Goal: Information Seeking & Learning: Learn about a topic

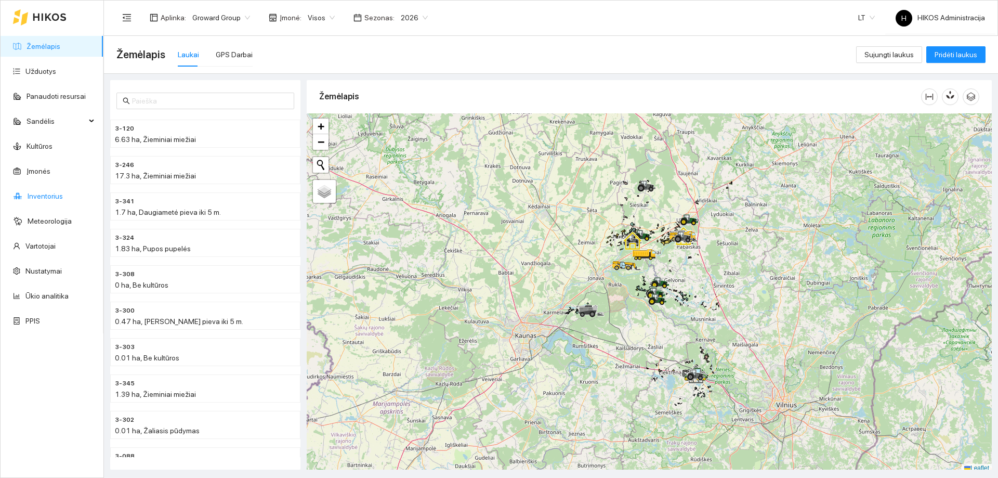
click at [49, 192] on link "Inventorius" at bounding box center [45, 196] width 35 height 8
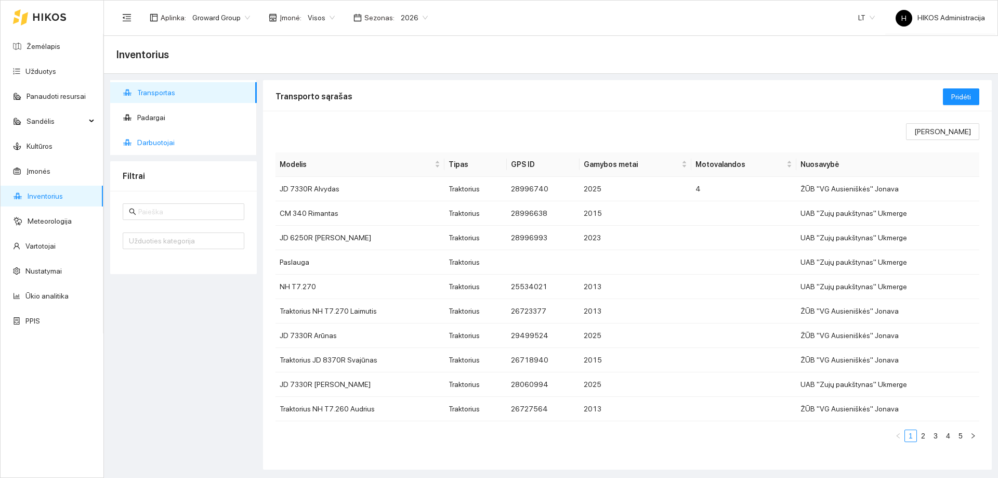
click at [165, 146] on span "Darbuotojai" at bounding box center [192, 142] width 111 height 21
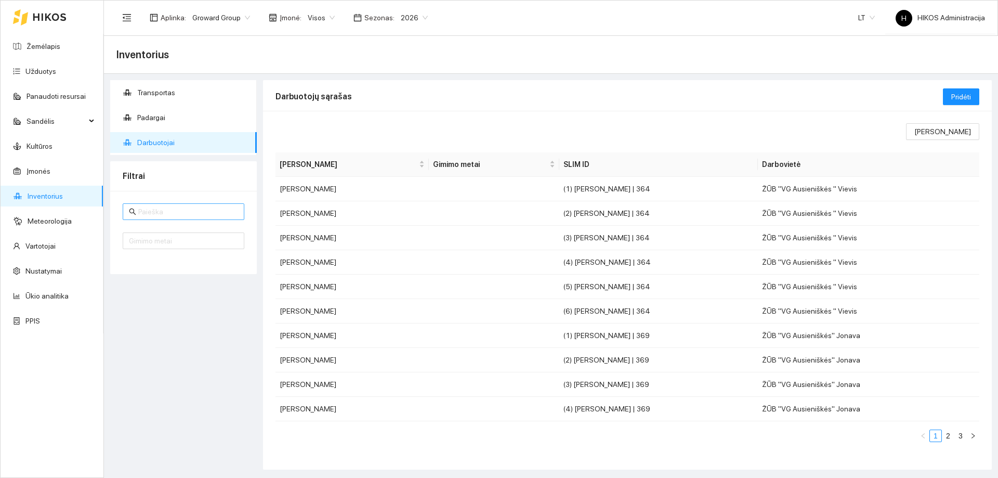
click at [179, 209] on input "text" at bounding box center [188, 211] width 100 height 11
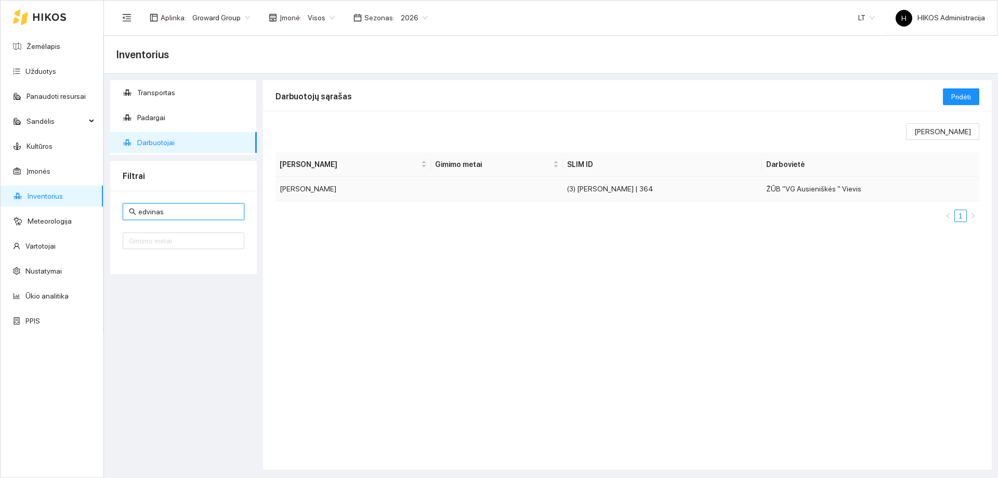
type input "edvinas"
click at [376, 186] on td "Edvinas Bliujus" at bounding box center [353, 189] width 155 height 24
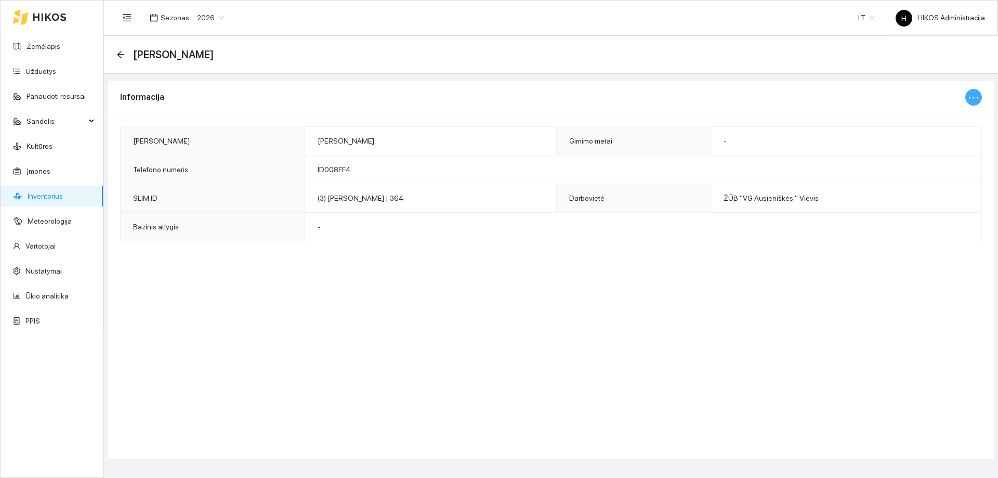
click at [974, 98] on icon "ellipsis" at bounding box center [973, 98] width 9 height 2
click at [947, 119] on span "Keisti informaciją" at bounding box center [952, 117] width 54 height 11
type input "Edvinas Bliujus"
type input "ID008FF4"
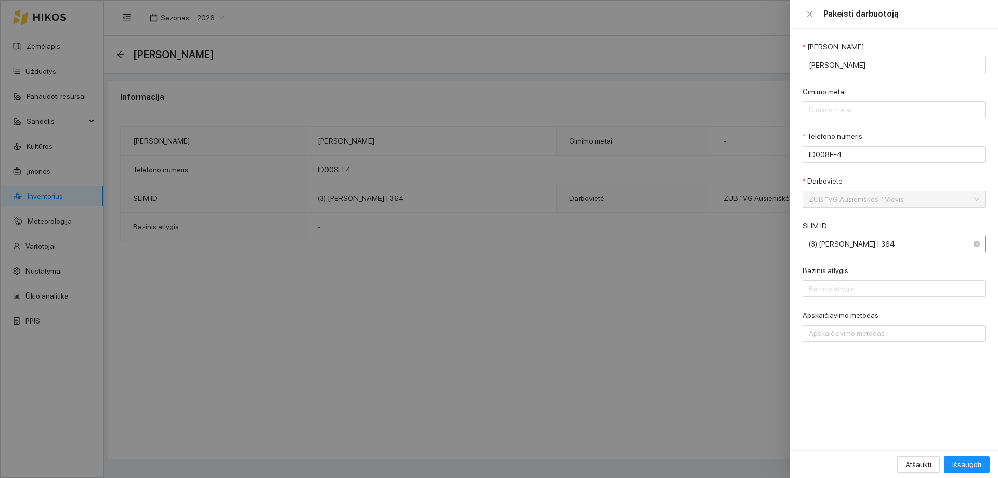
click at [861, 237] on span "(3) Edvinas Bliujus | 364" at bounding box center [887, 244] width 156 height 16
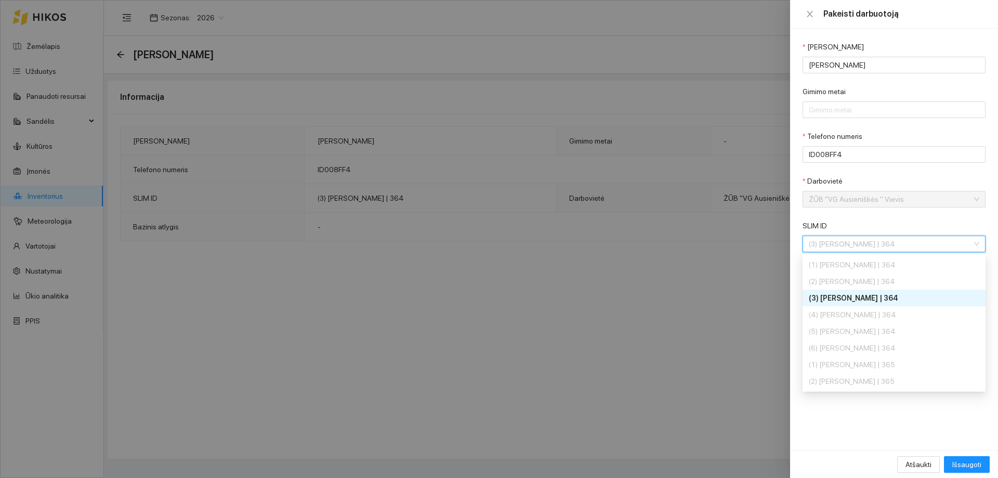
click at [548, 175] on div at bounding box center [499, 239] width 998 height 478
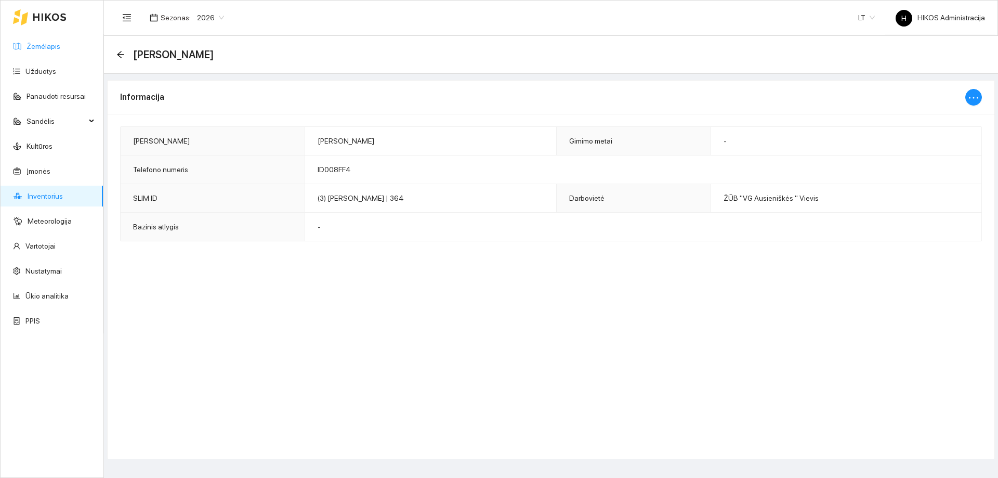
click at [38, 50] on link "Žemėlapis" at bounding box center [44, 46] width 34 height 8
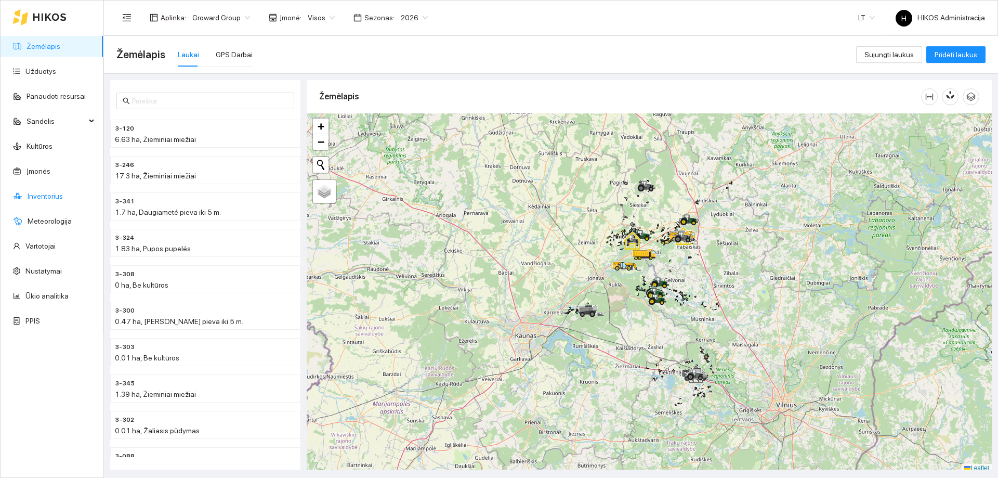
click at [48, 197] on link "Inventorius" at bounding box center [45, 196] width 35 height 8
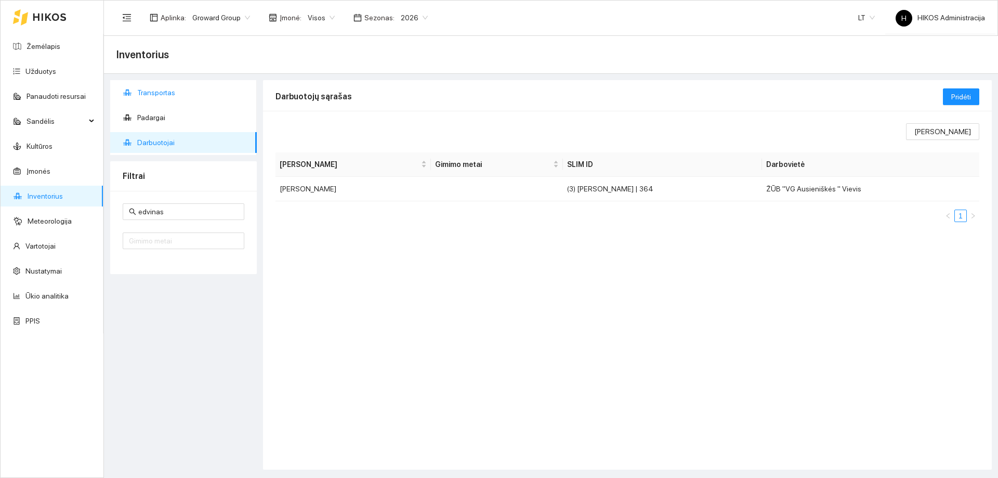
click at [165, 92] on span "Transportas" at bounding box center [192, 92] width 111 height 21
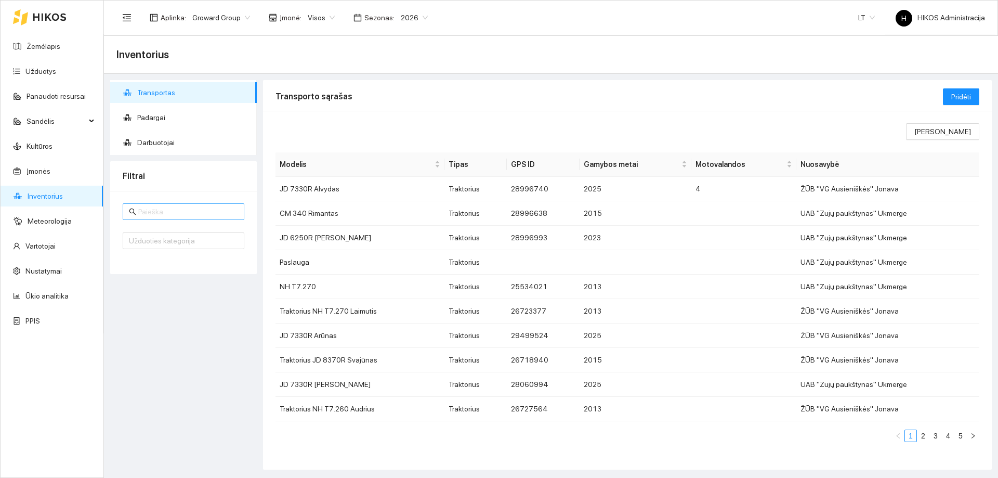
click at [172, 206] on input "text" at bounding box center [188, 211] width 100 height 11
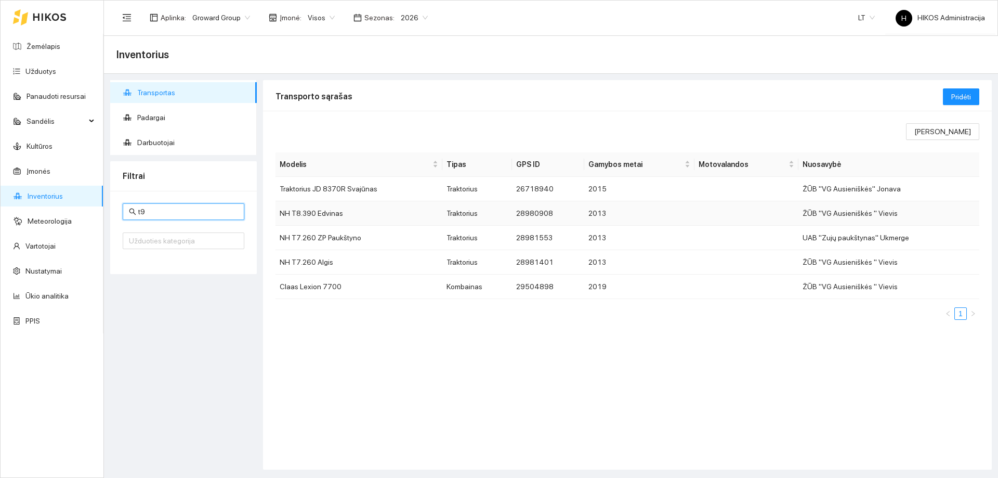
type input "t9"
click at [516, 215] on td "28980908" at bounding box center [548, 213] width 72 height 24
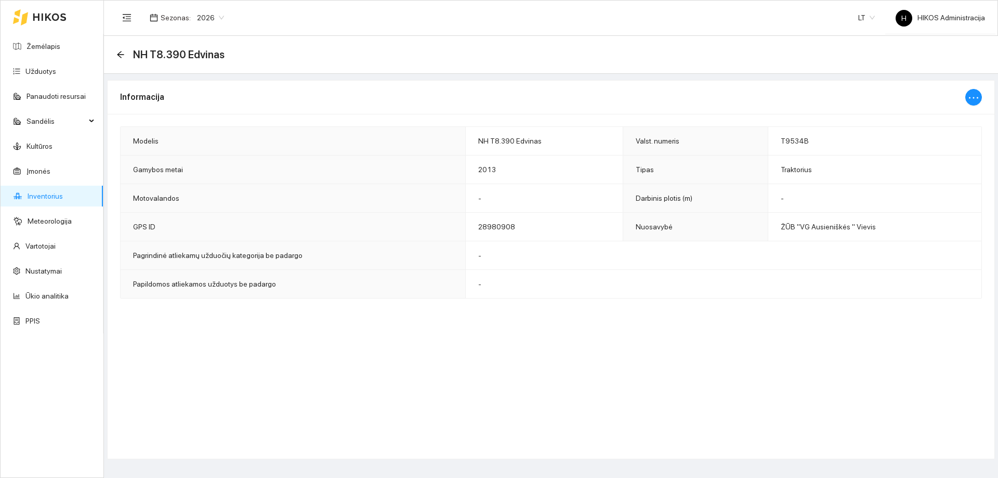
click at [503, 141] on span "NH T8.390 Edvinas" at bounding box center [509, 141] width 63 height 8
copy span "NH T8.390 Edvinas"
click at [47, 45] on link "Žemėlapis" at bounding box center [44, 46] width 34 height 8
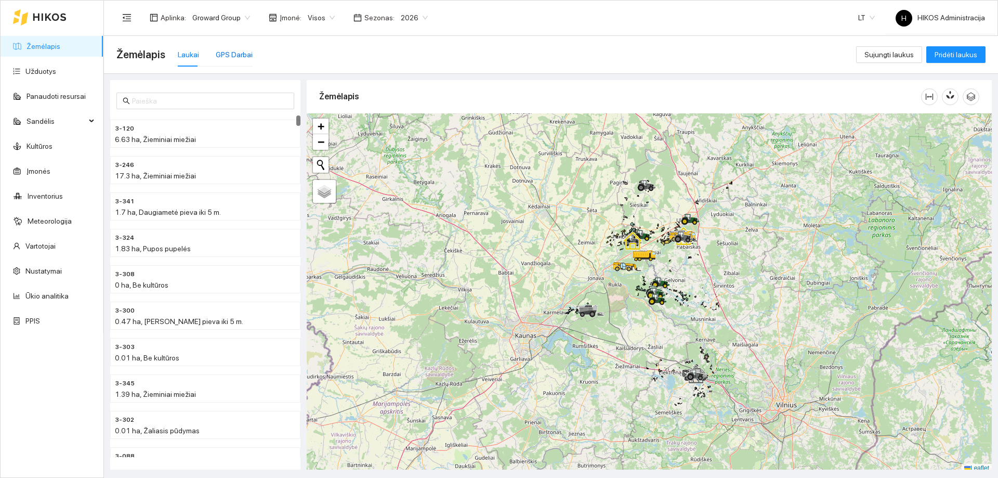
click at [230, 58] on div "GPS Darbai" at bounding box center [234, 54] width 37 height 11
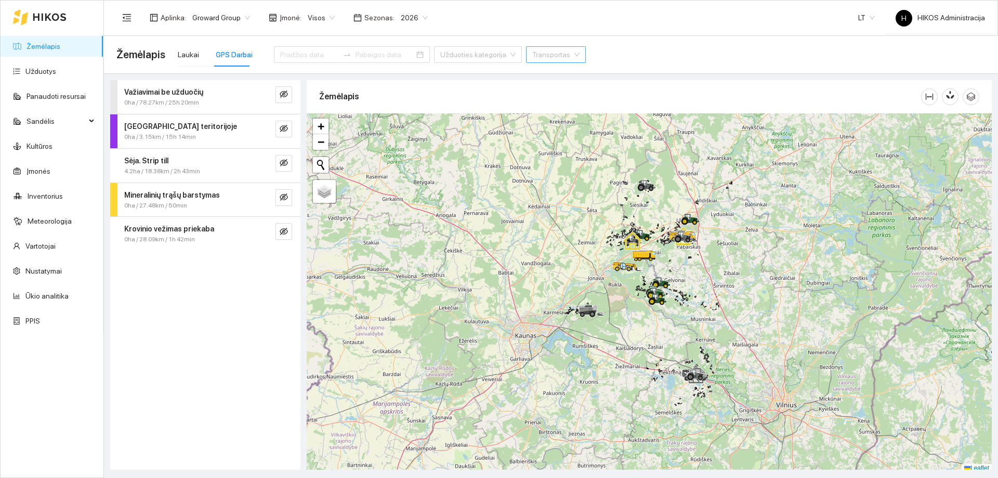
click at [532, 60] on input "search" at bounding box center [552, 55] width 40 height 16
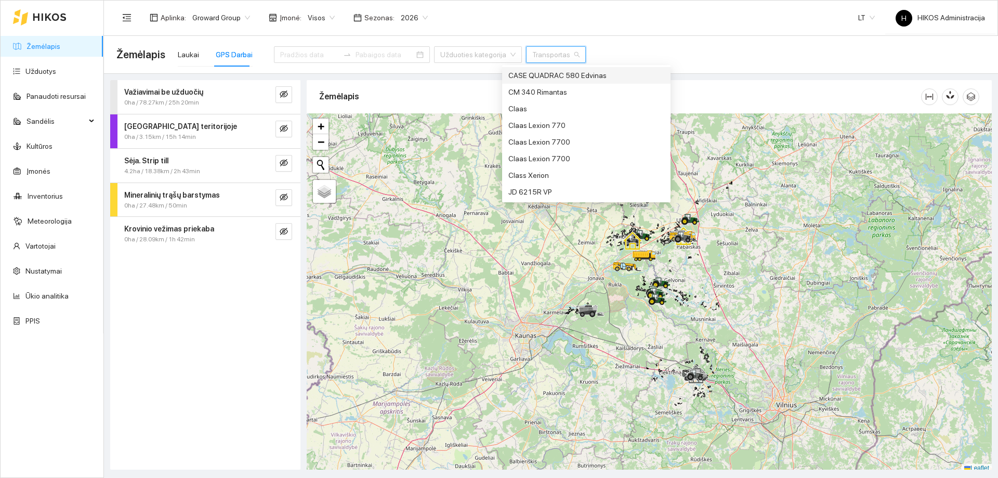
paste input "NH T8.390 Edvinas"
type input "NH T8.390 Edvinas"
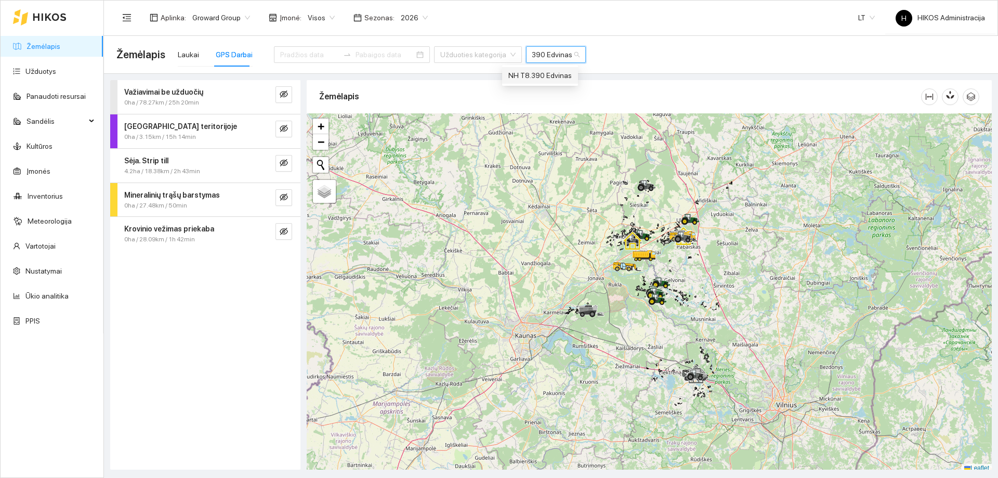
click at [533, 77] on div "NH T8.390 Edvinas" at bounding box center [540, 75] width 63 height 11
click at [311, 15] on span "Visos" at bounding box center [321, 18] width 27 height 16
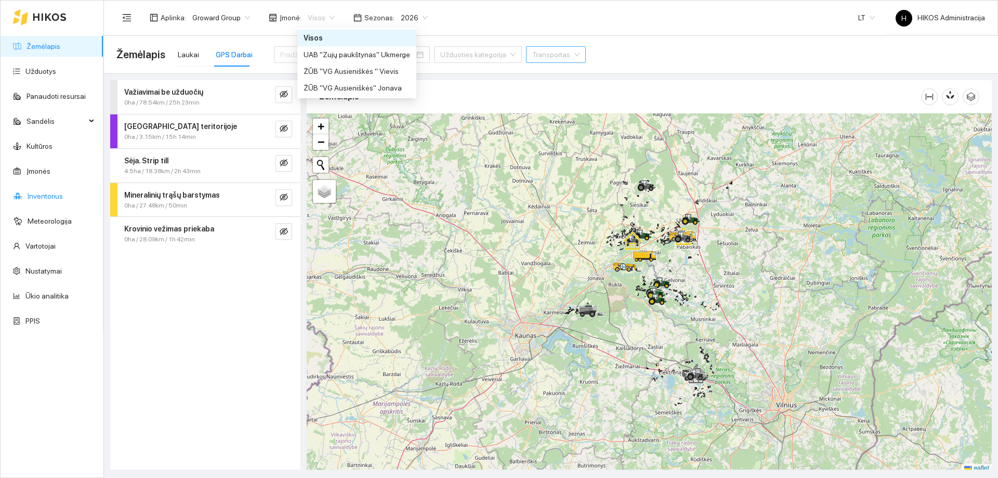
click at [45, 193] on link "Inventorius" at bounding box center [45, 196] width 35 height 8
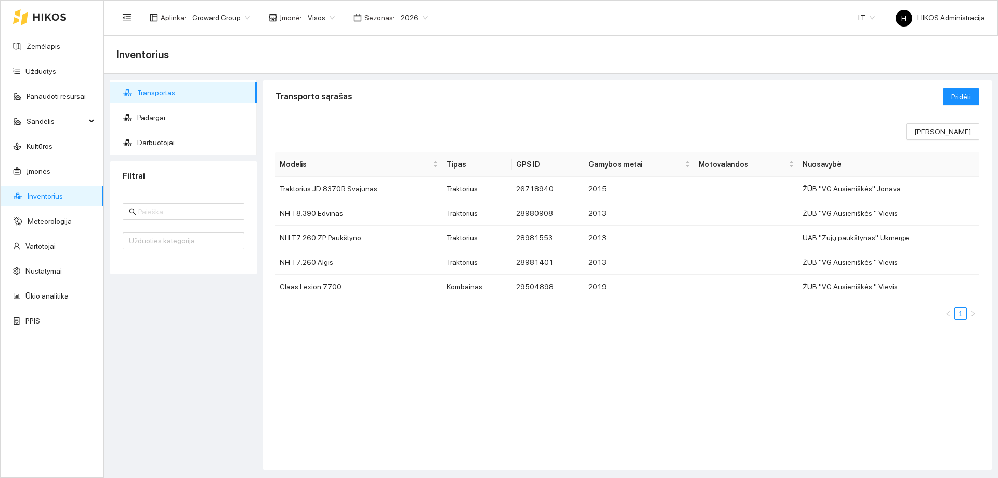
type input "t9"
click at [165, 149] on span "Darbuotojai" at bounding box center [192, 142] width 111 height 21
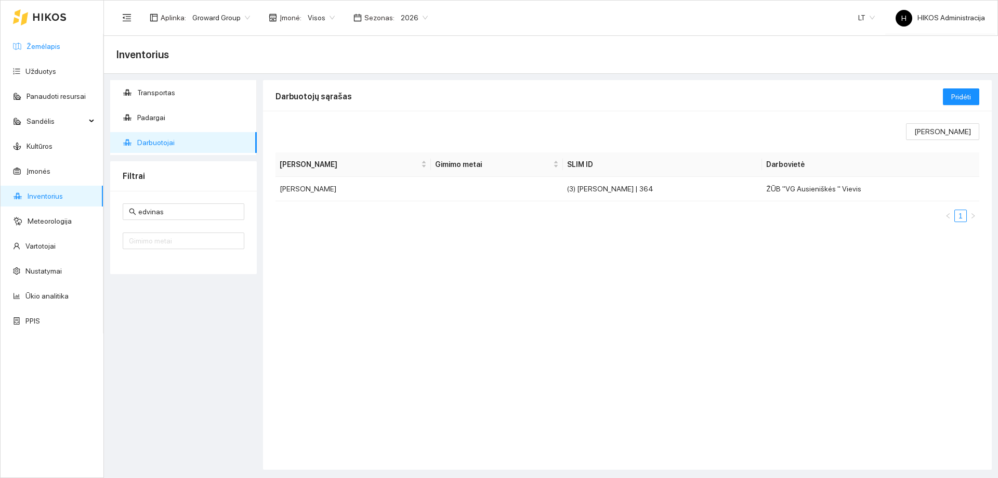
click at [48, 46] on link "Žemėlapis" at bounding box center [44, 46] width 34 height 8
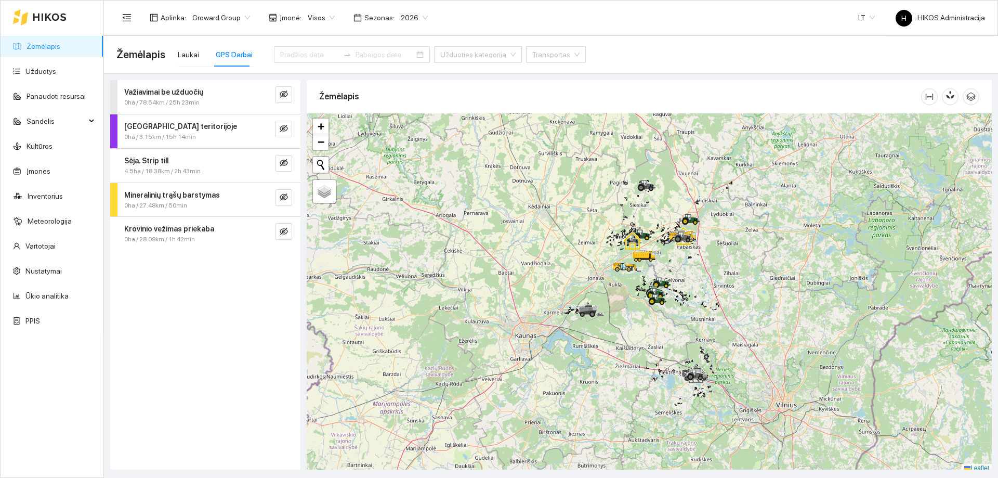
click at [330, 16] on span "Visos" at bounding box center [321, 18] width 27 height 16
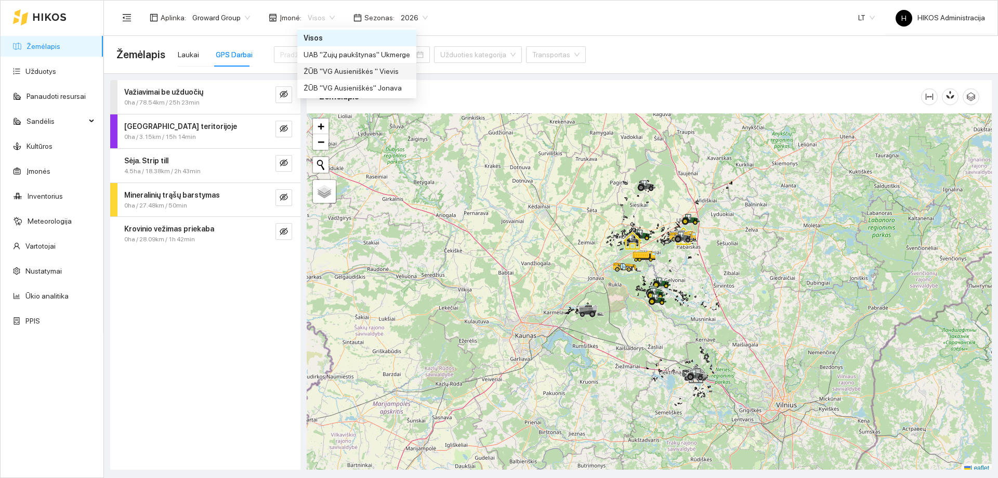
click at [374, 75] on div "ŽŪB "VG Ausieniškės " Vievis" at bounding box center [357, 71] width 107 height 11
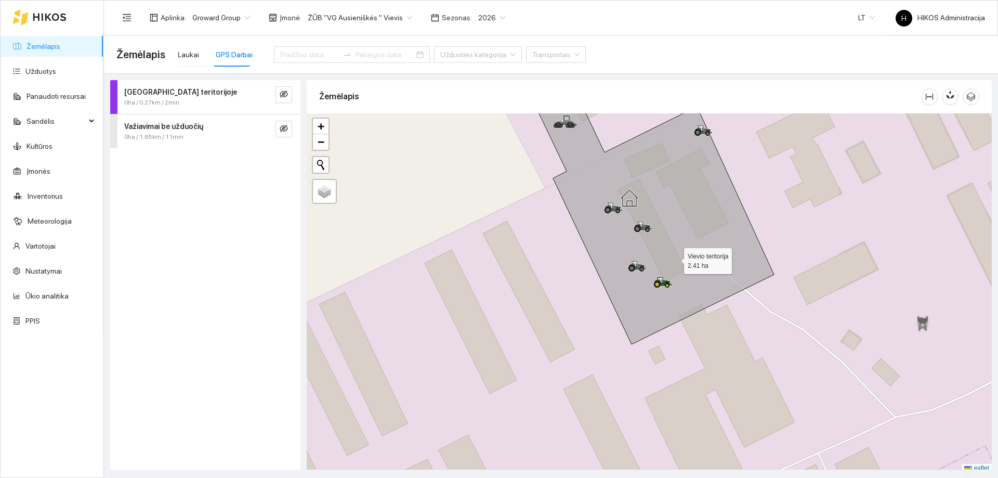
scroll to position [3, 0]
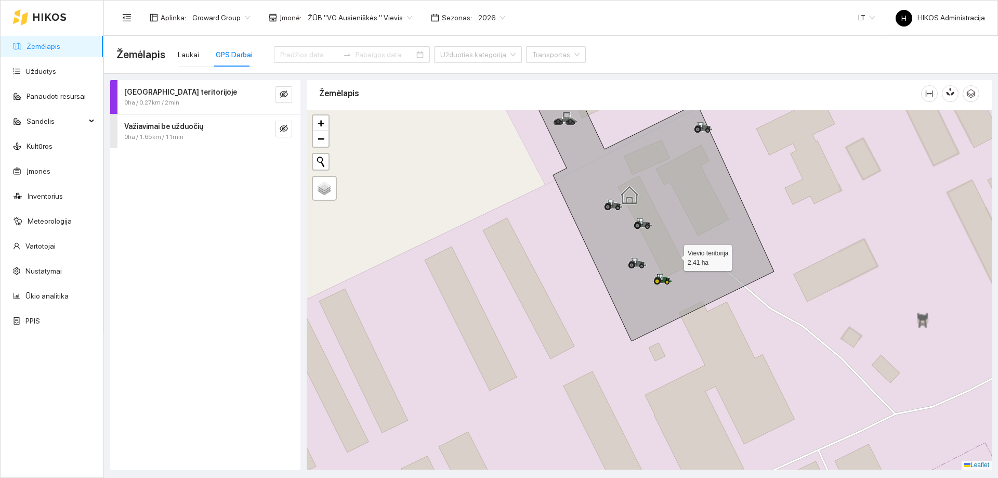
drag, startPoint x: 683, startPoint y: 255, endPoint x: 647, endPoint y: 268, distance: 38.3
click at [647, 268] on icon at bounding box center [631, 207] width 285 height 267
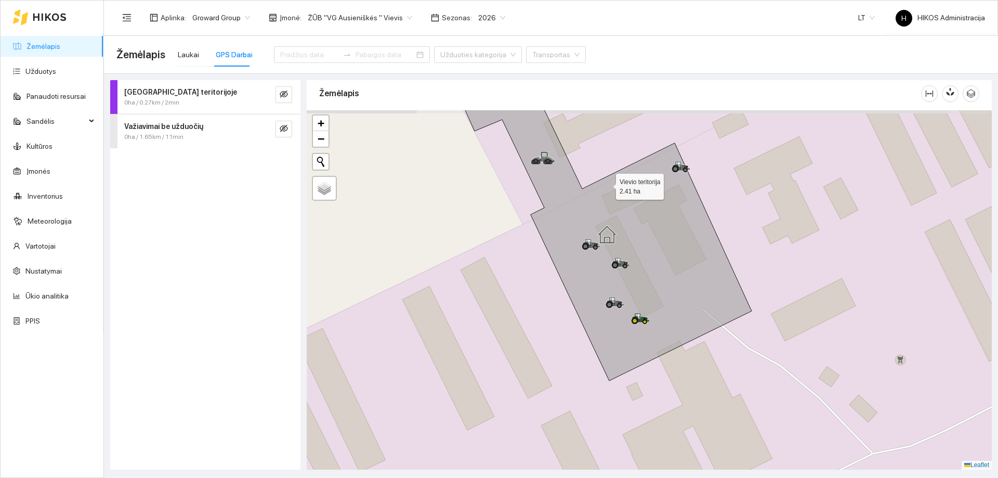
drag, startPoint x: 605, startPoint y: 177, endPoint x: 607, endPoint y: 186, distance: 8.6
click at [607, 184] on icon at bounding box center [606, 240] width 291 height 281
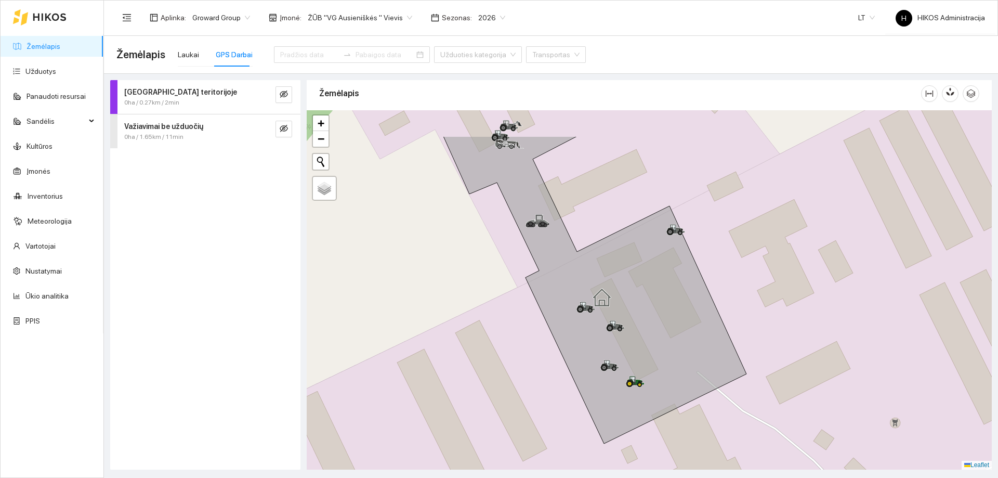
drag, startPoint x: 603, startPoint y: 227, endPoint x: 600, endPoint y: 255, distance: 28.8
click at [600, 255] on div at bounding box center [649, 289] width 685 height 359
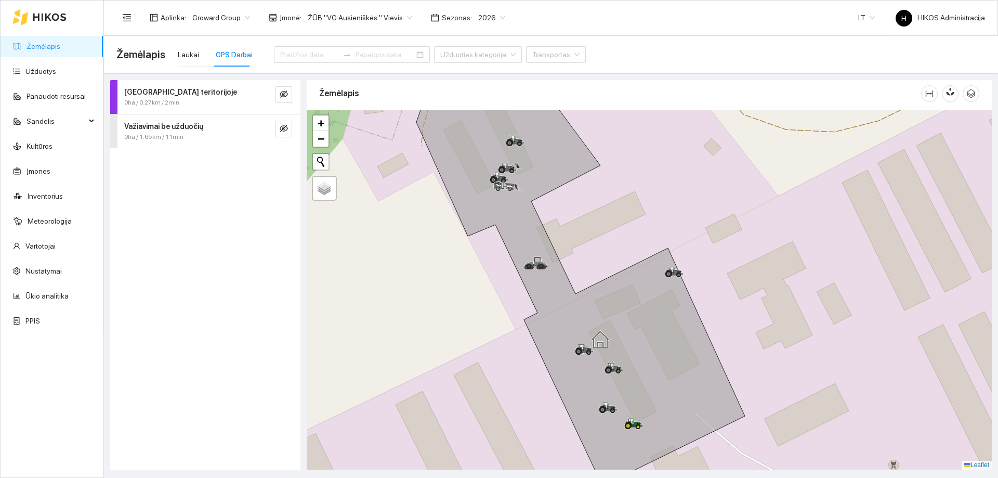
drag, startPoint x: 613, startPoint y: 201, endPoint x: 629, endPoint y: 255, distance: 55.9
click at [629, 255] on div at bounding box center [649, 289] width 685 height 359
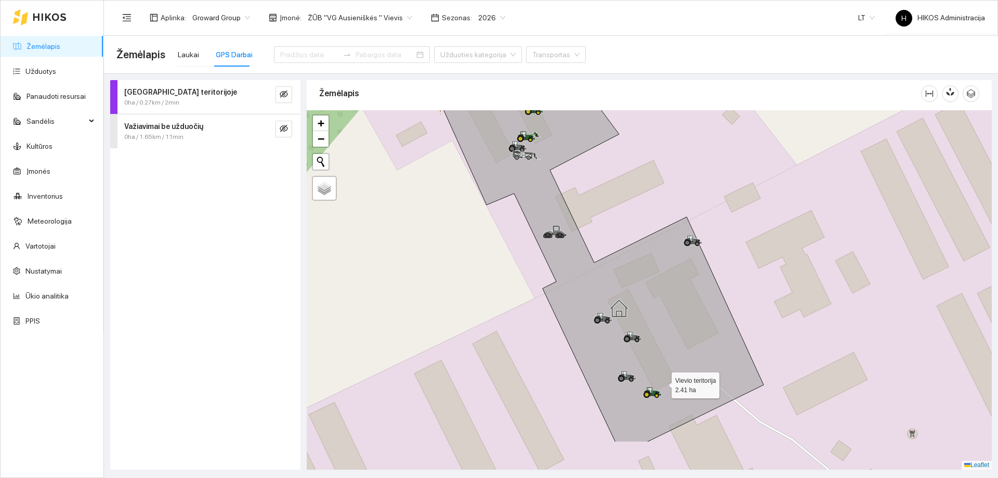
click at [662, 383] on icon at bounding box center [599, 226] width 329 height 432
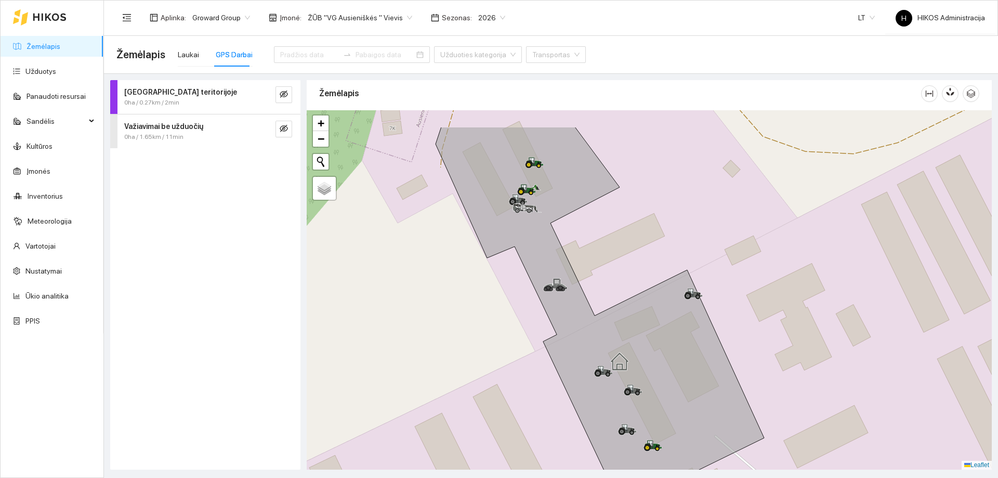
drag, startPoint x: 608, startPoint y: 204, endPoint x: 609, endPoint y: 280, distance: 75.9
click at [609, 280] on div at bounding box center [649, 289] width 685 height 359
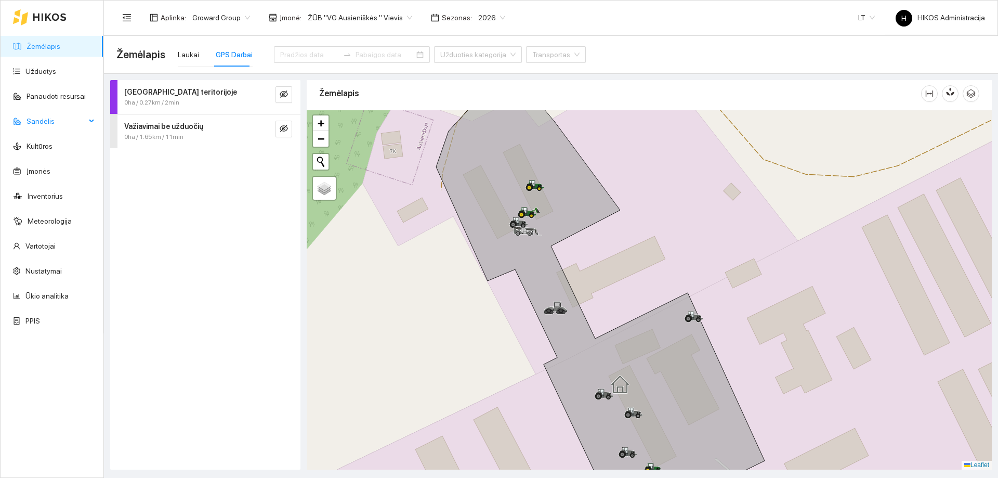
click at [70, 118] on span "Sandėlis" at bounding box center [56, 121] width 59 height 21
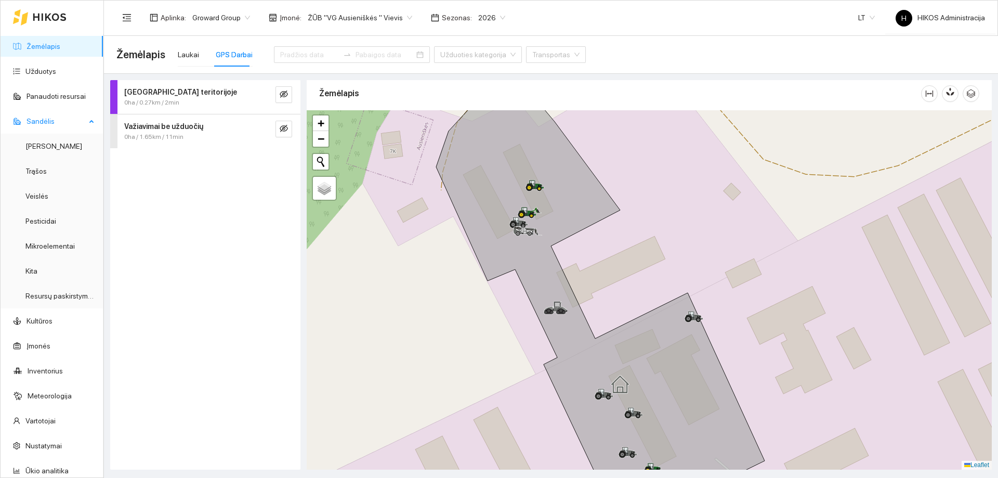
click at [70, 118] on span "Sandėlis" at bounding box center [56, 121] width 59 height 21
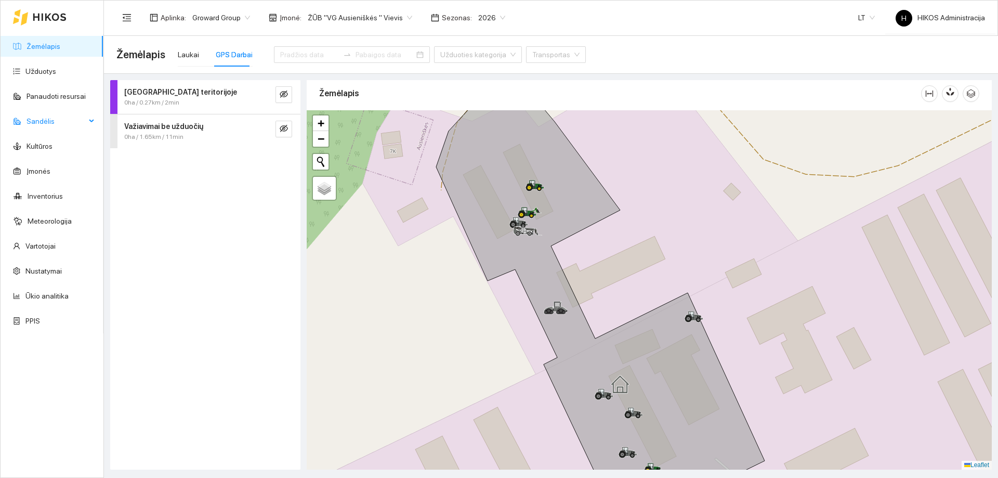
click at [68, 118] on span "Sandėlis" at bounding box center [56, 121] width 59 height 21
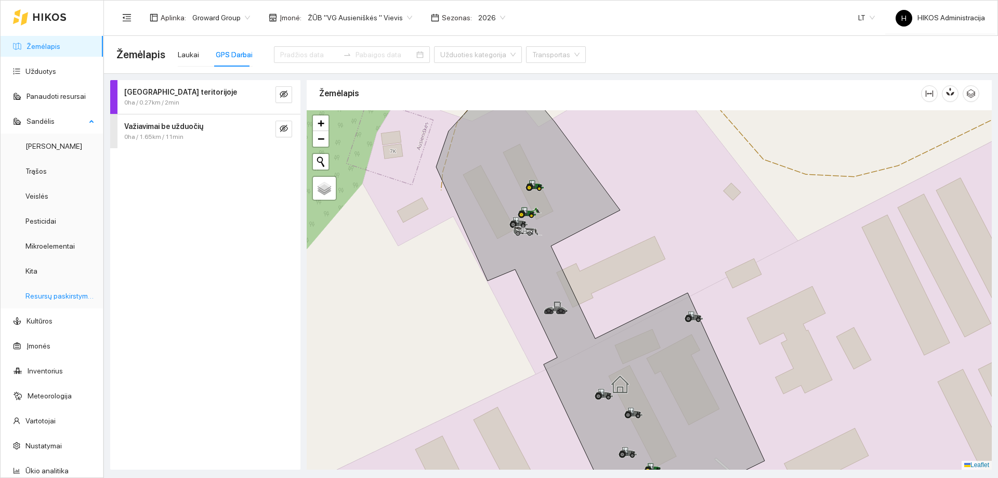
click at [58, 295] on link "Resursų paskirstymas" at bounding box center [60, 296] width 70 height 8
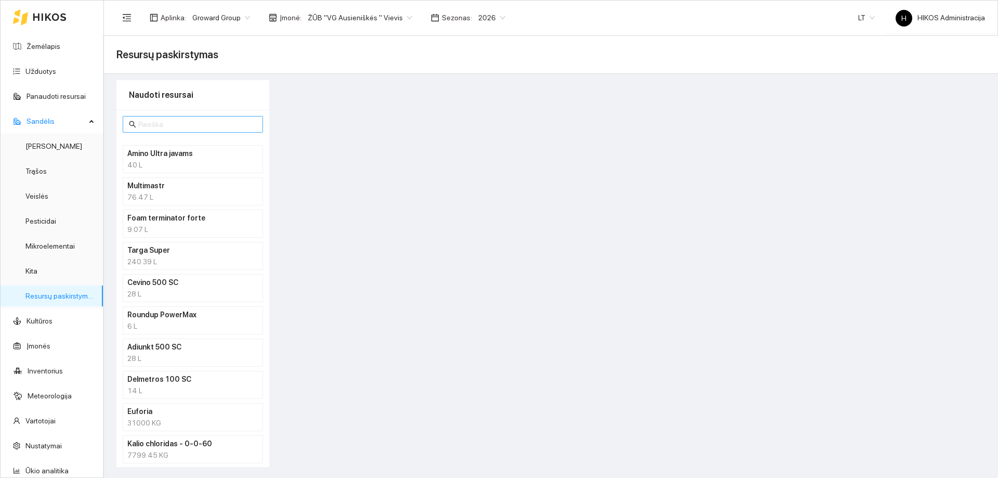
click at [170, 128] on input "text" at bounding box center [197, 124] width 119 height 11
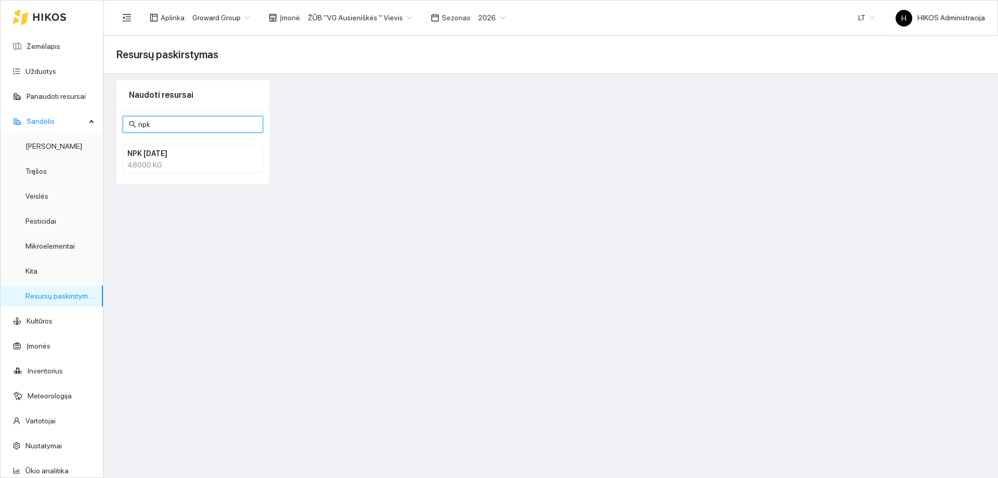
type input "npk"
click at [158, 161] on div "48000 KG" at bounding box center [192, 164] width 131 height 11
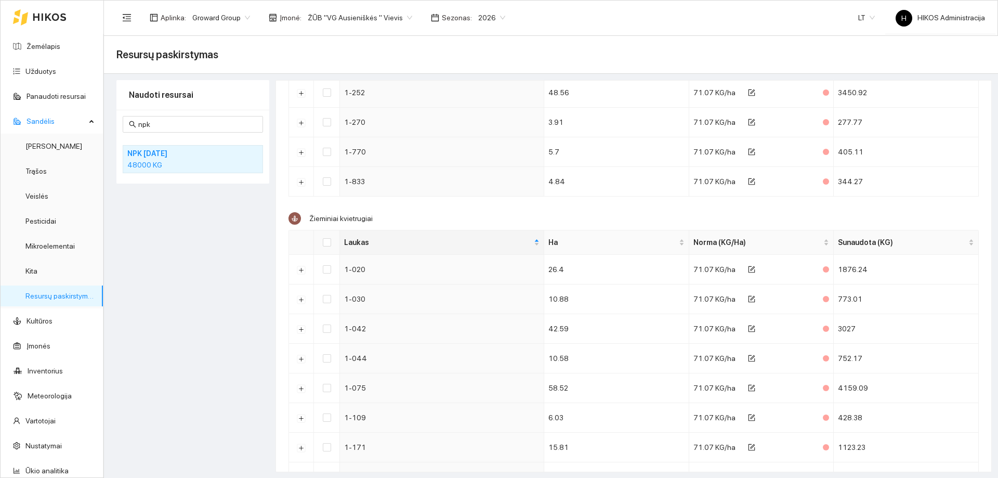
scroll to position [1, 0]
drag, startPoint x: 245, startPoint y: 319, endPoint x: 256, endPoint y: 286, distance: 34.5
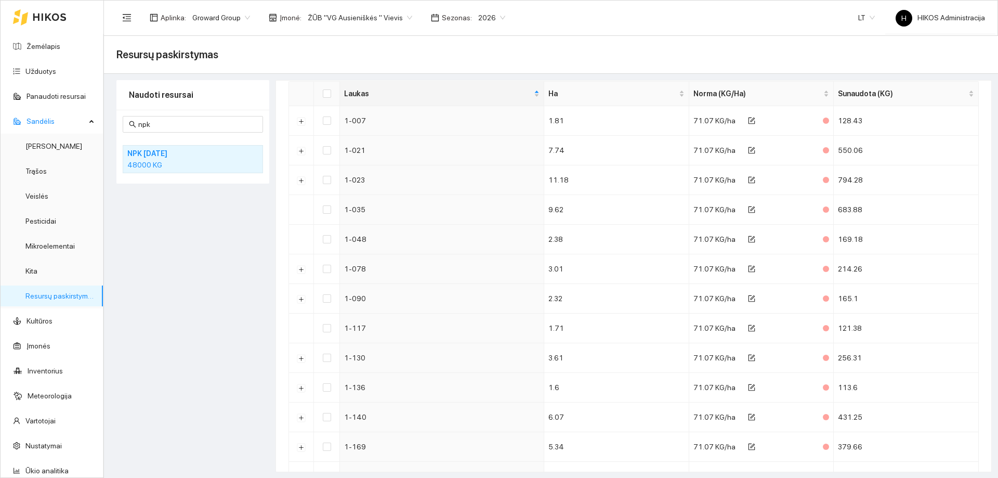
scroll to position [0, 0]
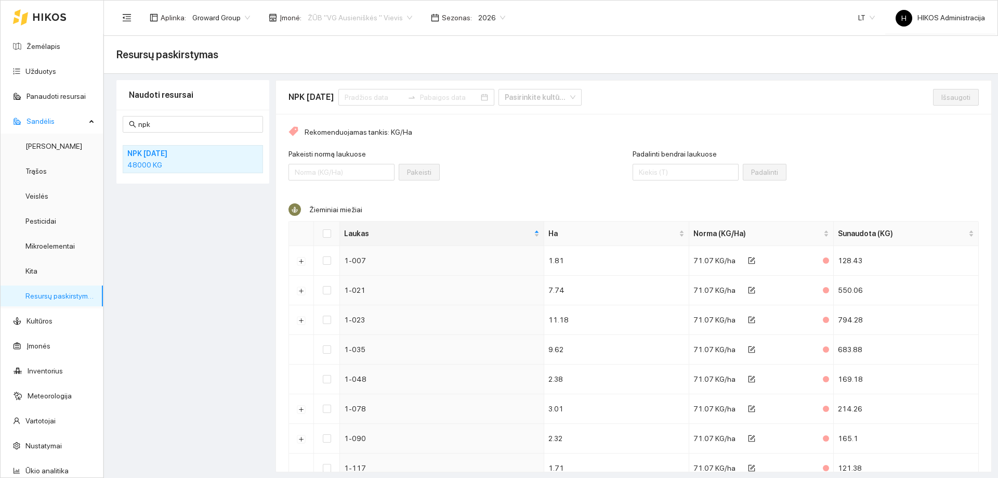
click at [388, 20] on span "ŽŪB "VG Ausieniškės " Vievis" at bounding box center [360, 18] width 105 height 16
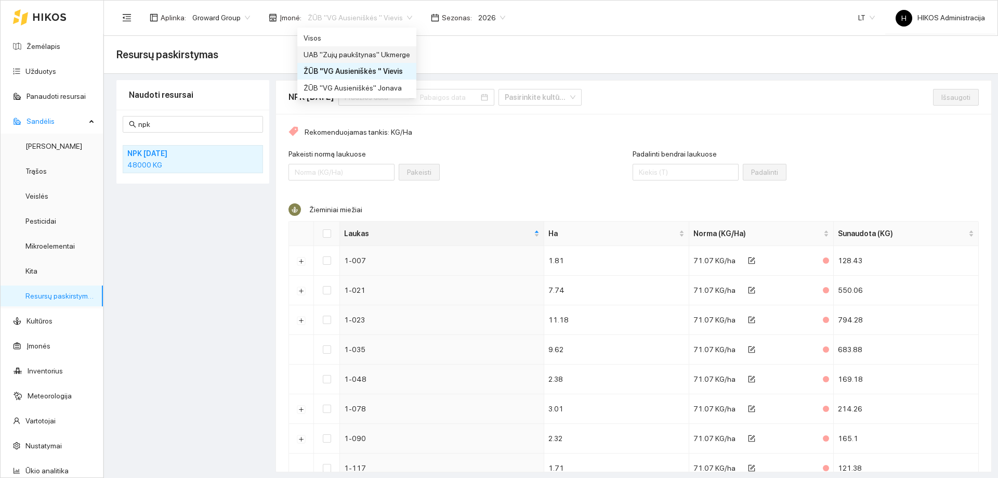
click at [389, 56] on div "UAB "Zujų paukštynas" Ukmerge" at bounding box center [357, 54] width 107 height 11
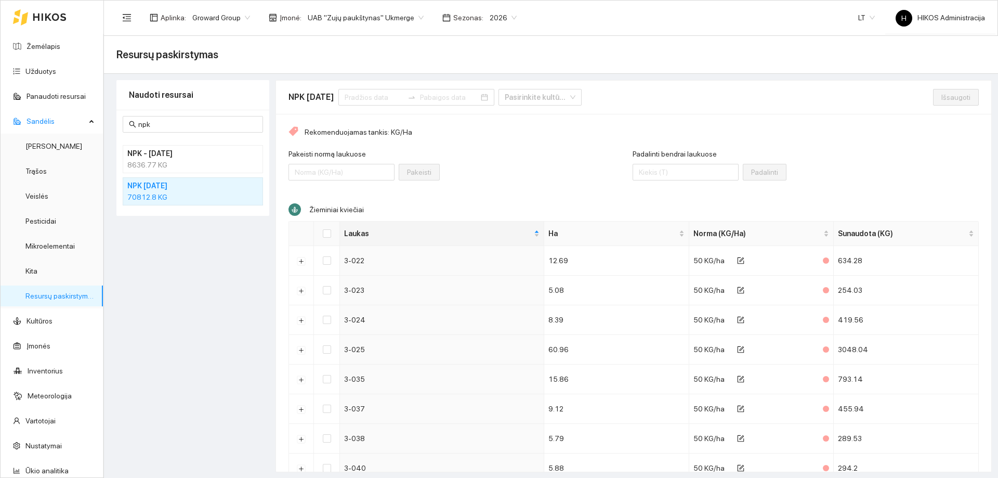
click at [183, 157] on h4 "NPK - 10-26-26" at bounding box center [179, 153] width 104 height 11
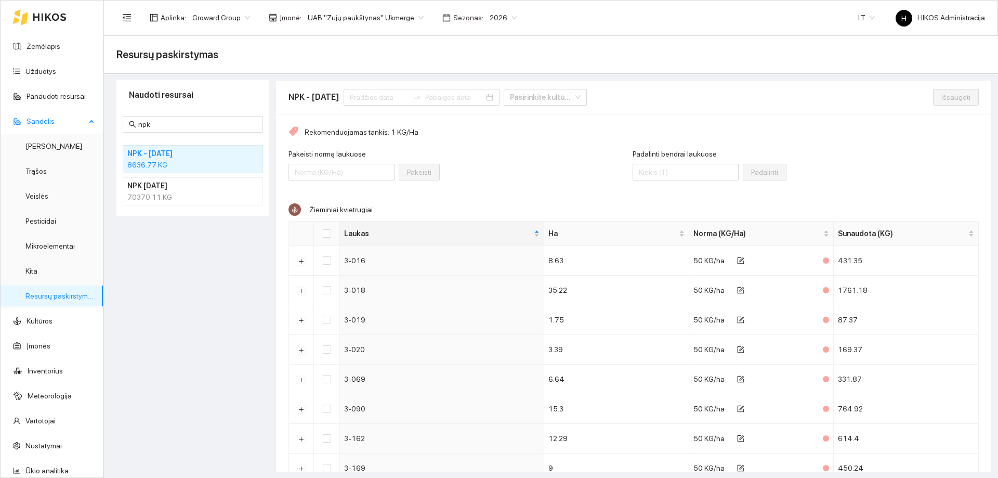
click at [59, 293] on link "Resursų paskirstymas" at bounding box center [60, 296] width 70 height 8
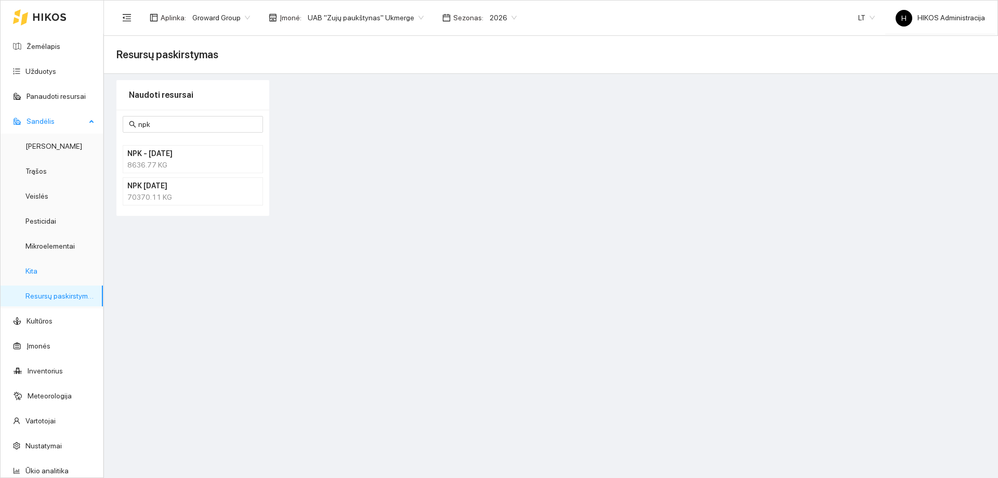
click at [37, 275] on link "Kita" at bounding box center [31, 271] width 12 height 8
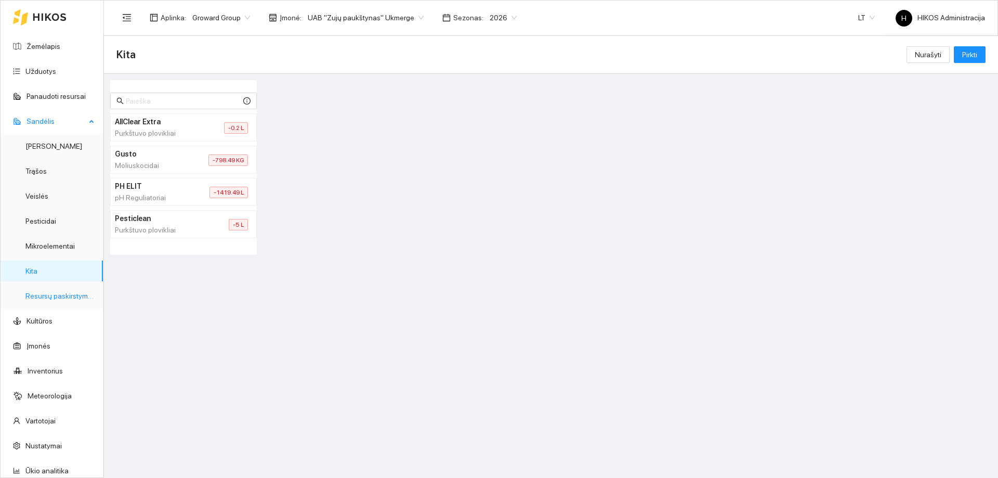
click at [59, 294] on link "Resursų paskirstymas" at bounding box center [60, 296] width 70 height 8
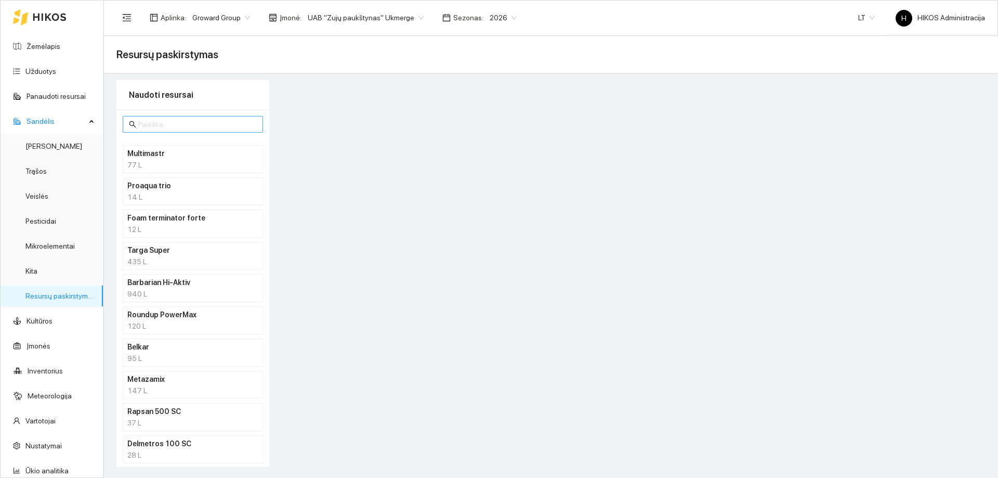
click at [164, 121] on input "text" at bounding box center [197, 124] width 119 height 11
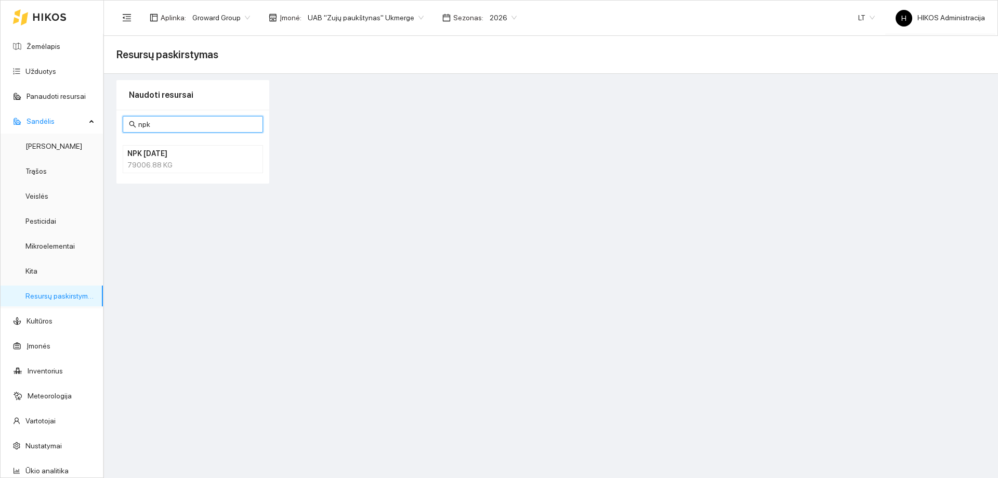
type input "npk"
click at [233, 292] on main "Resursų paskirstymas Naudoti resursai npk NPK 10-26-26 79006.88 KG" at bounding box center [551, 257] width 894 height 442
click at [53, 50] on link "Žemėlapis" at bounding box center [44, 46] width 34 height 8
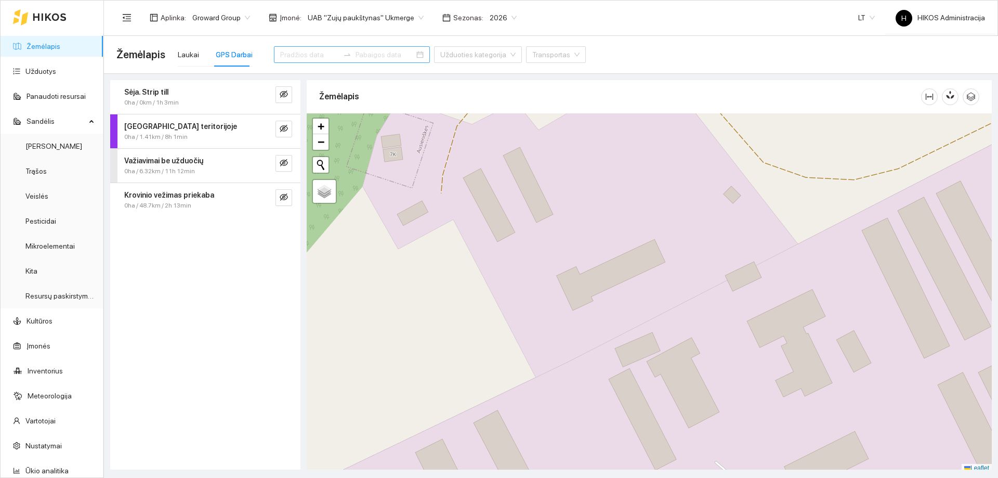
click at [306, 53] on input at bounding box center [309, 54] width 59 height 11
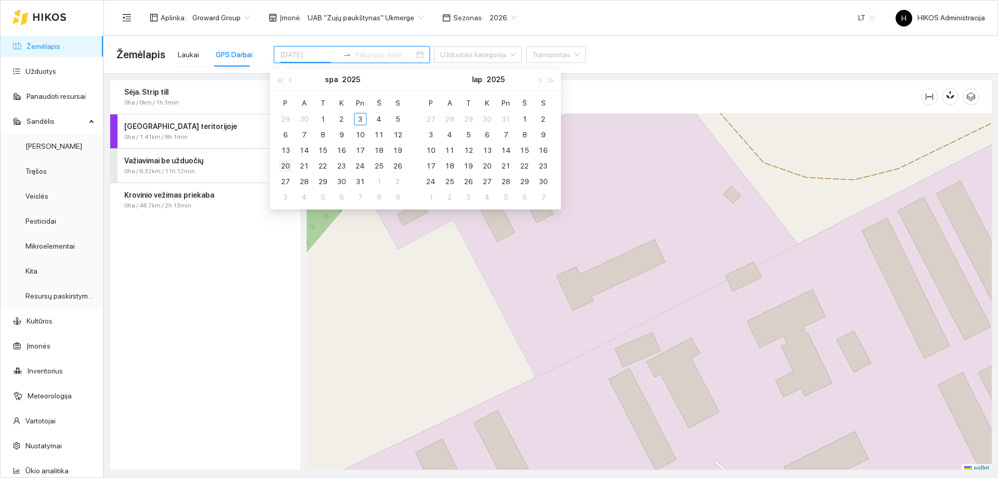
type input "2025-10-20"
click at [286, 165] on div "20" at bounding box center [285, 166] width 12 height 12
type input "2025-10-21"
click at [302, 165] on div "21" at bounding box center [304, 166] width 12 height 12
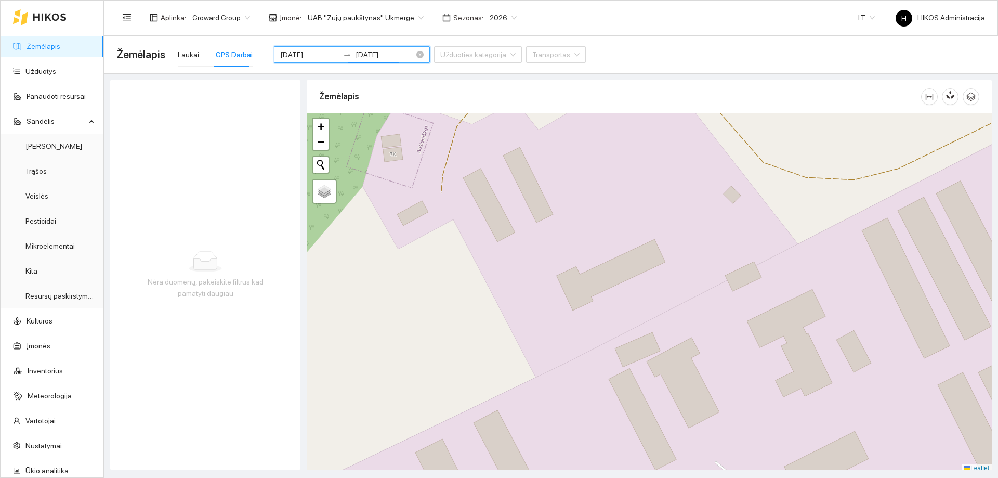
click at [303, 53] on input "2025-10-20" at bounding box center [309, 54] width 59 height 11
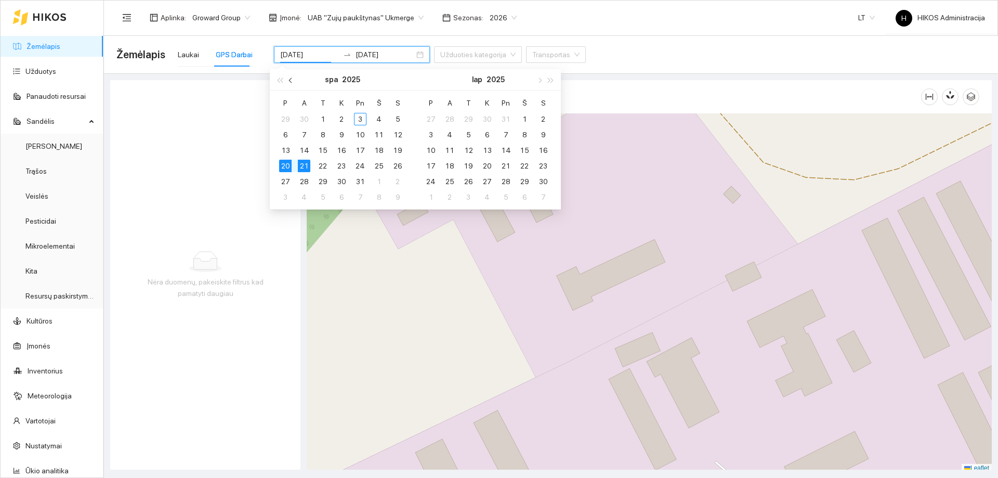
click at [291, 80] on span "button" at bounding box center [291, 79] width 5 height 5
type input "[DATE]"
click at [381, 150] on div "20" at bounding box center [379, 150] width 12 height 12
type input "[DATE]"
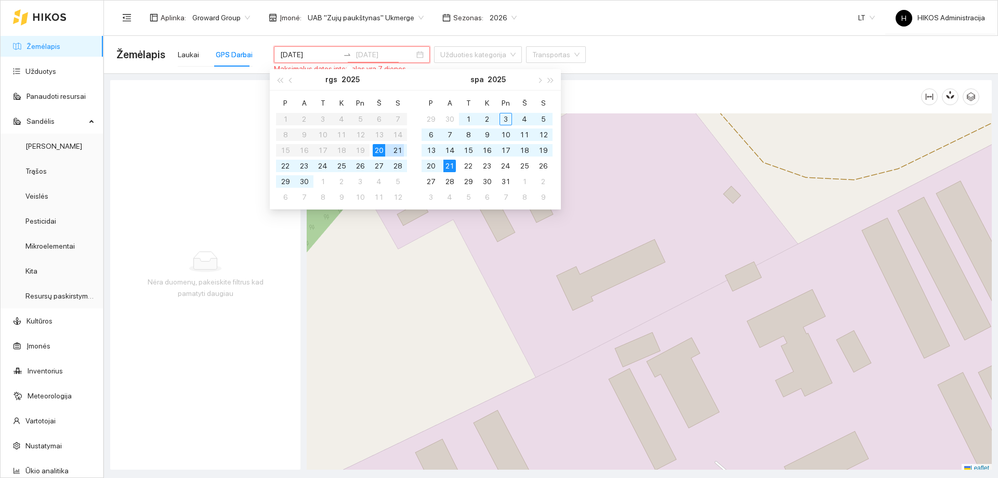
click at [398, 152] on div "21" at bounding box center [398, 150] width 12 height 12
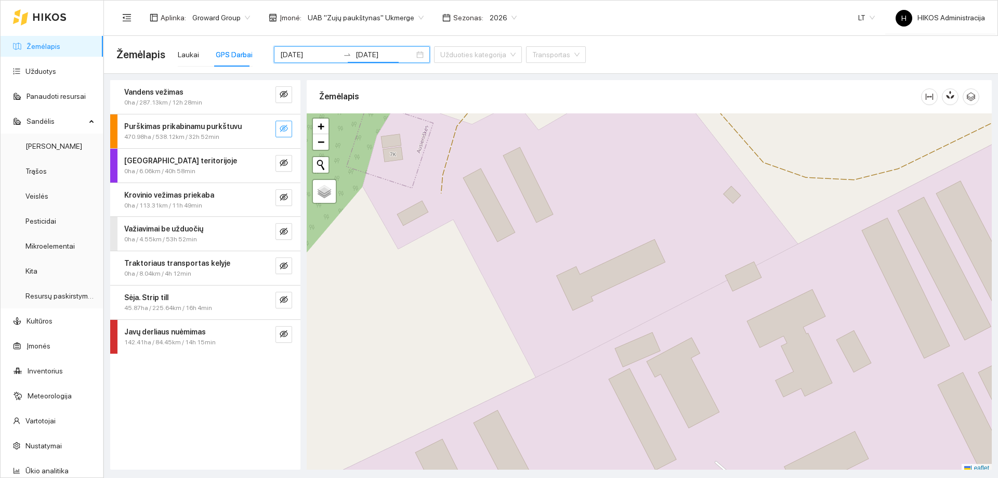
click at [286, 134] on span "eye-invisible" at bounding box center [284, 129] width 8 height 10
click at [260, 132] on icon "search" at bounding box center [263, 128] width 8 height 8
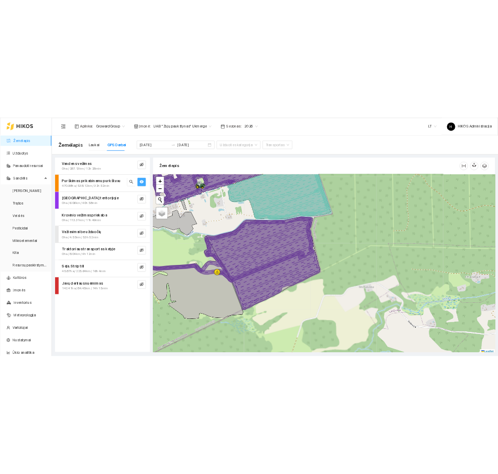
scroll to position [3, 0]
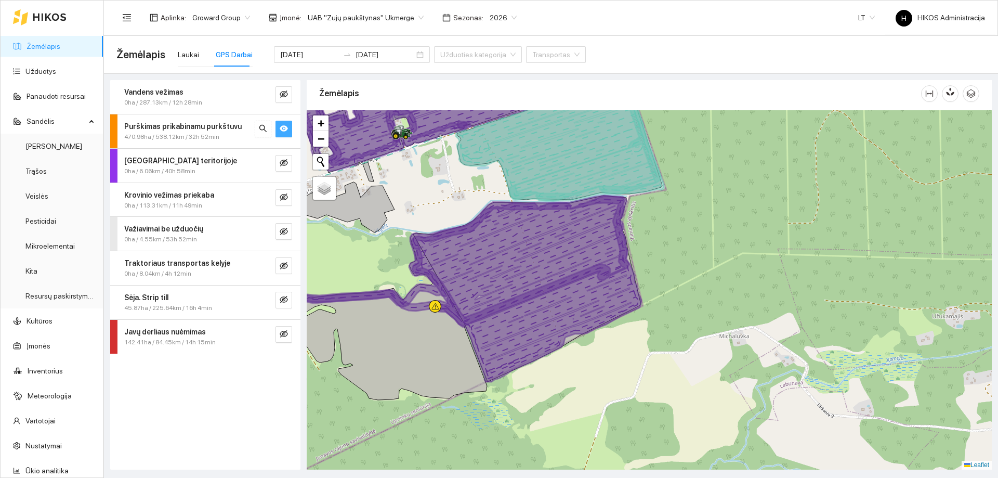
drag, startPoint x: 492, startPoint y: 292, endPoint x: 572, endPoint y: 366, distance: 109.0
click at [572, 325] on icon at bounding box center [467, 260] width 324 height 129
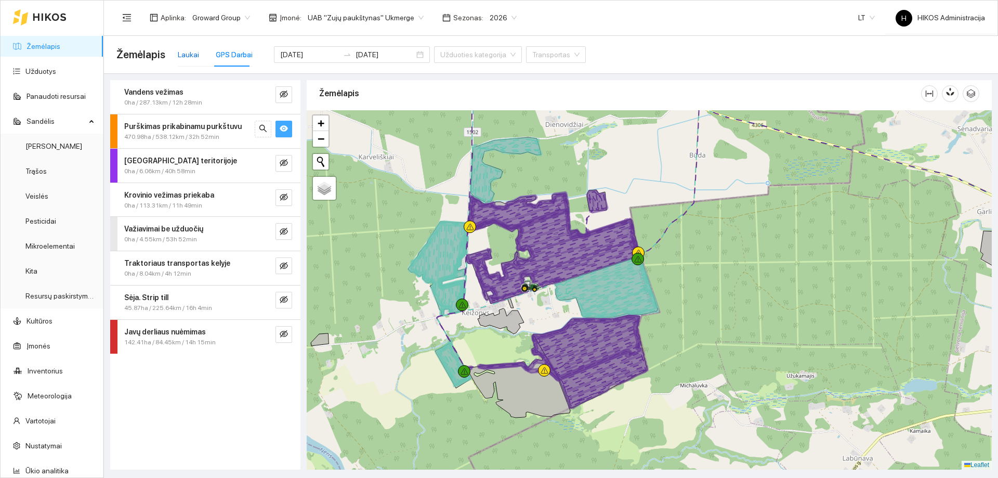
click at [194, 54] on div "Laukai" at bounding box center [188, 54] width 21 height 11
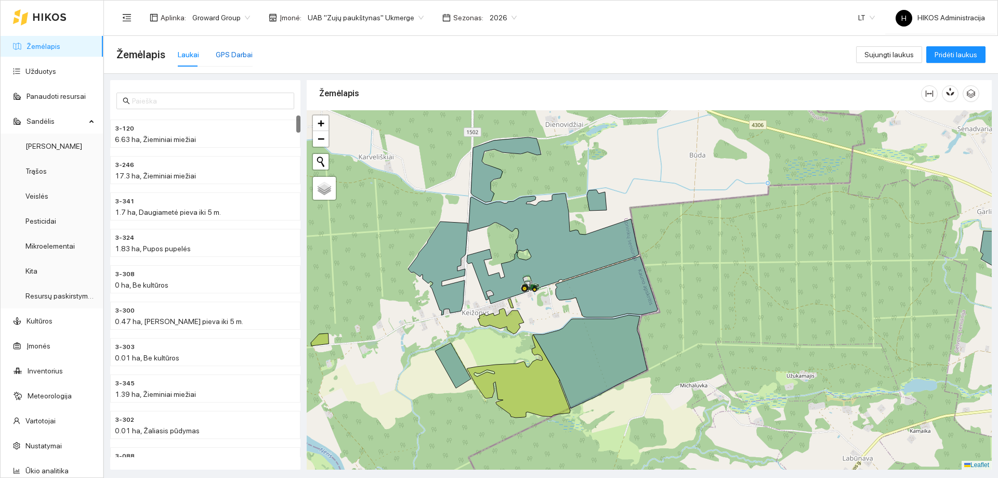
click at [222, 53] on div "GPS Darbai" at bounding box center [234, 54] width 37 height 11
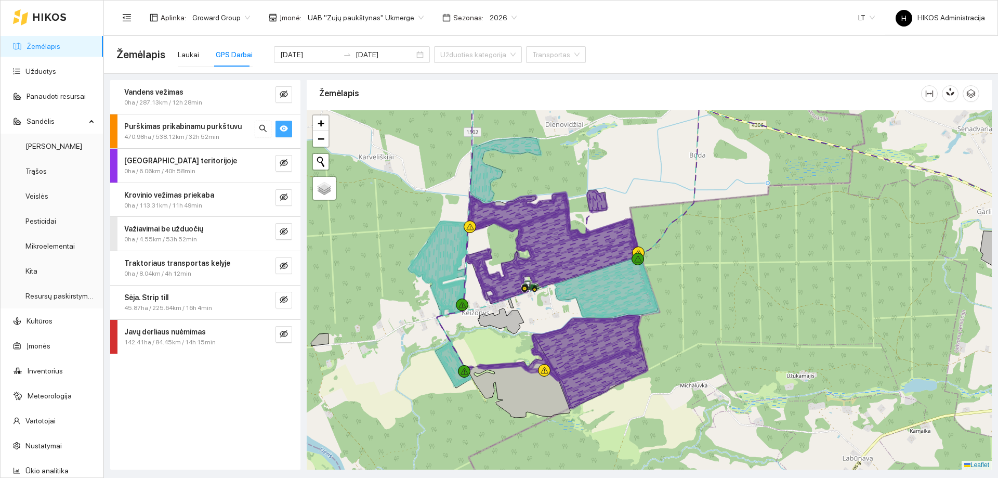
click at [282, 123] on button "button" at bounding box center [284, 129] width 17 height 17
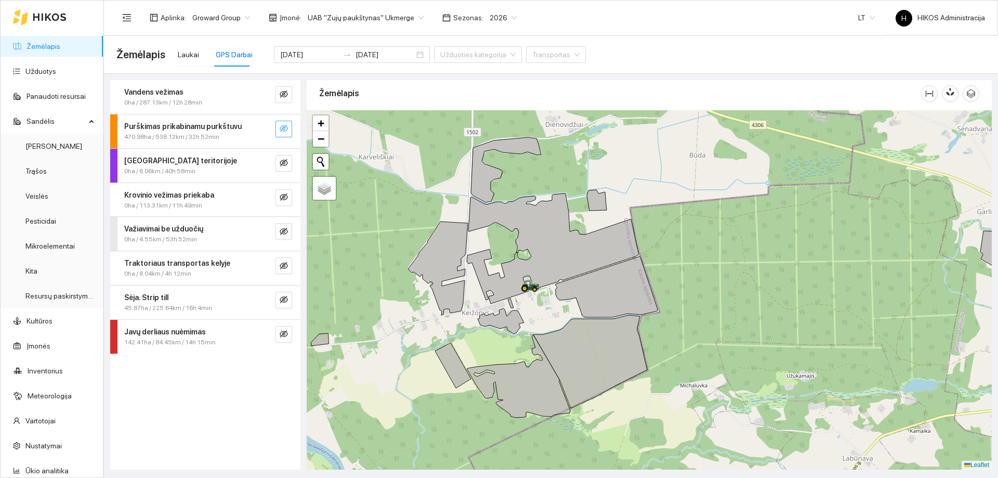
click at [282, 127] on icon "eye-invisible" at bounding box center [284, 128] width 8 height 8
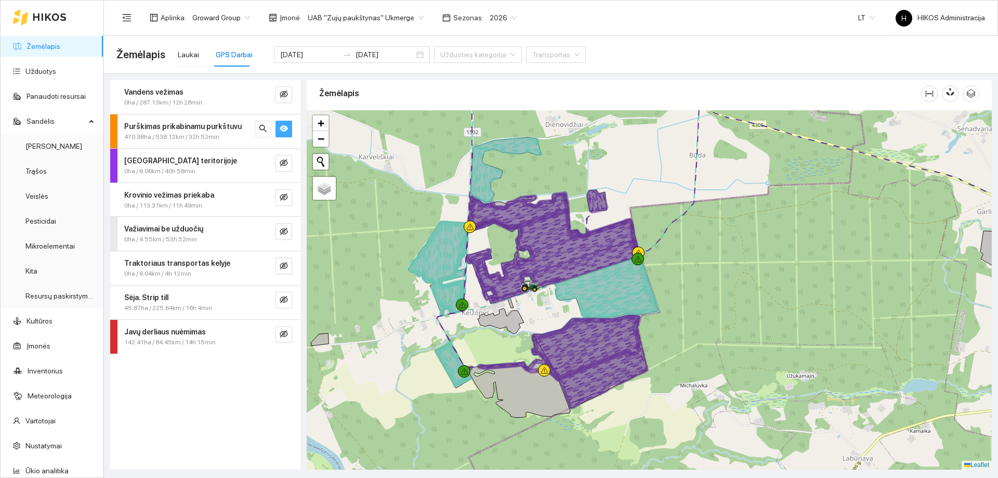
click at [282, 127] on icon "eye" at bounding box center [284, 128] width 8 height 6
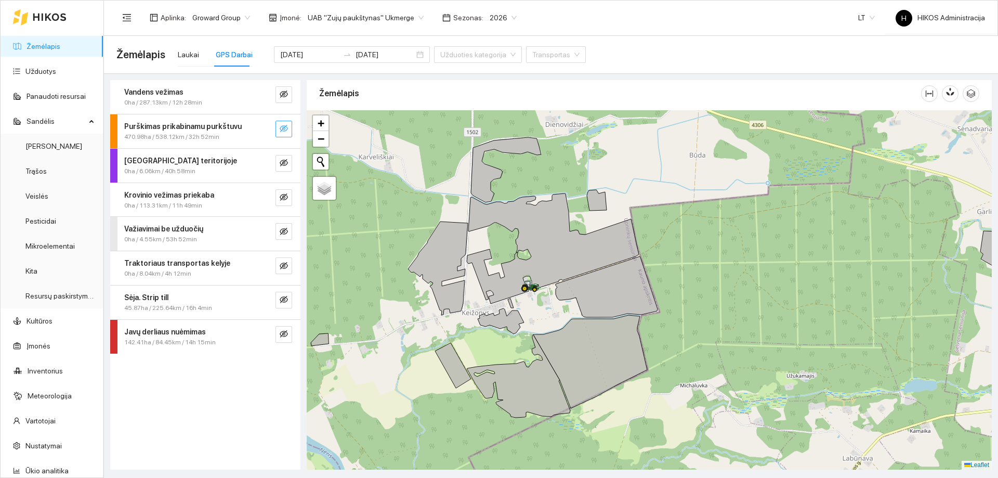
click at [282, 127] on icon "eye-invisible" at bounding box center [284, 128] width 8 height 8
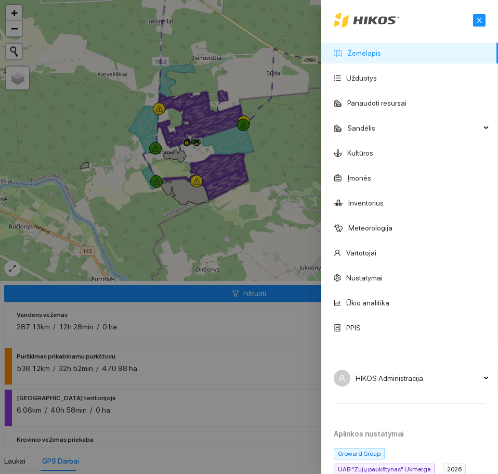
click at [271, 109] on div at bounding box center [249, 237] width 498 height 474
click at [190, 364] on div at bounding box center [249, 237] width 498 height 474
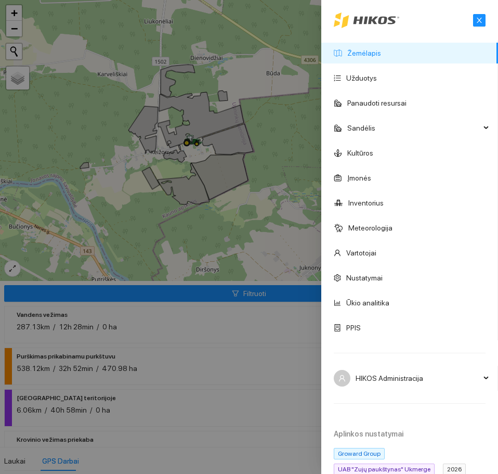
click at [270, 165] on div at bounding box center [249, 237] width 498 height 474
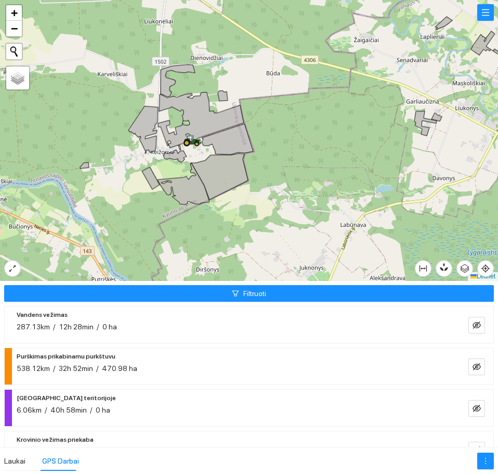
click at [93, 373] on div "538.12km / 32h 52min / 470.98 ha" at bounding box center [77, 367] width 121 height 11
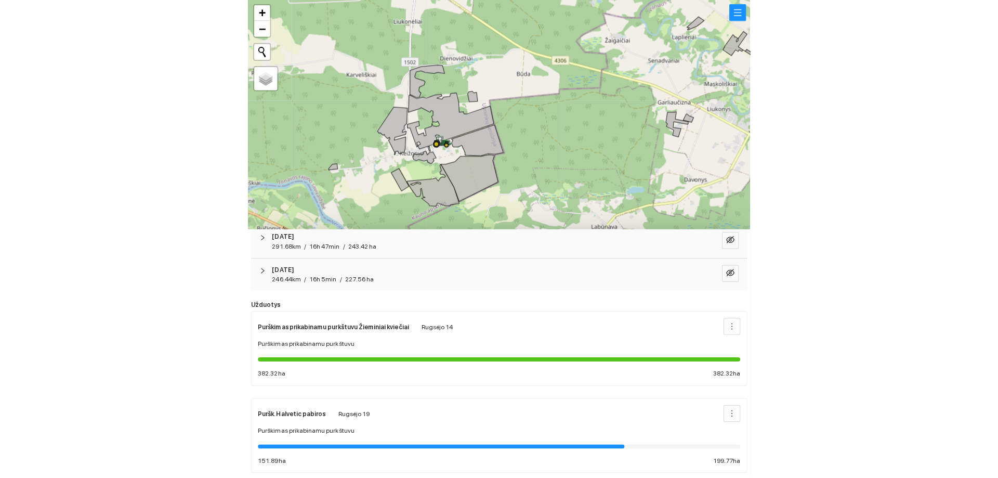
scroll to position [100, 0]
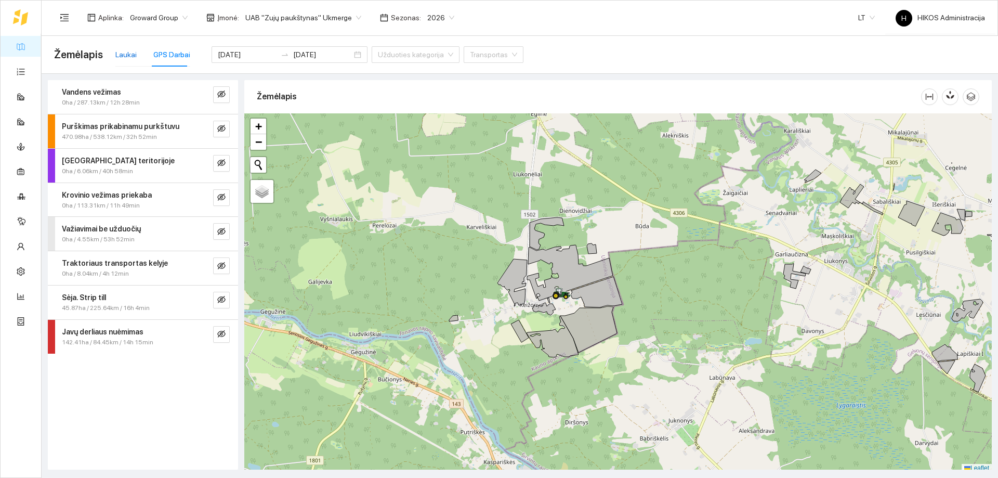
click at [124, 54] on div "Laukai" at bounding box center [125, 54] width 21 height 11
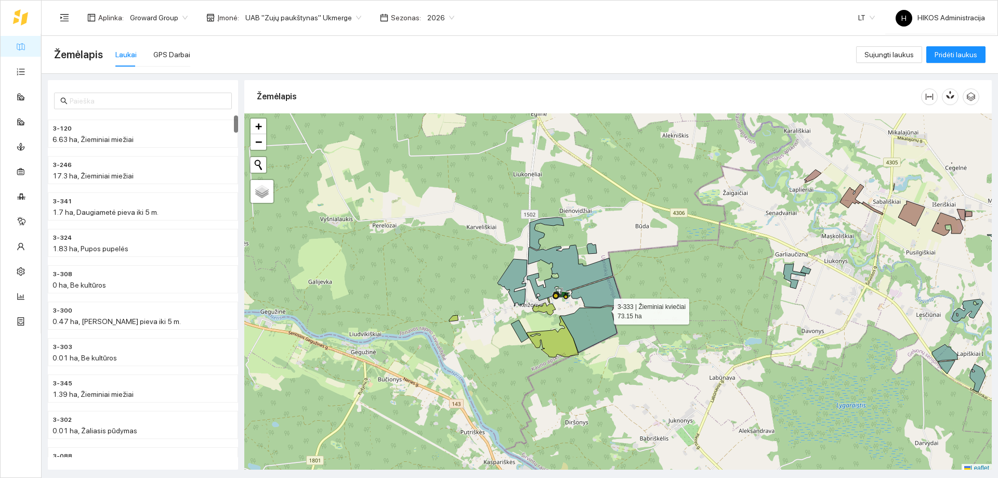
click at [598, 319] on icon at bounding box center [589, 329] width 57 height 46
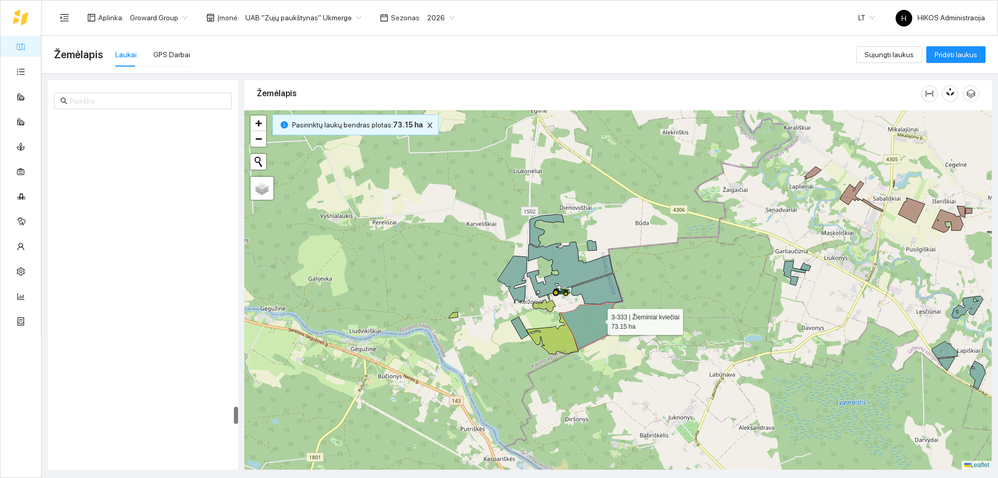
scroll to position [5626, 0]
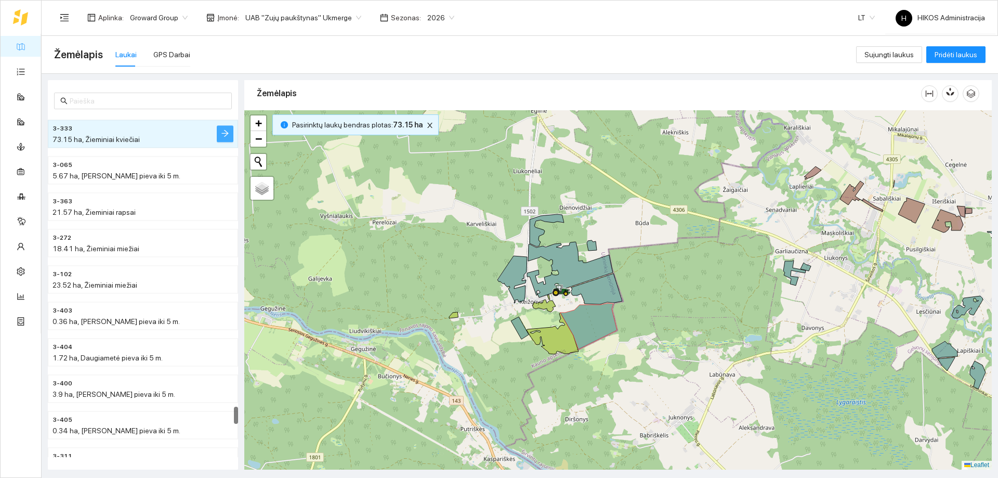
click at [222, 131] on icon "arrow-right" at bounding box center [225, 133] width 8 height 8
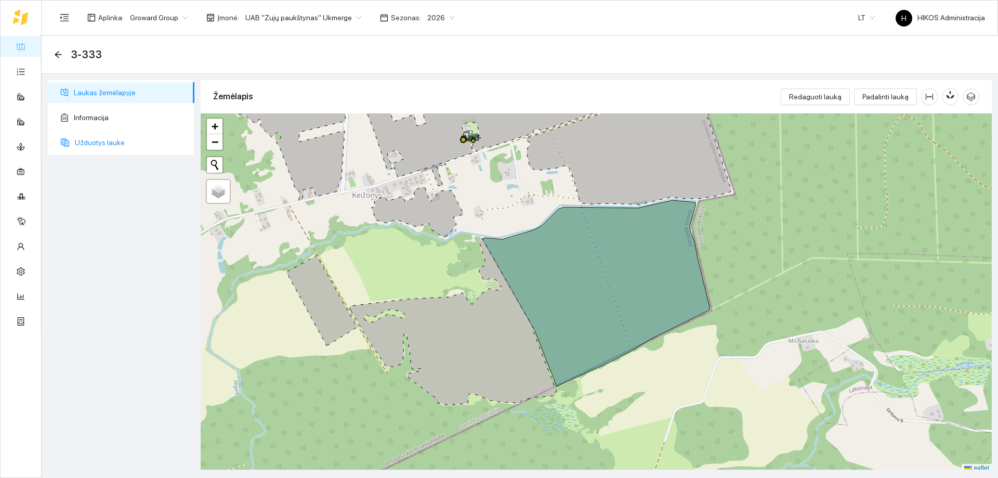
click at [123, 137] on span "Užduotys lauke" at bounding box center [130, 142] width 111 height 21
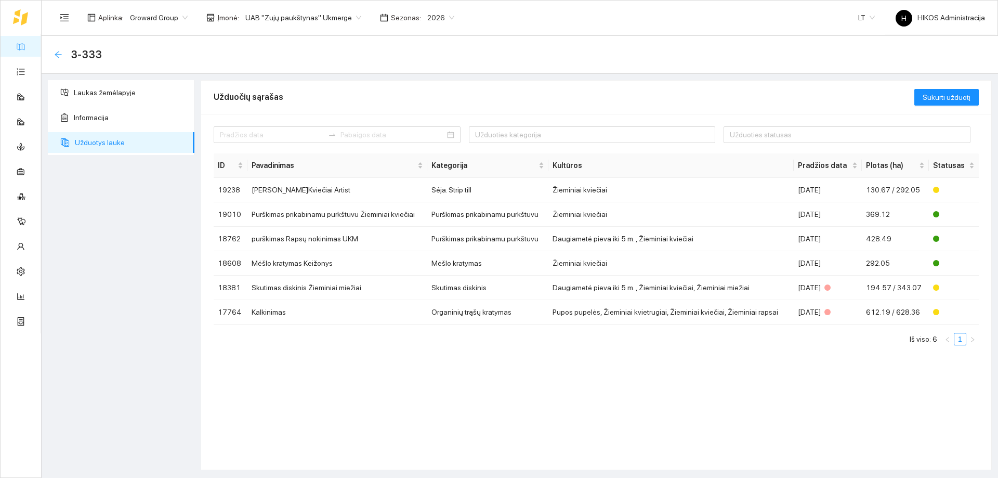
click at [55, 54] on icon "arrow-left" at bounding box center [58, 54] width 8 height 8
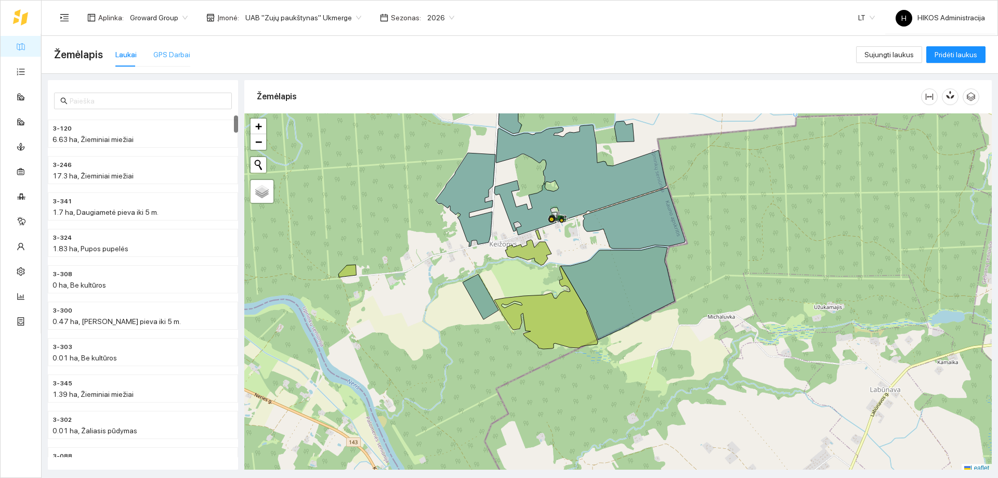
click at [162, 48] on div "GPS Darbai" at bounding box center [171, 55] width 37 height 24
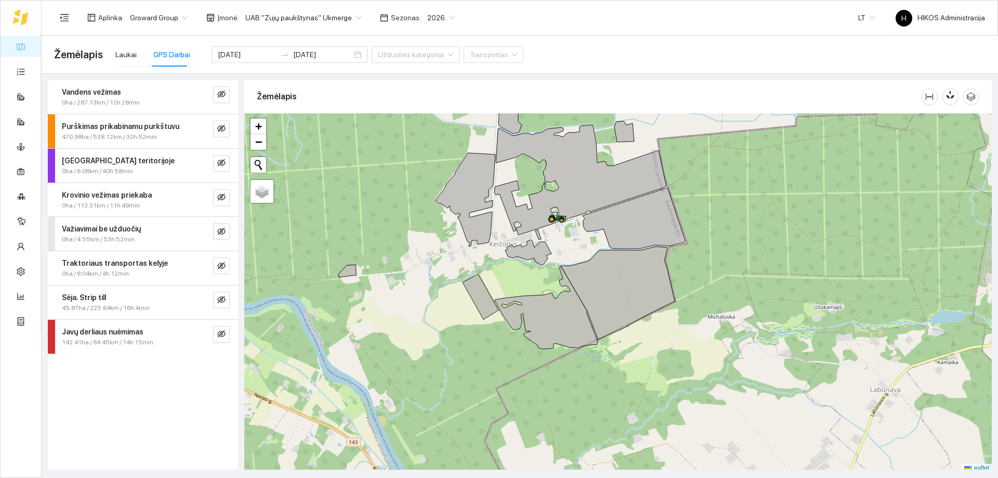
click at [223, 130] on icon "eye-invisible" at bounding box center [221, 128] width 8 height 8
click at [192, 128] on div at bounding box center [200, 129] width 17 height 17
click at [159, 125] on strong "Purškimas prikabinamu purkštuvu" at bounding box center [121, 126] width 118 height 8
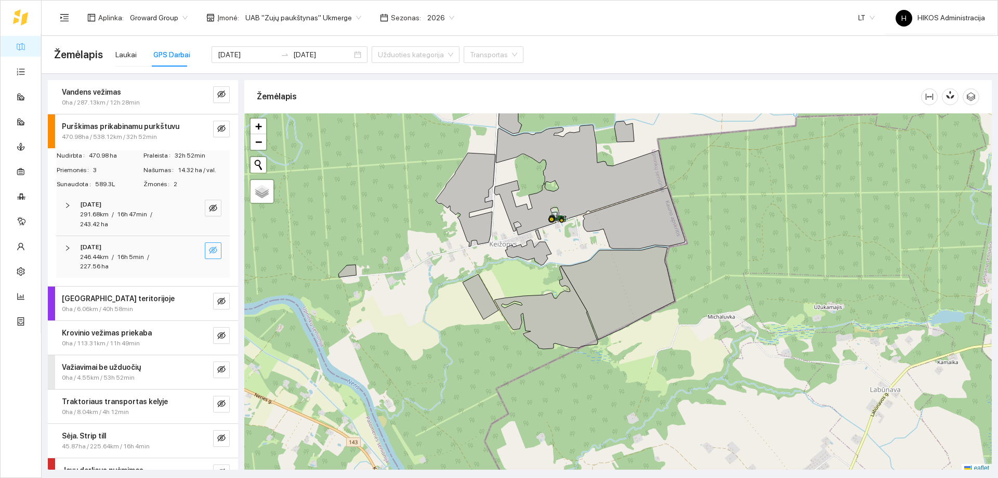
click at [205, 245] on button "button" at bounding box center [213, 250] width 17 height 17
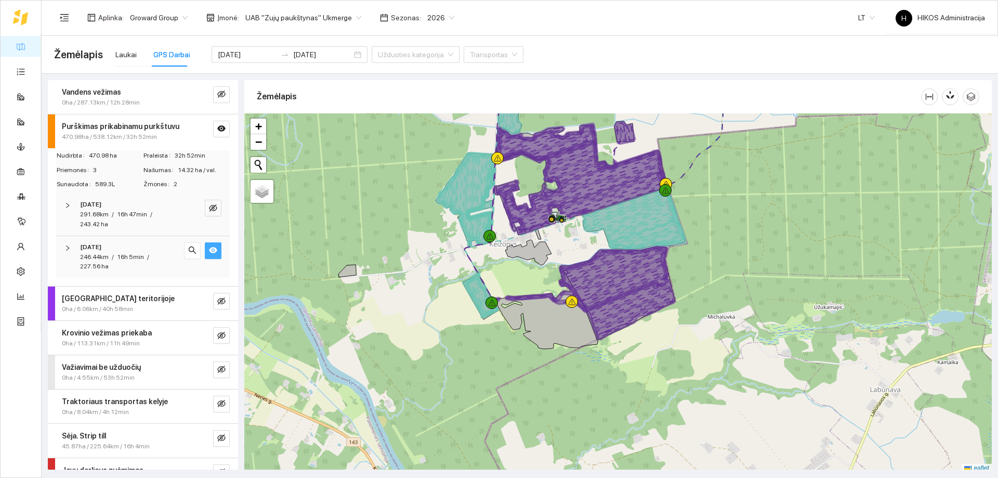
click at [205, 245] on button "button" at bounding box center [213, 250] width 17 height 17
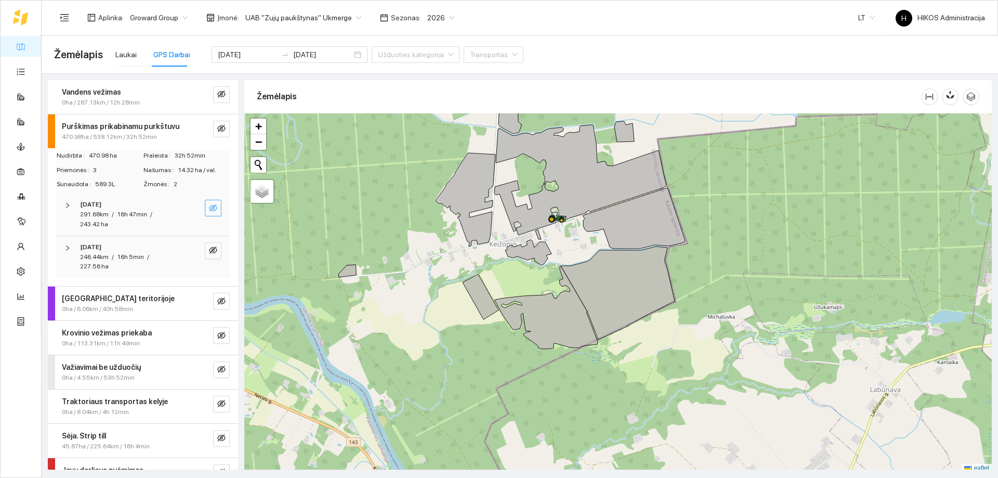
click at [209, 204] on icon "eye-invisible" at bounding box center [213, 208] width 8 height 8
click at [209, 204] on icon "eye" at bounding box center [213, 208] width 8 height 8
click at [209, 253] on icon "eye-invisible" at bounding box center [213, 250] width 8 height 8
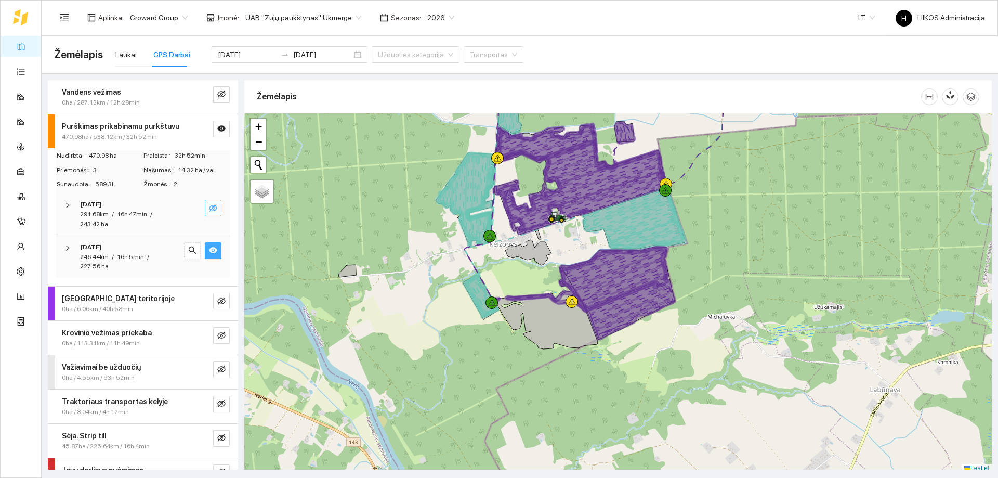
click at [209, 249] on icon "eye" at bounding box center [213, 250] width 8 height 8
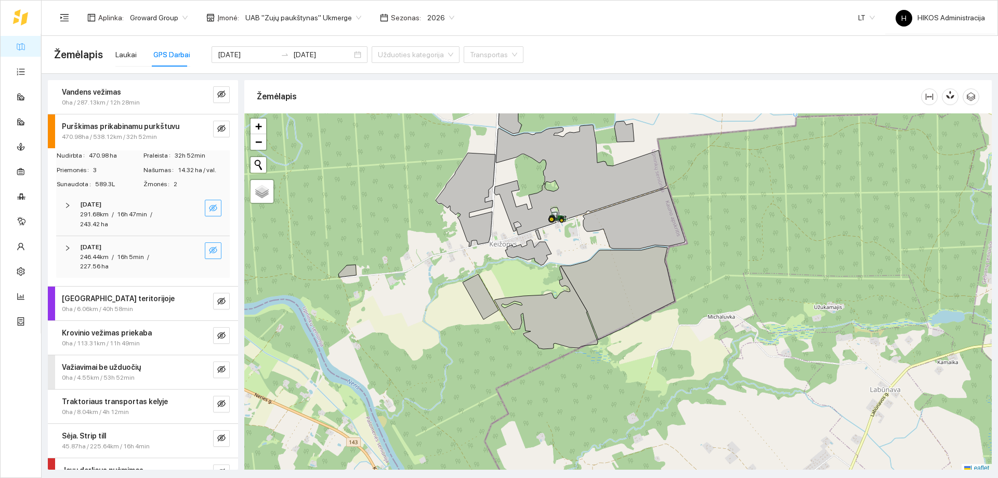
click at [209, 249] on icon "eye-invisible" at bounding box center [213, 249] width 8 height 7
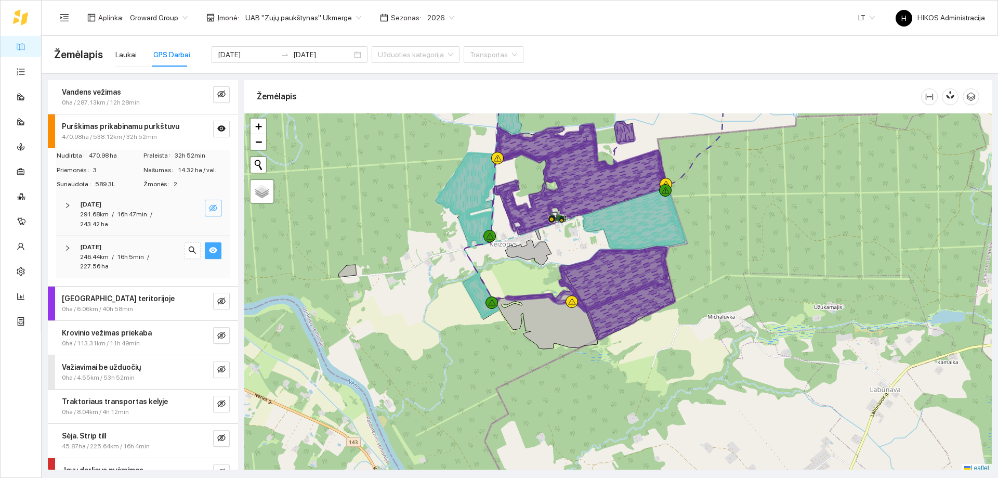
click at [209, 249] on icon "eye" at bounding box center [213, 250] width 8 height 8
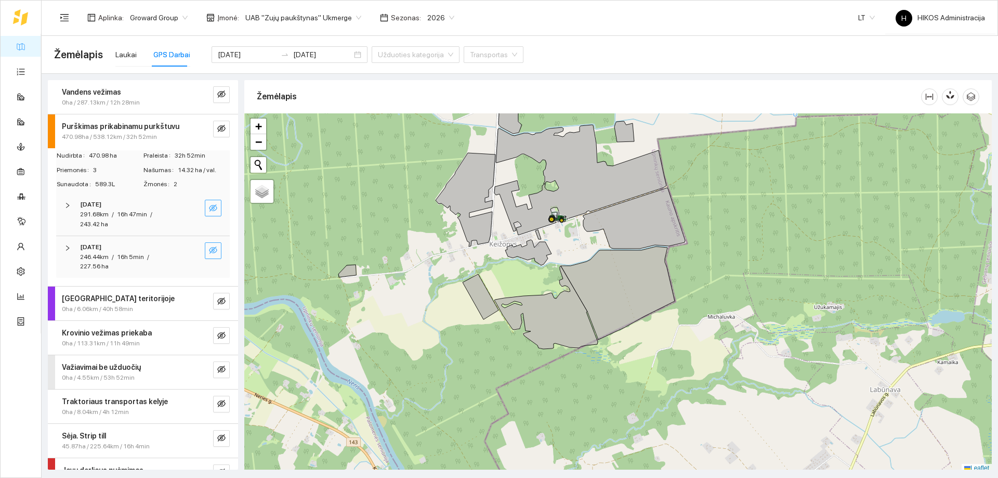
click at [209, 249] on icon "eye-invisible" at bounding box center [213, 249] width 8 height 7
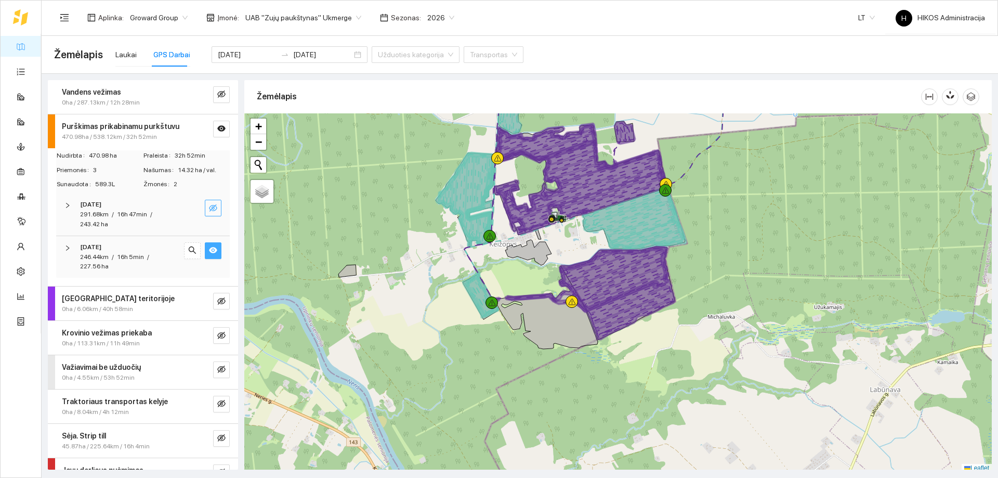
click at [209, 249] on icon "eye" at bounding box center [213, 250] width 8 height 8
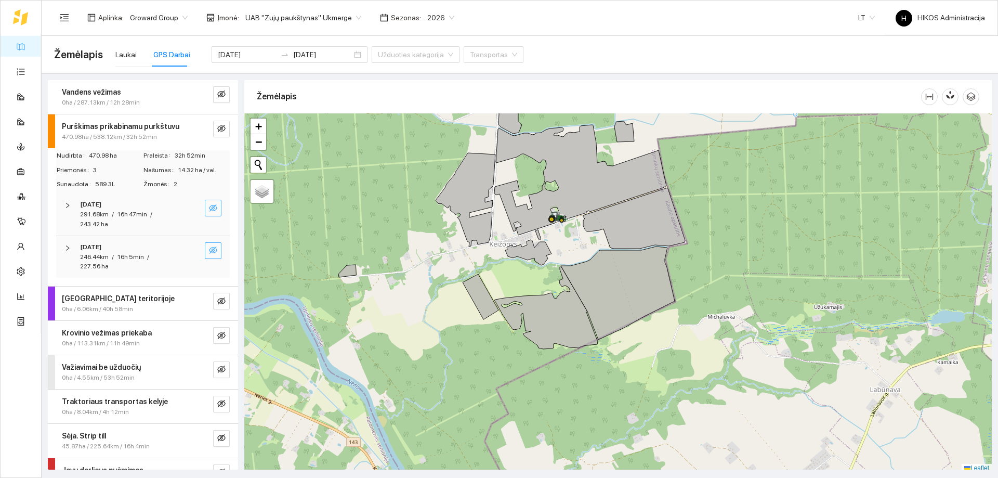
click at [209, 249] on icon "eye-invisible" at bounding box center [213, 249] width 8 height 7
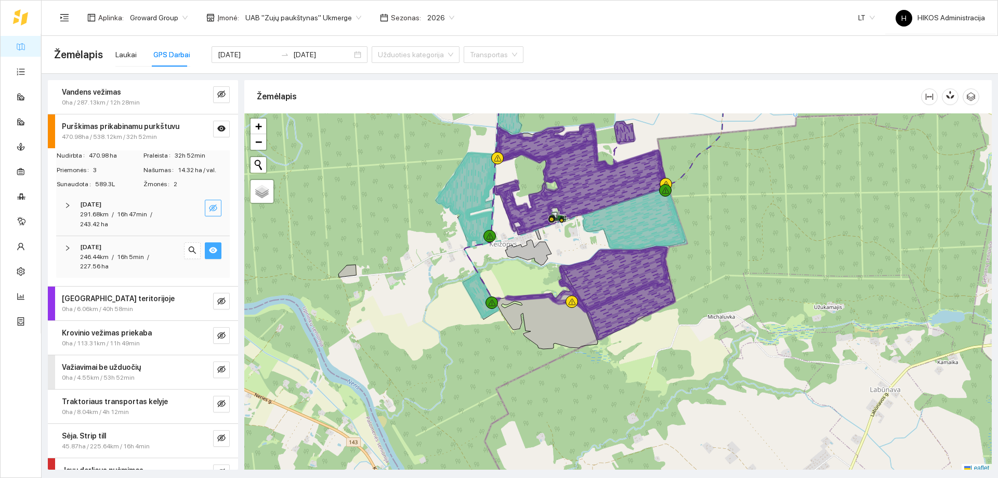
click at [209, 249] on icon "eye" at bounding box center [213, 250] width 8 height 8
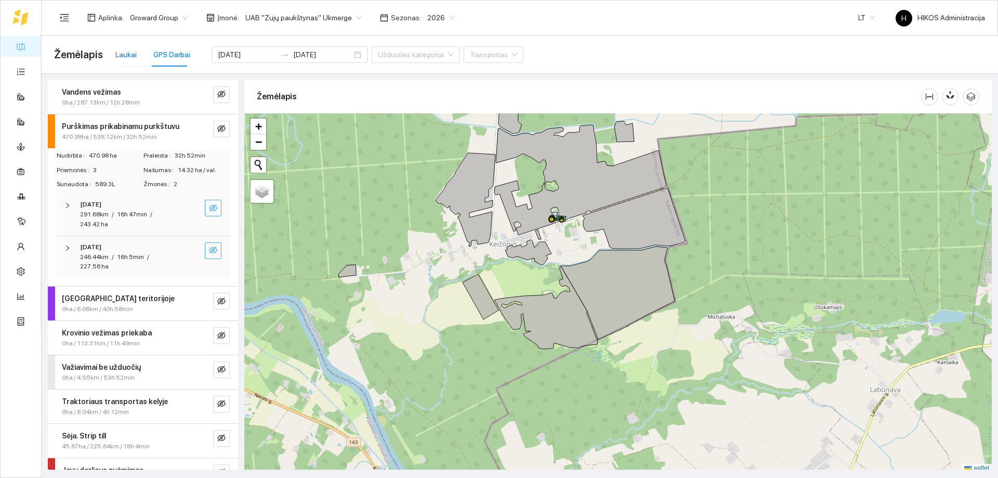
click at [122, 55] on div "Laukai" at bounding box center [125, 54] width 21 height 11
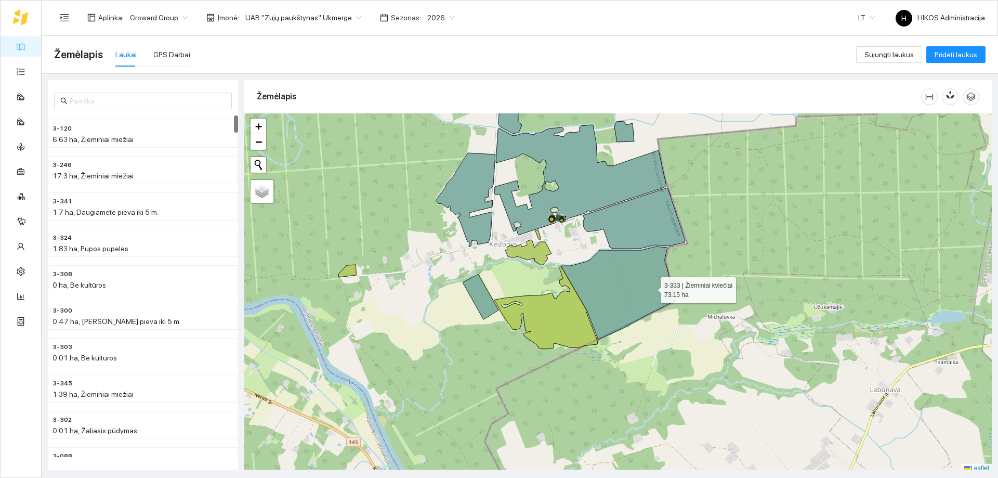
click at [637, 285] on icon at bounding box center [618, 292] width 114 height 93
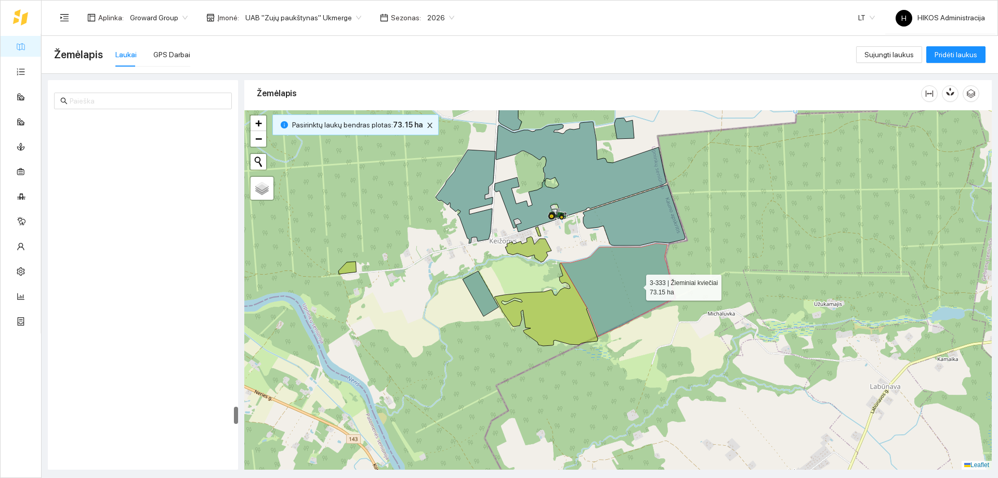
scroll to position [5626, 0]
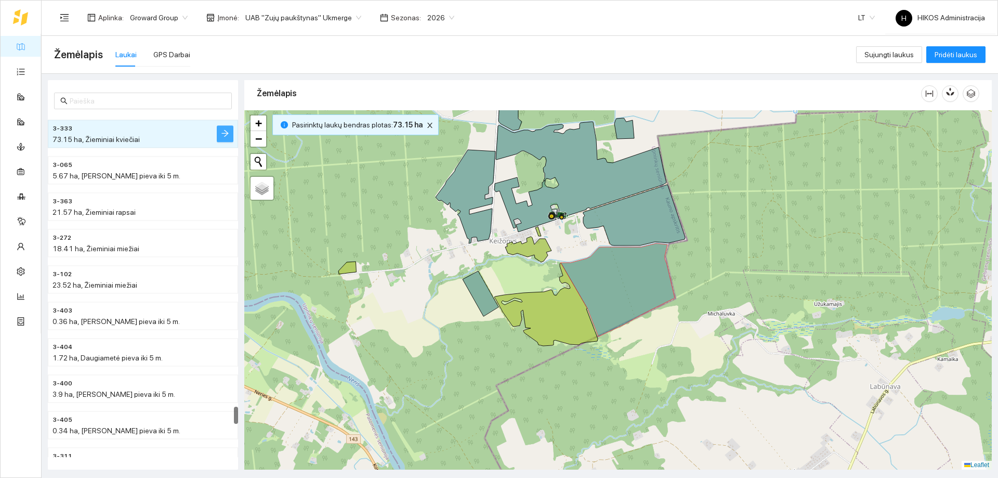
click at [225, 138] on span "arrow-right" at bounding box center [225, 134] width 8 height 10
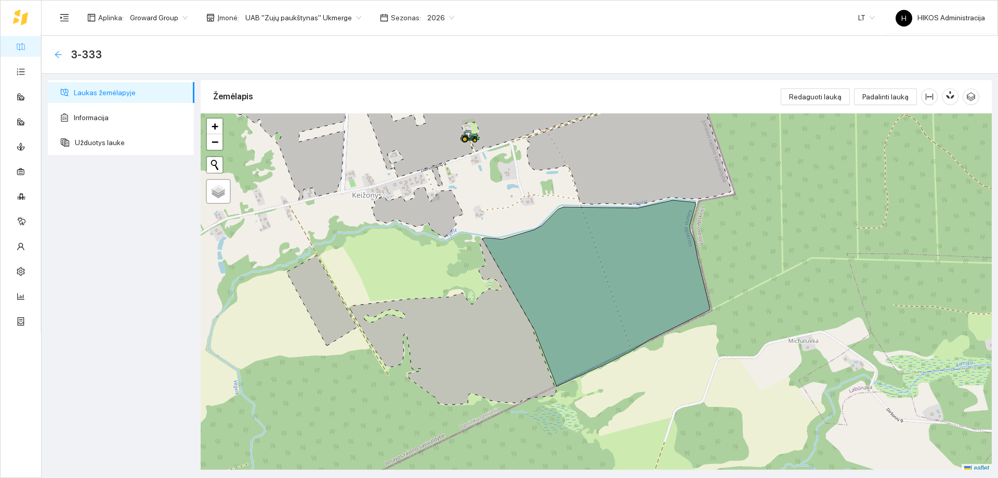
click at [58, 53] on icon "arrow-left" at bounding box center [58, 54] width 8 height 8
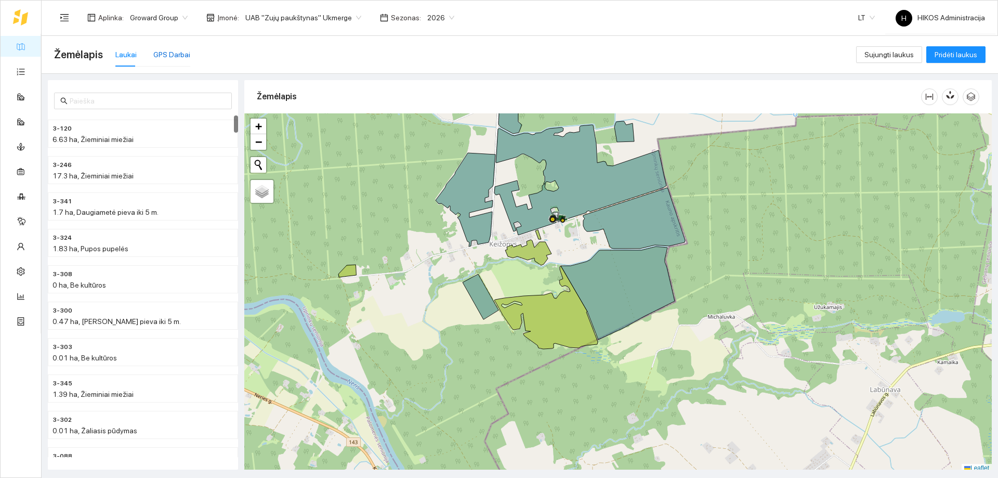
click at [164, 50] on div "GPS Darbai" at bounding box center [171, 54] width 37 height 11
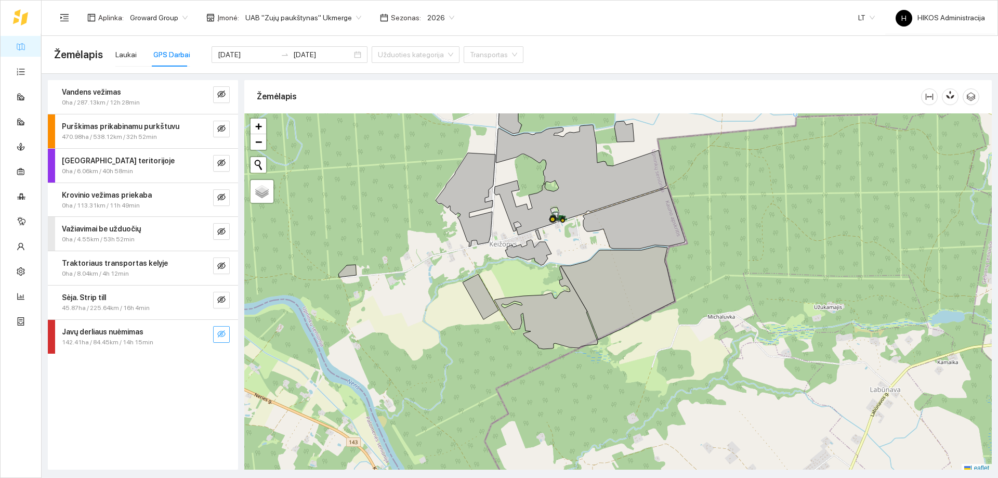
click at [220, 338] on span "eye-invisible" at bounding box center [221, 335] width 8 height 10
click at [222, 335] on icon "eye-invisible" at bounding box center [222, 334] width 2 height 2
click at [222, 335] on icon "eye" at bounding box center [221, 334] width 8 height 8
click at [219, 130] on icon "eye-invisible" at bounding box center [221, 128] width 8 height 7
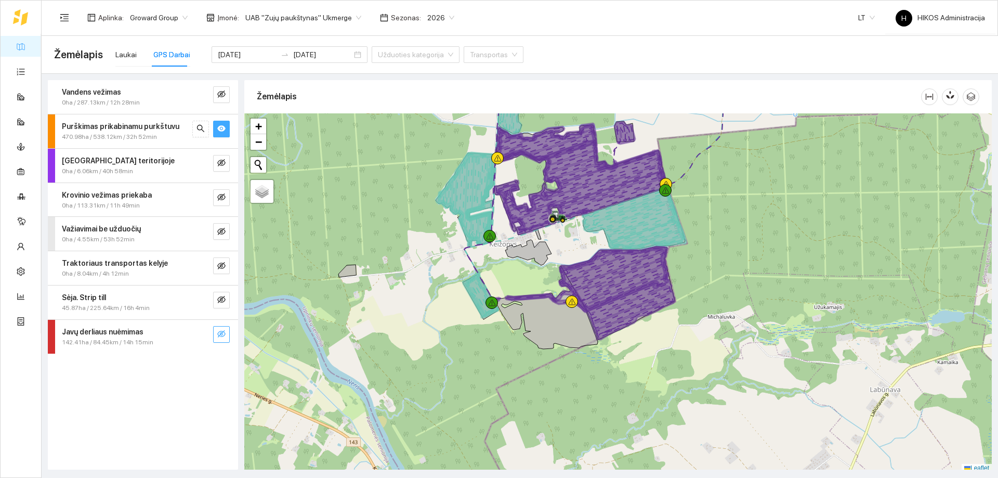
click at [219, 130] on icon "eye" at bounding box center [221, 128] width 8 height 6
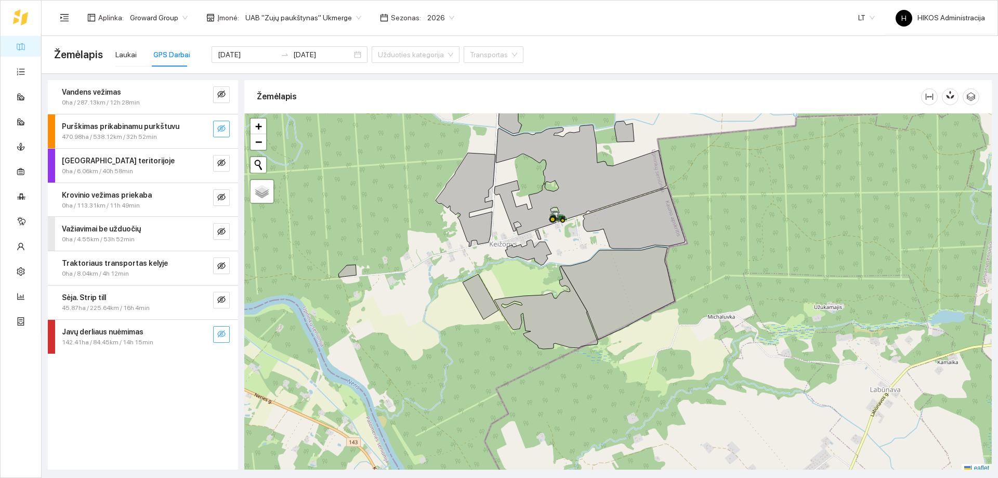
click at [219, 130] on icon "eye-invisible" at bounding box center [221, 128] width 8 height 7
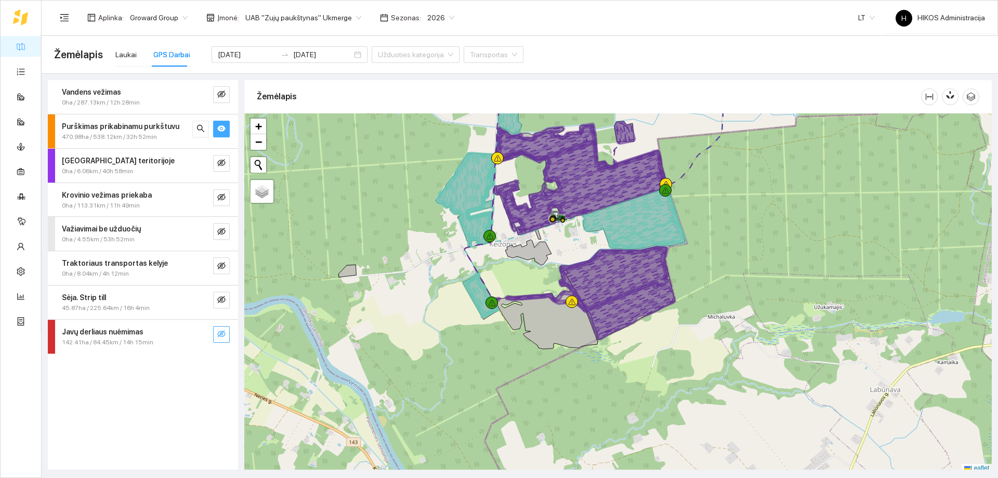
click at [219, 130] on icon "eye" at bounding box center [221, 128] width 8 height 6
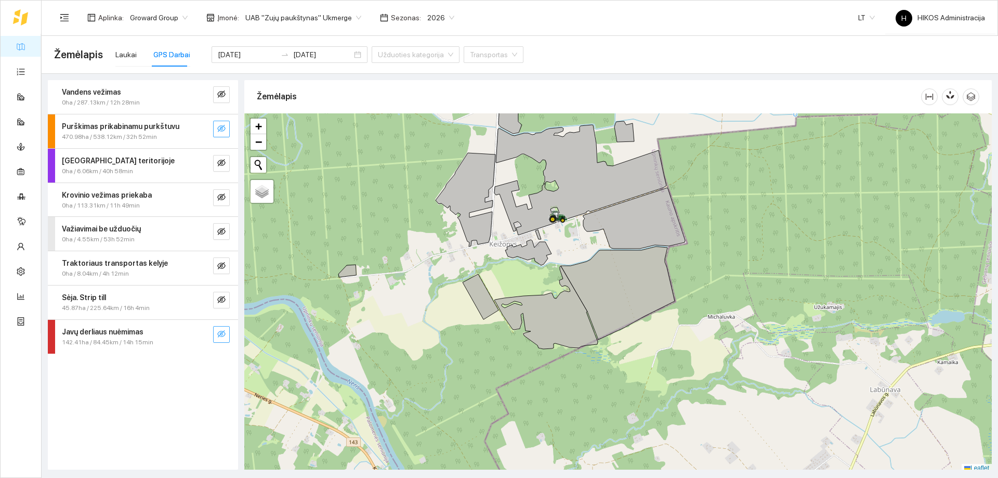
click at [219, 130] on icon "eye-invisible" at bounding box center [221, 128] width 8 height 7
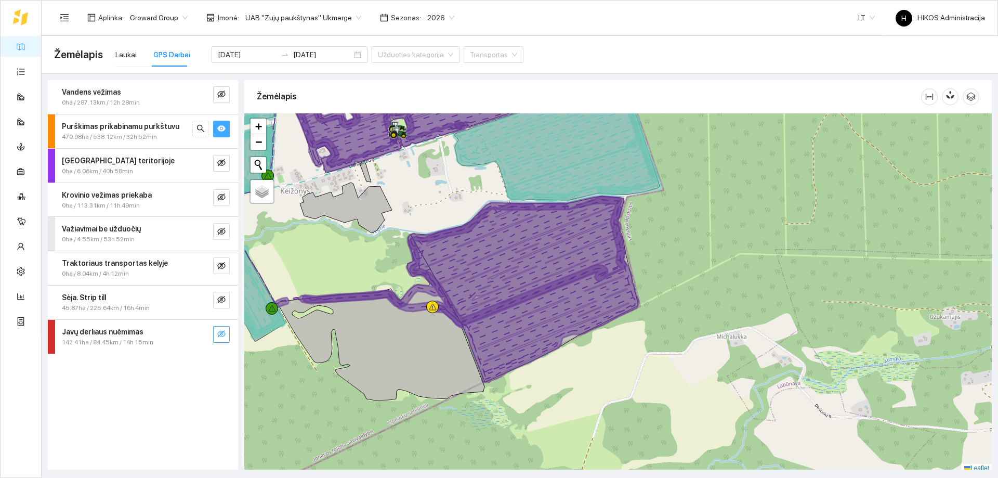
click at [167, 134] on div "470.98ha / 538.12km / 32h 52min" at bounding box center [125, 137] width 127 height 10
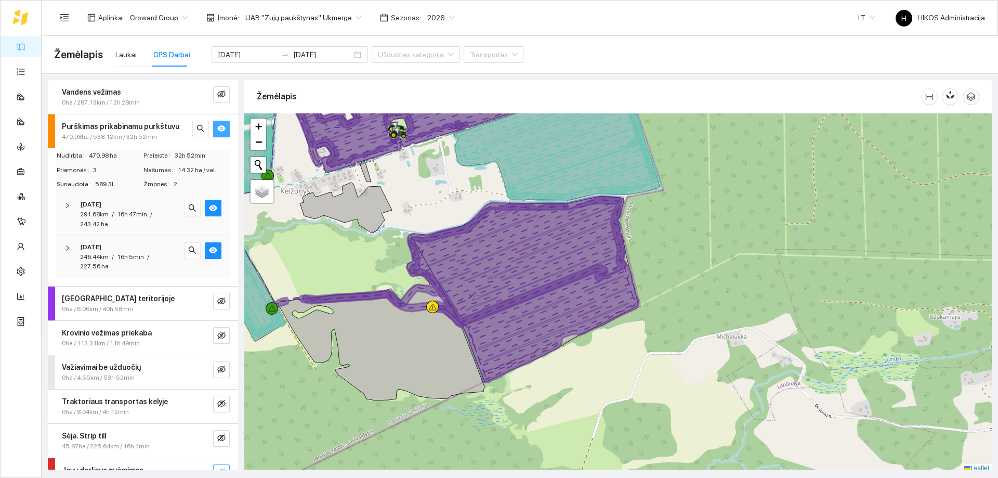
click at [101, 247] on strong "[DATE]" at bounding box center [90, 246] width 21 height 7
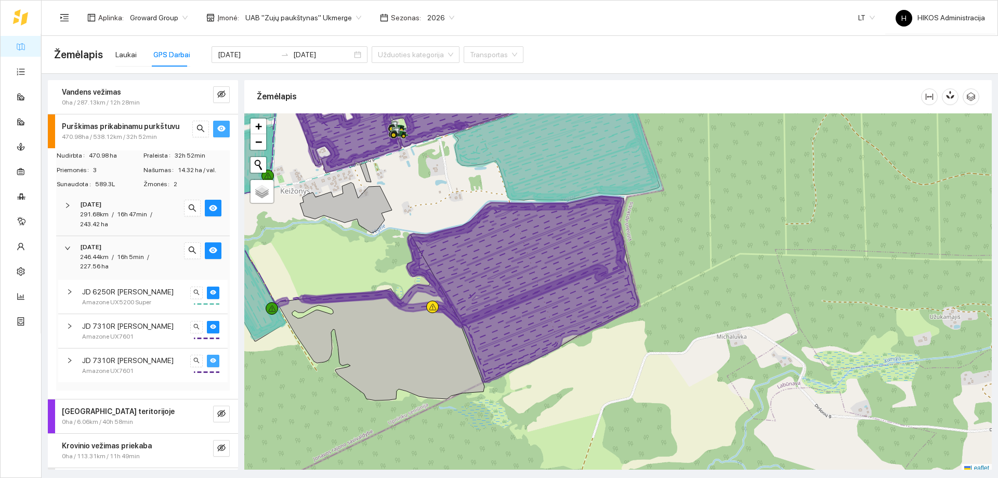
click at [210, 360] on button "button" at bounding box center [213, 361] width 12 height 12
click at [210, 326] on icon "eye" at bounding box center [213, 326] width 6 height 5
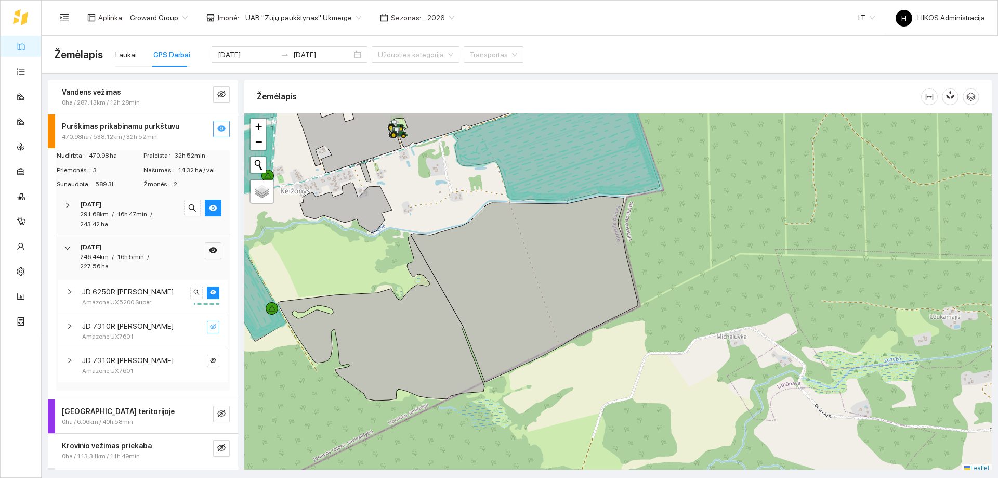
click at [210, 326] on icon "eye-invisible" at bounding box center [213, 325] width 6 height 5
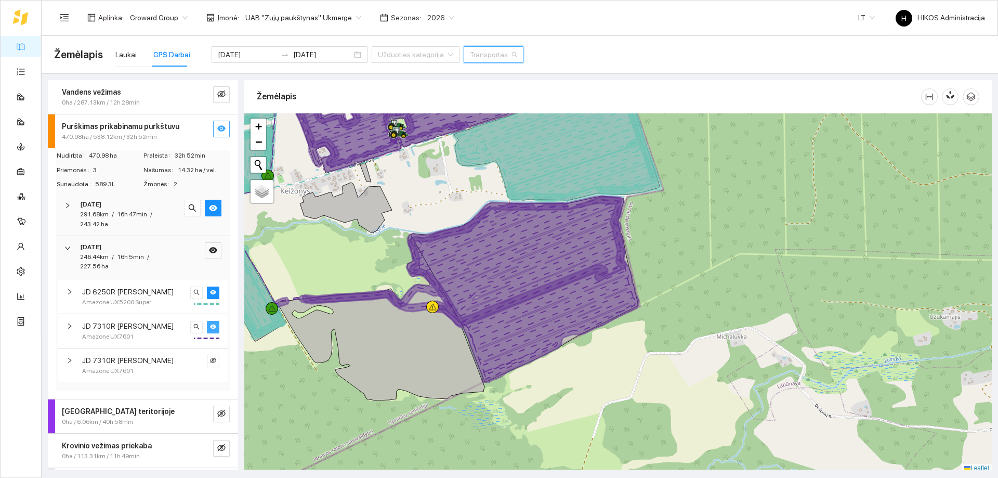
click at [470, 57] on input "search" at bounding box center [490, 55] width 40 height 16
type input "egi"
click at [467, 76] on div "JD 7310R [PERSON_NAME]" at bounding box center [492, 75] width 92 height 11
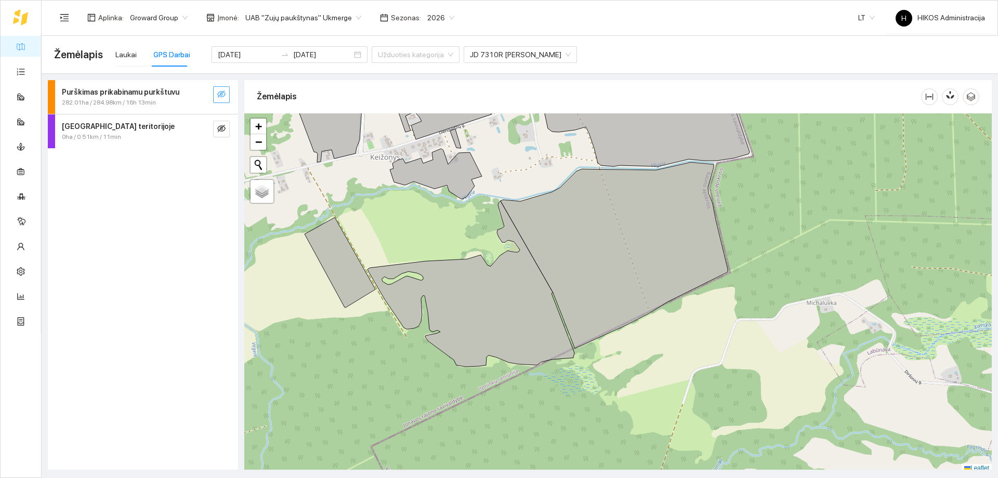
click at [222, 96] on icon "eye-invisible" at bounding box center [221, 94] width 8 height 8
click at [126, 55] on div "Laukai" at bounding box center [125, 54] width 21 height 11
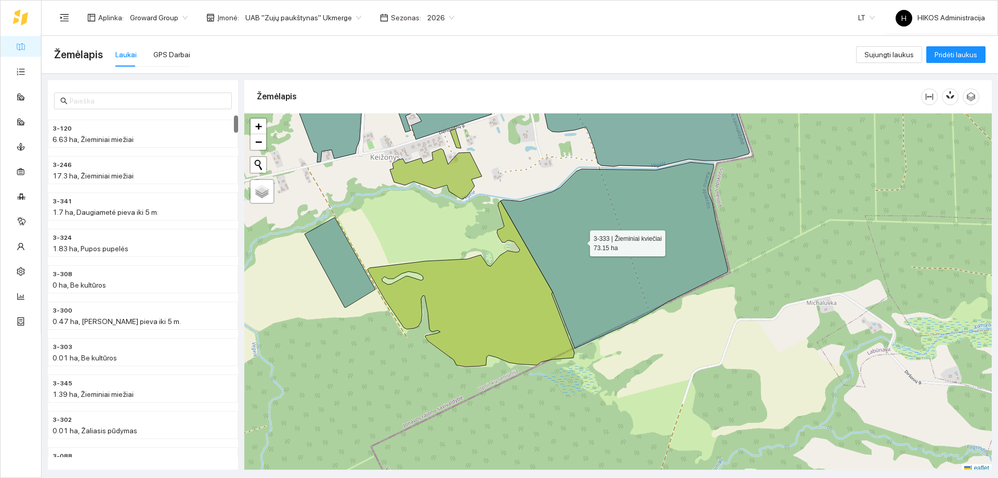
click at [581, 241] on icon at bounding box center [614, 255] width 227 height 186
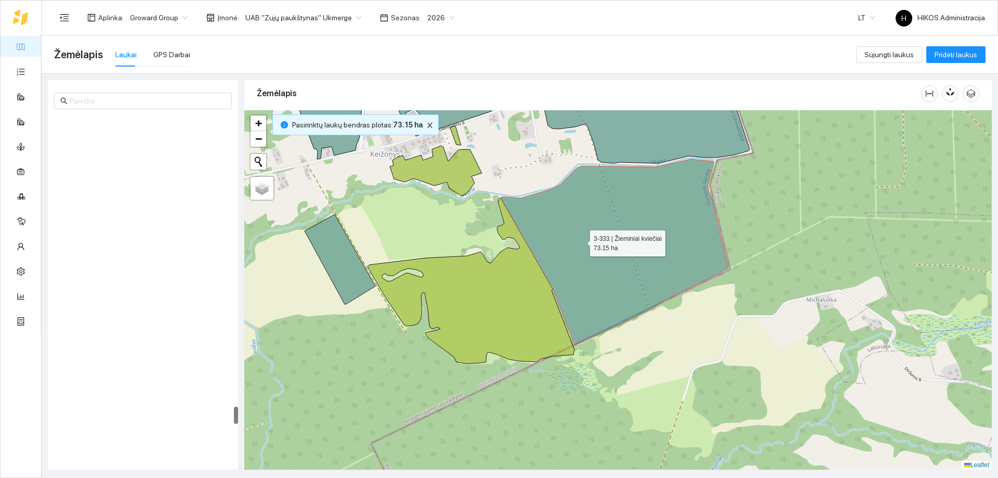
scroll to position [5626, 0]
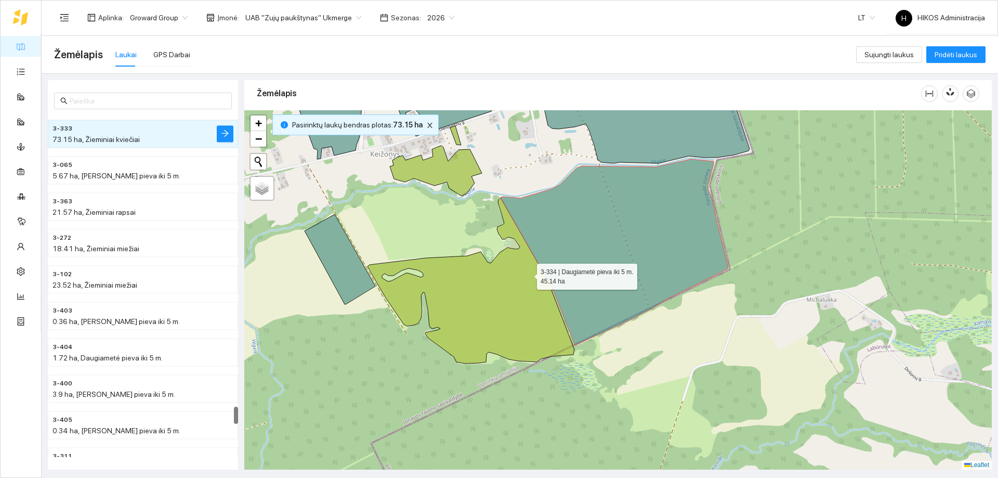
click at [528, 274] on icon at bounding box center [471, 281] width 207 height 166
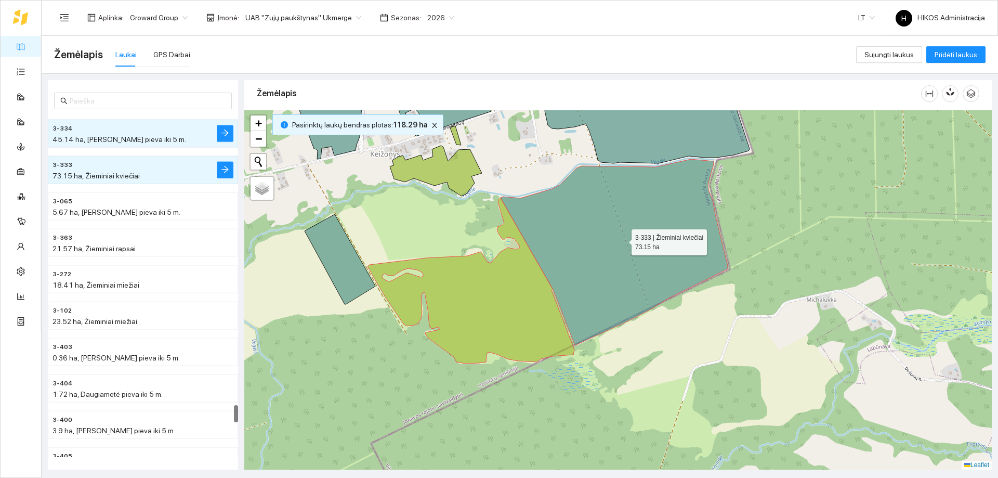
click at [573, 259] on icon at bounding box center [614, 252] width 227 height 186
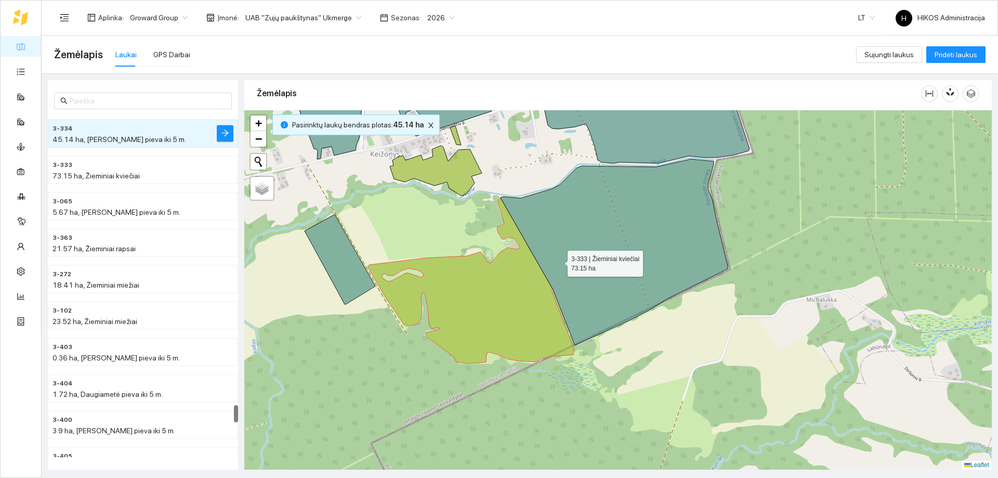
click at [500, 283] on icon at bounding box center [471, 281] width 207 height 166
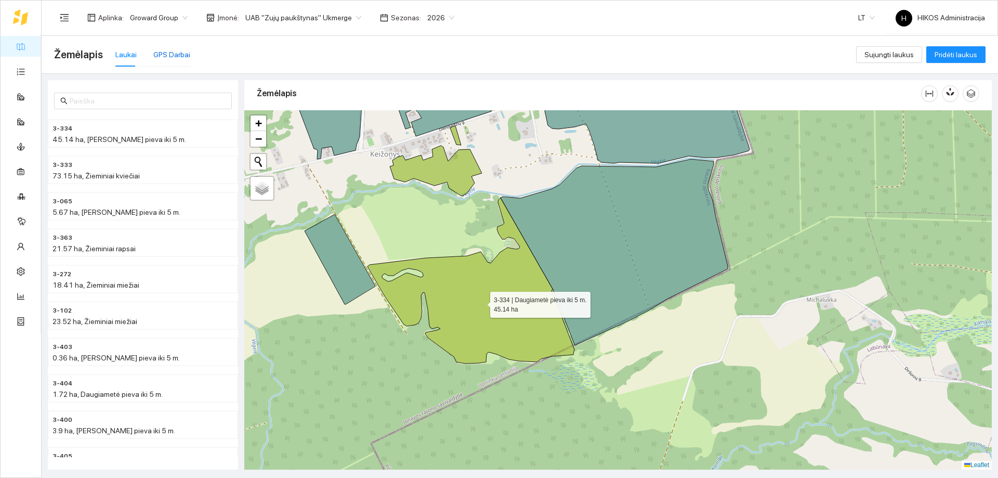
click at [173, 50] on div "GPS Darbai" at bounding box center [171, 54] width 37 height 11
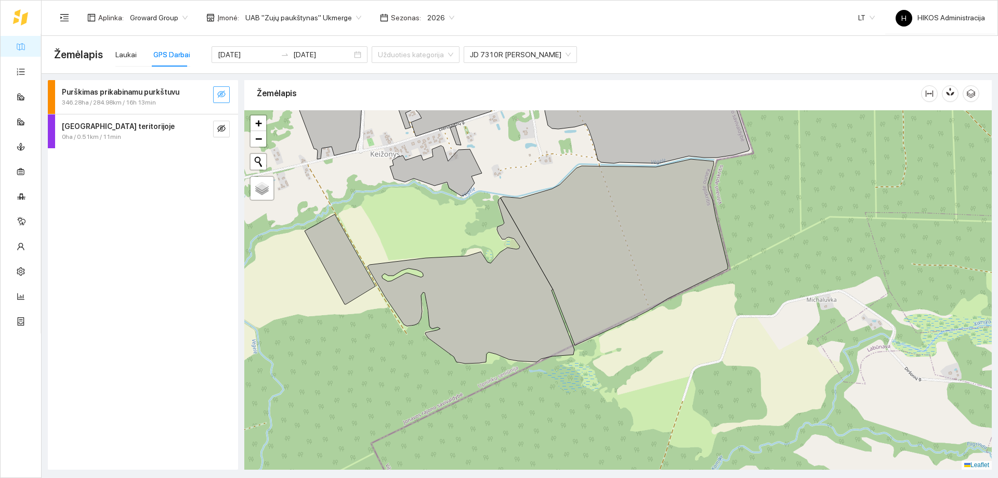
click at [222, 93] on icon "eye-invisible" at bounding box center [221, 94] width 8 height 8
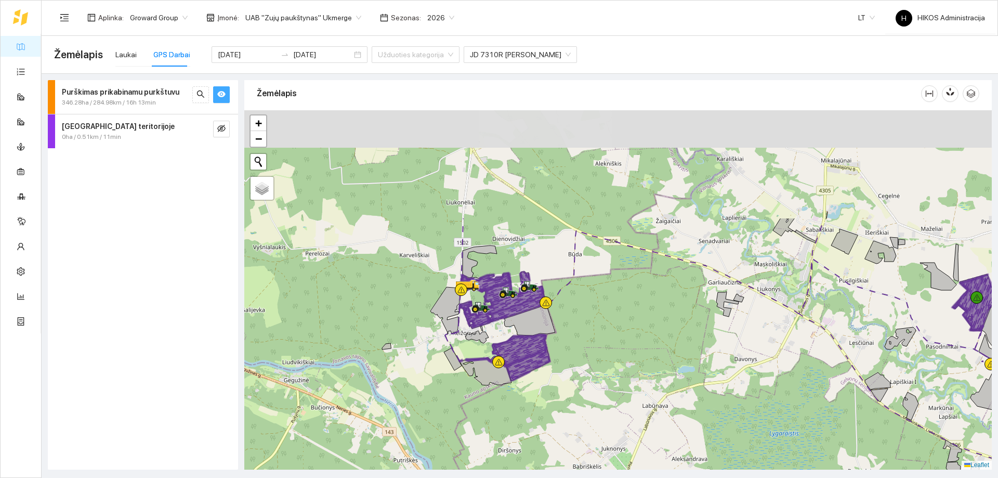
drag, startPoint x: 494, startPoint y: 146, endPoint x: 392, endPoint y: 294, distance: 179.4
click at [499, 294] on icon at bounding box center [508, 292] width 19 height 11
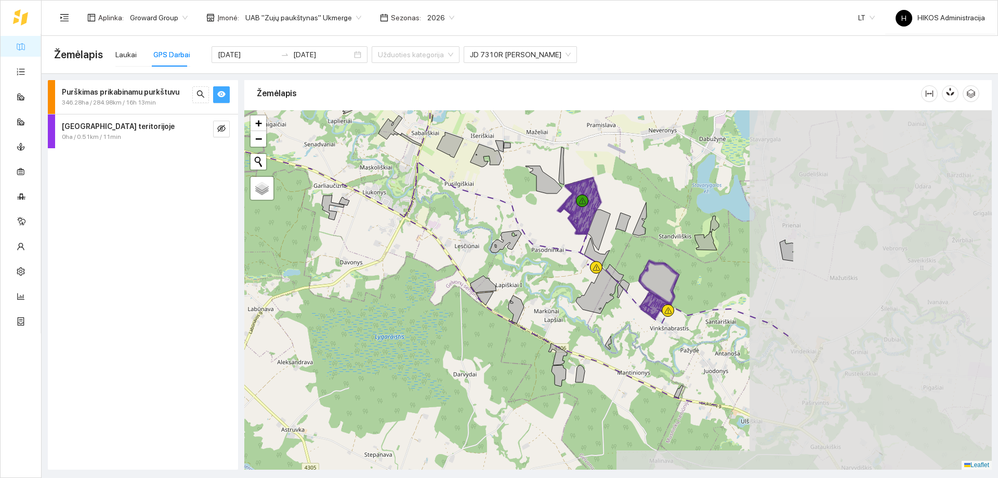
drag, startPoint x: 543, startPoint y: 263, endPoint x: 346, endPoint y: 194, distance: 208.5
click at [346, 194] on div at bounding box center [618, 289] width 748 height 359
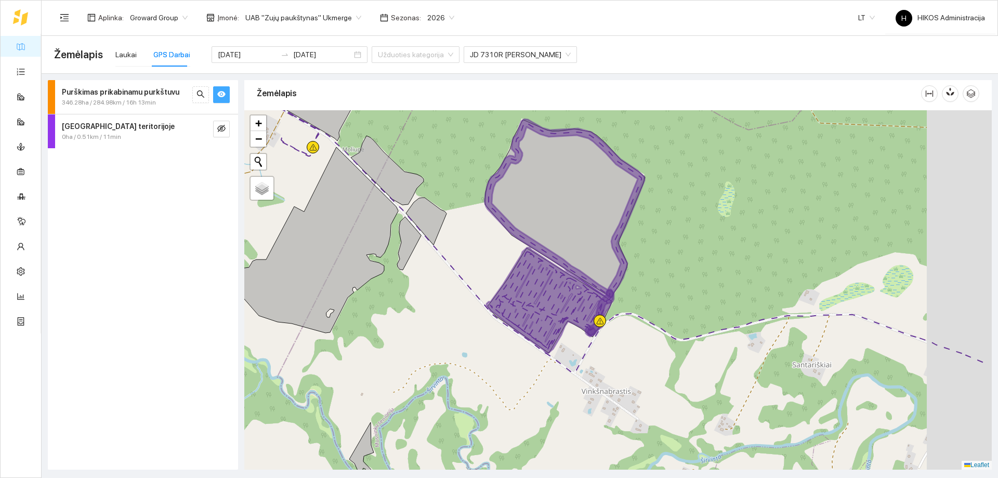
drag, startPoint x: 589, startPoint y: 291, endPoint x: 548, endPoint y: 312, distance: 45.6
click at [548, 312] on icon at bounding box center [550, 300] width 127 height 106
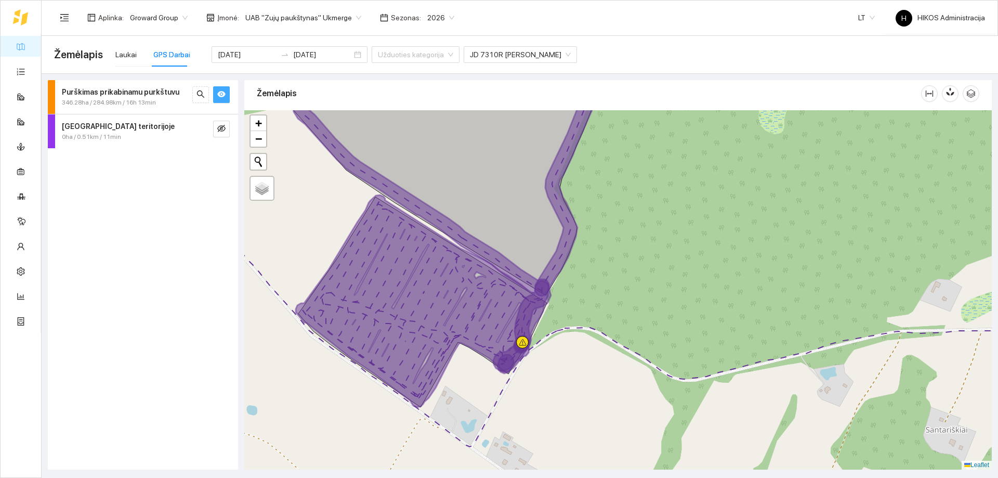
drag, startPoint x: 799, startPoint y: 247, endPoint x: 690, endPoint y: 212, distance: 114.9
click at [690, 212] on div at bounding box center [618, 289] width 748 height 359
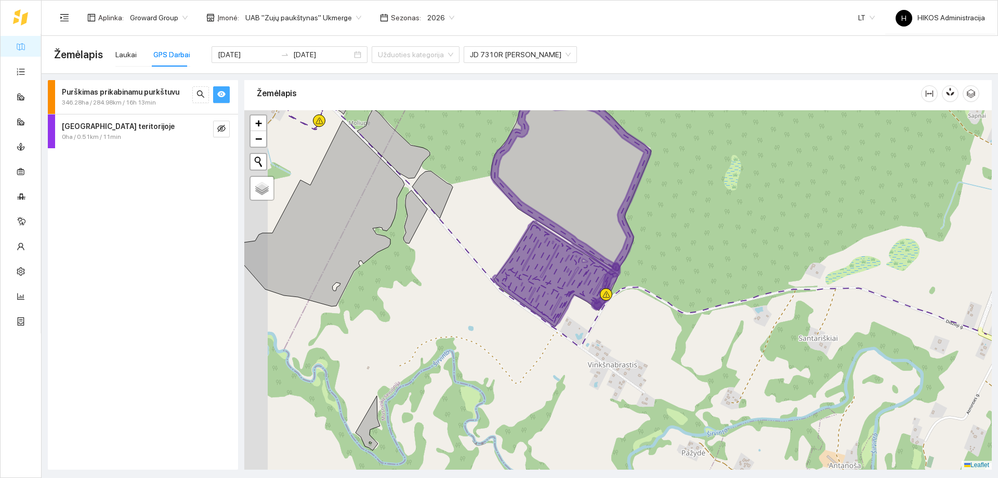
drag, startPoint x: 605, startPoint y: 203, endPoint x: 648, endPoint y: 236, distance: 53.9
click at [648, 236] on div at bounding box center [618, 289] width 748 height 359
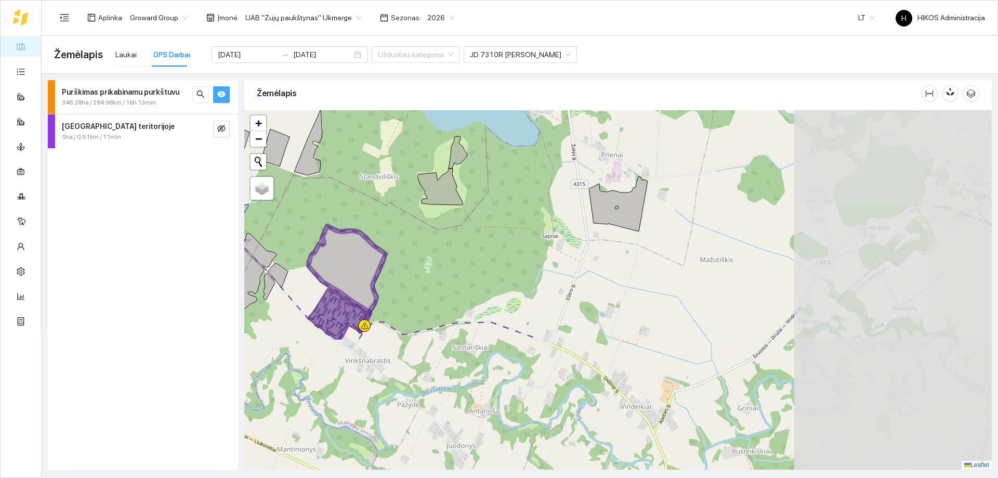
drag, startPoint x: 667, startPoint y: 339, endPoint x: 375, endPoint y: 184, distance: 330.8
click at [375, 184] on div at bounding box center [618, 289] width 748 height 359
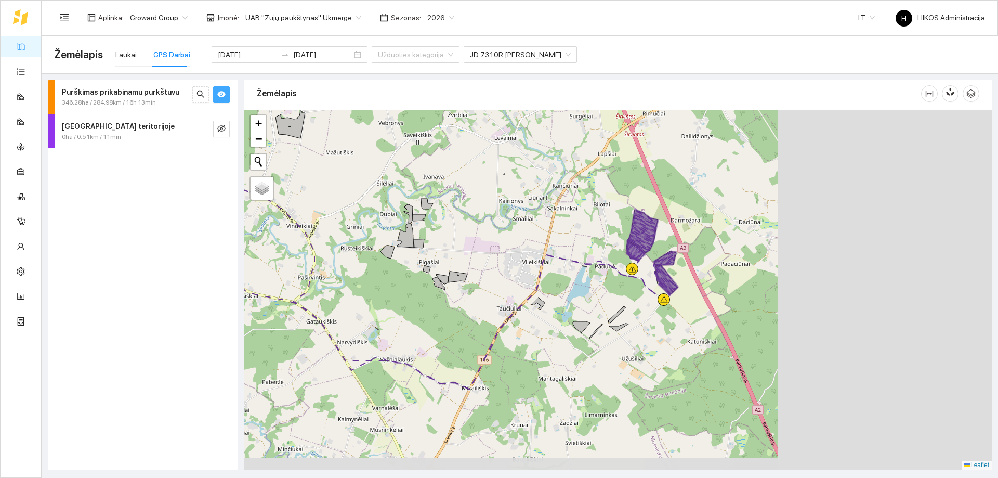
drag, startPoint x: 796, startPoint y: 320, endPoint x: 515, endPoint y: 223, distance: 297.0
click at [515, 223] on div at bounding box center [618, 289] width 748 height 359
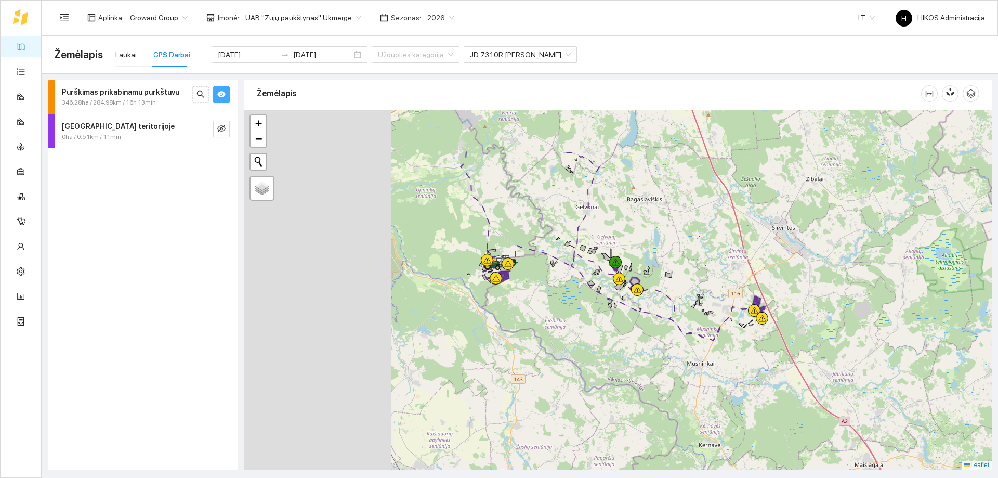
drag, startPoint x: 451, startPoint y: 216, endPoint x: 661, endPoint y: 292, distance: 223.4
click at [661, 292] on div at bounding box center [618, 289] width 748 height 359
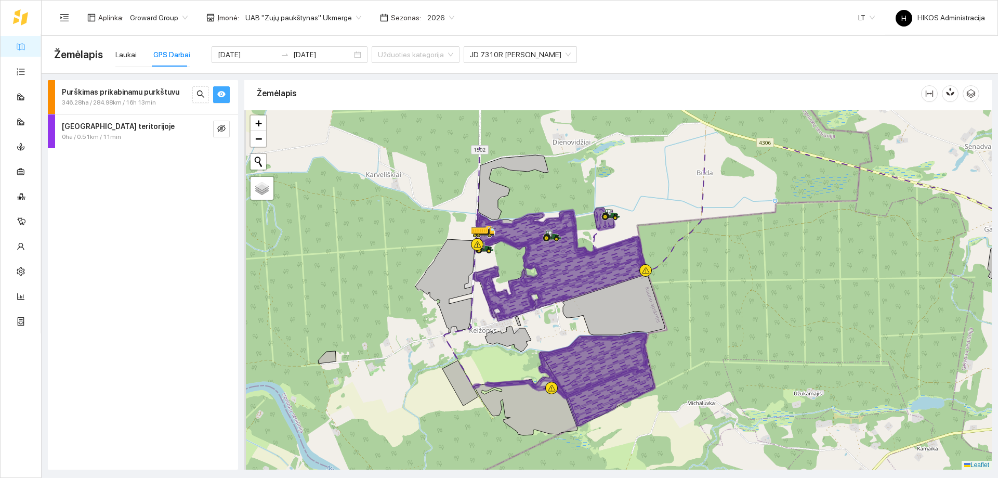
drag, startPoint x: 524, startPoint y: 208, endPoint x: 537, endPoint y: 281, distance: 73.9
click at [537, 281] on icon at bounding box center [561, 277] width 168 height 81
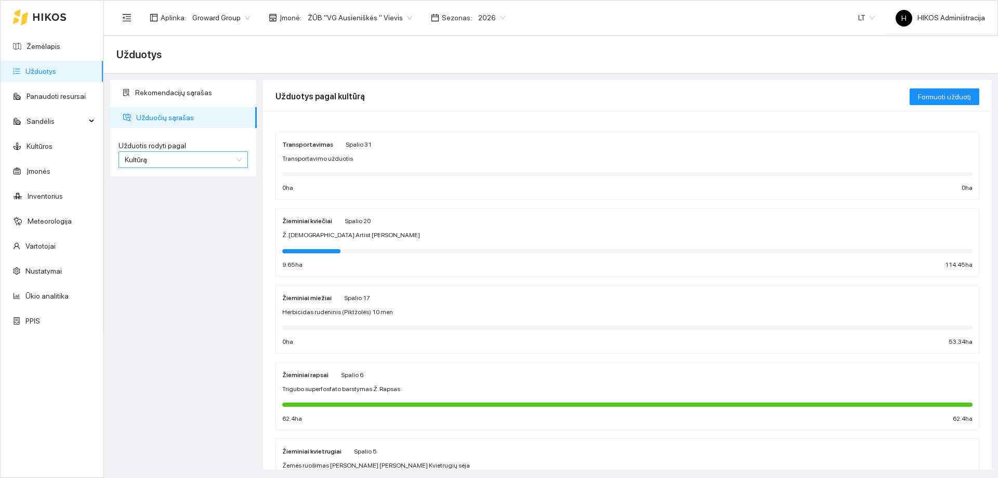
click at [170, 156] on span "Kultūrą" at bounding box center [183, 160] width 117 height 16
drag, startPoint x: 198, startPoint y: 271, endPoint x: 209, endPoint y: 271, distance: 11.4
click at [200, 271] on div "Rekomendacijų sąrašas Užduočių sąrašas Užduotis rodyti pagal Kultūrą Užduotis r…" at bounding box center [183, 274] width 153 height 389
click at [323, 243] on div "Žieminiai kviečiai Spalio 20 Ž. kviečių Artist sėja 9.65 ha 114.45 ha" at bounding box center [627, 242] width 691 height 55
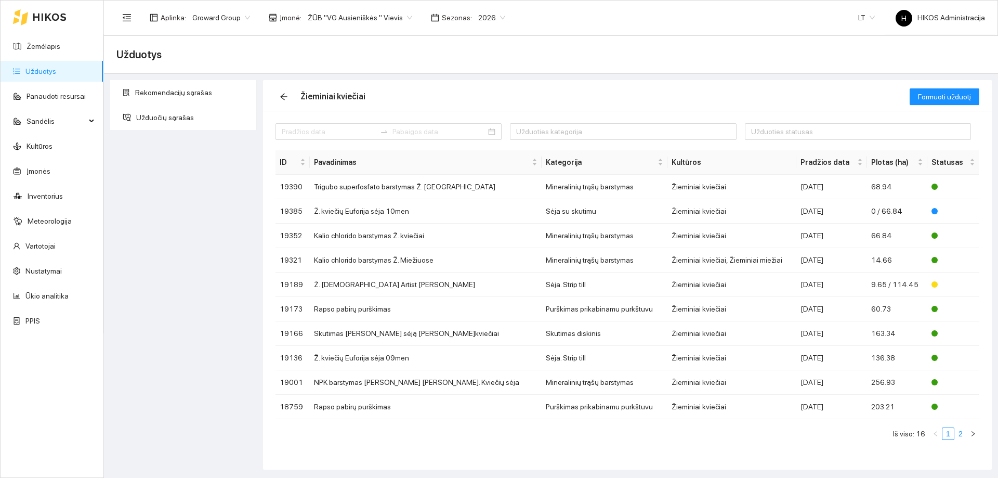
click at [962, 431] on link "2" at bounding box center [960, 433] width 11 height 11
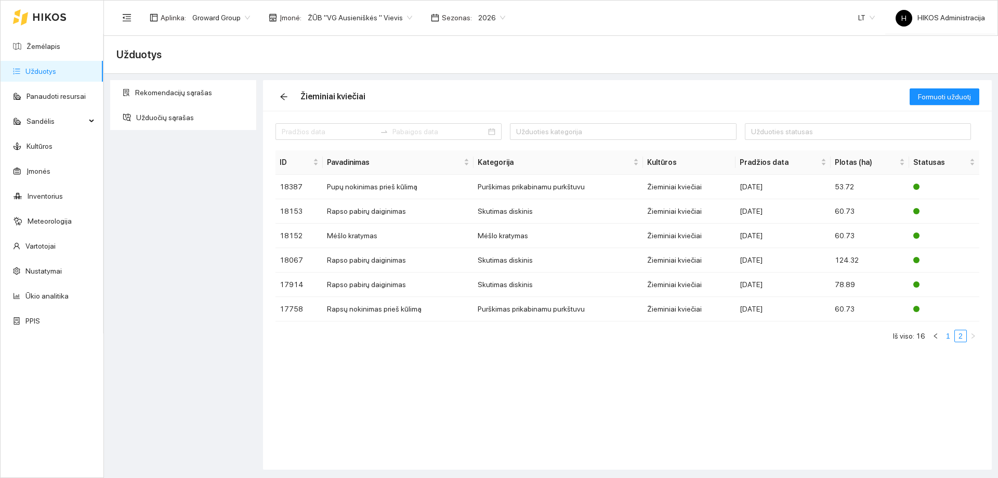
click at [948, 337] on link "1" at bounding box center [948, 335] width 11 height 11
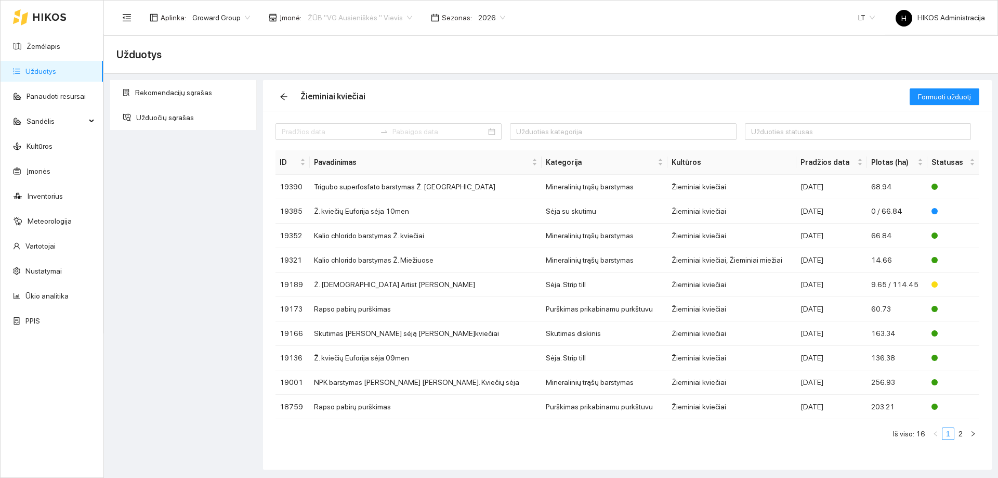
click at [357, 20] on span "ŽŪB "VG Ausieniškės " Vievis" at bounding box center [360, 18] width 105 height 16
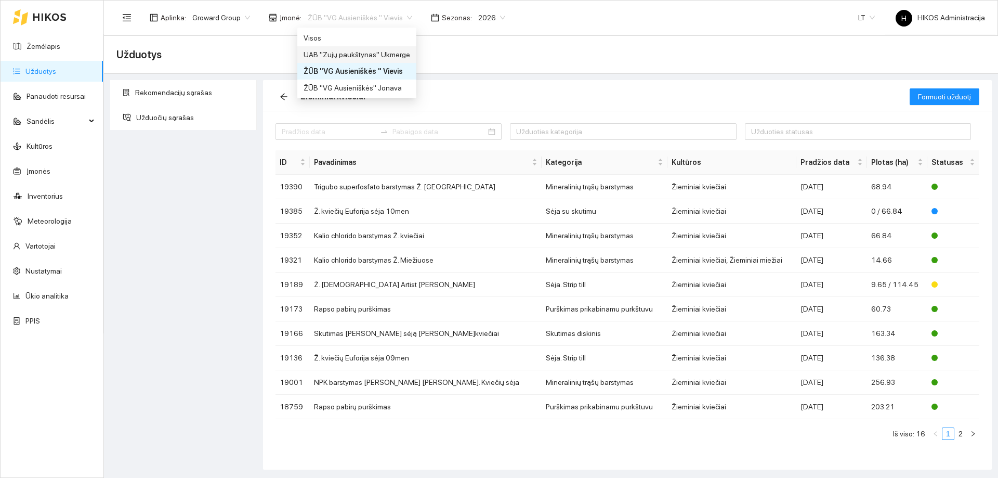
click at [377, 56] on div "UAB "Zujų paukštynas" Ukmerge" at bounding box center [357, 54] width 107 height 11
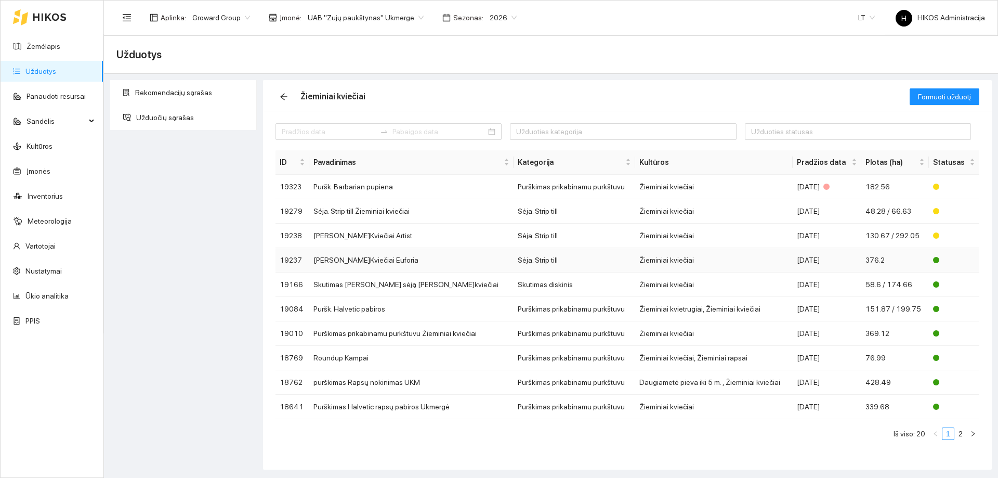
click at [338, 258] on td "Sėja Ž.Kviečiai Euforia" at bounding box center [411, 260] width 204 height 24
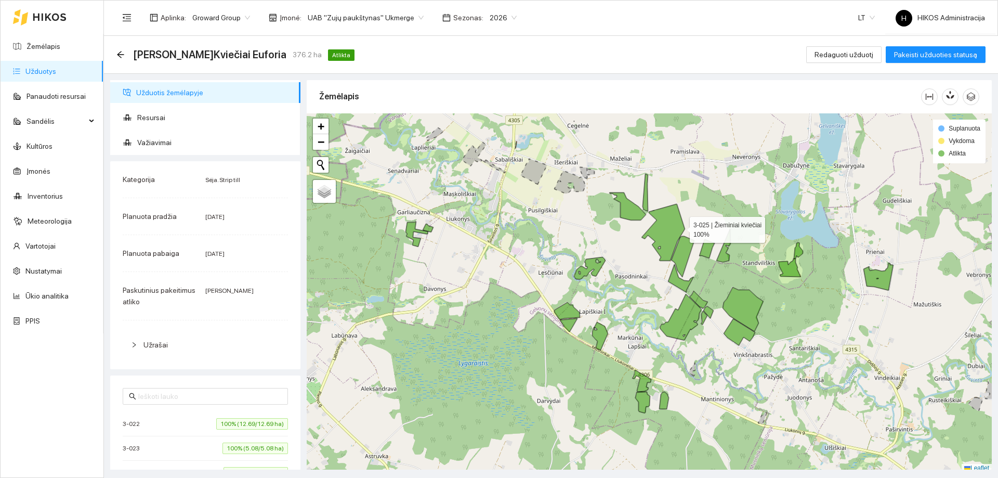
click at [675, 231] on icon at bounding box center [663, 232] width 43 height 57
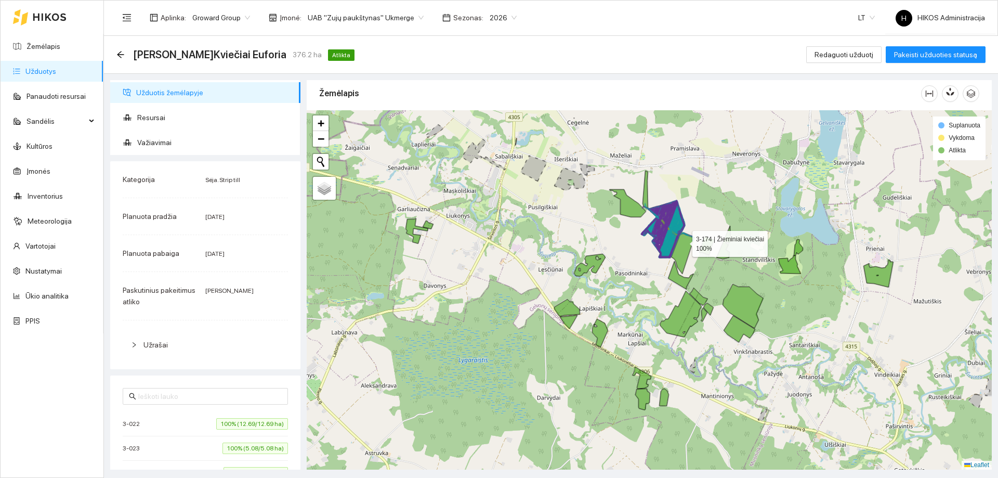
click at [684, 243] on icon at bounding box center [682, 253] width 23 height 41
click at [671, 224] on icon at bounding box center [663, 229] width 43 height 57
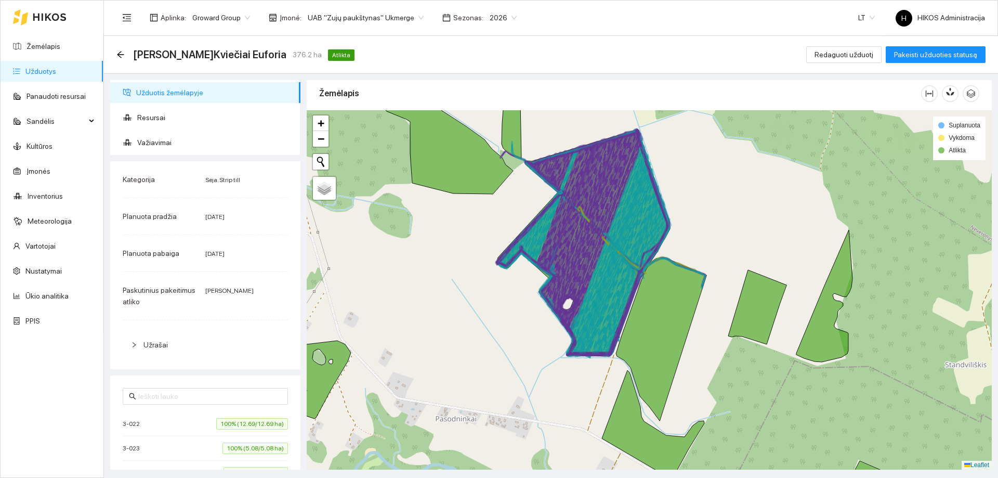
click at [609, 233] on icon at bounding box center [573, 245] width 148 height 198
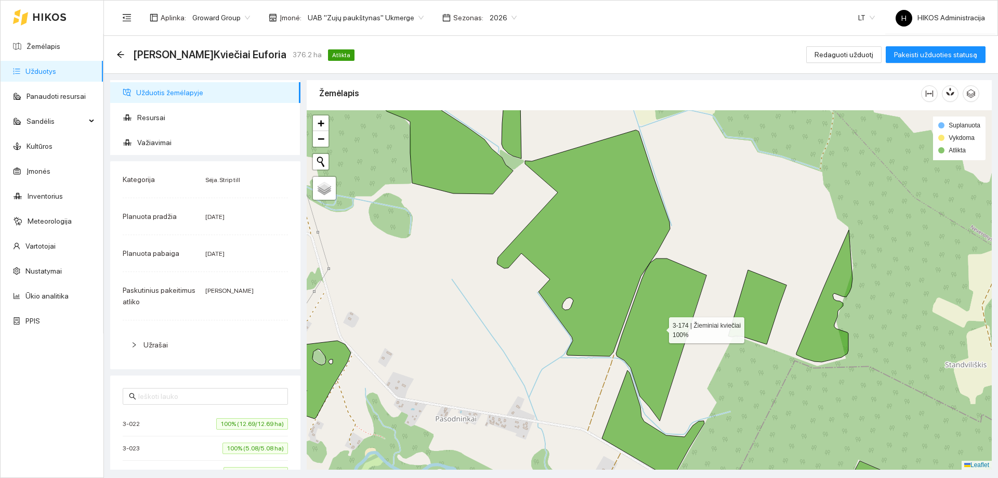
click at [663, 303] on icon at bounding box center [661, 339] width 90 height 162
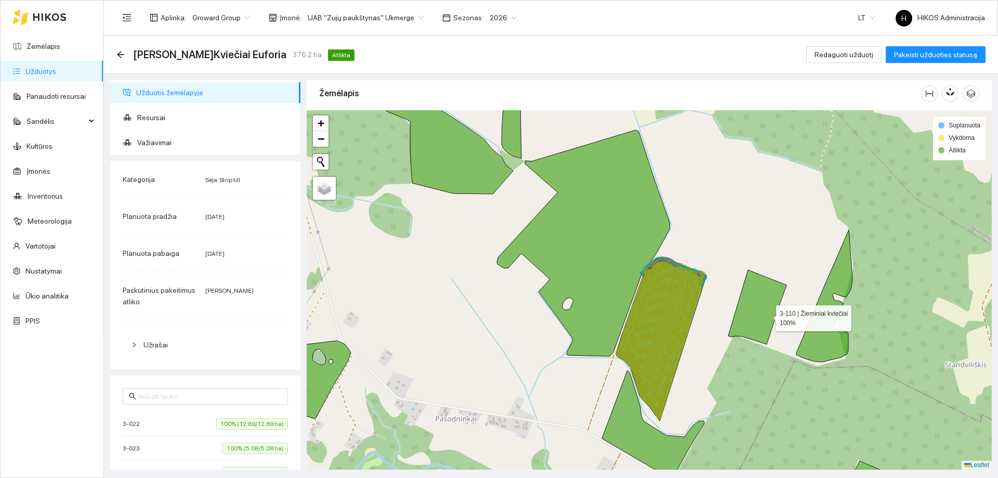
click at [764, 313] on icon at bounding box center [757, 307] width 58 height 74
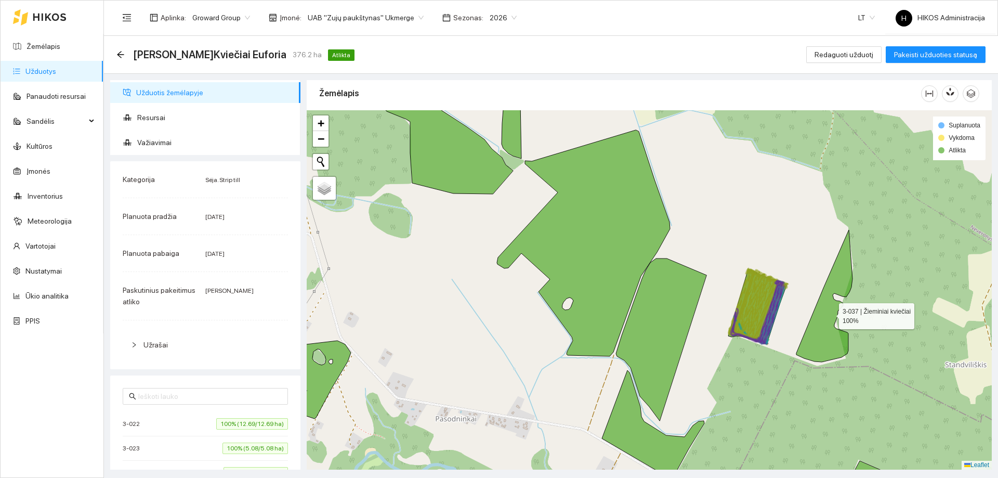
click at [818, 311] on icon at bounding box center [825, 296] width 56 height 132
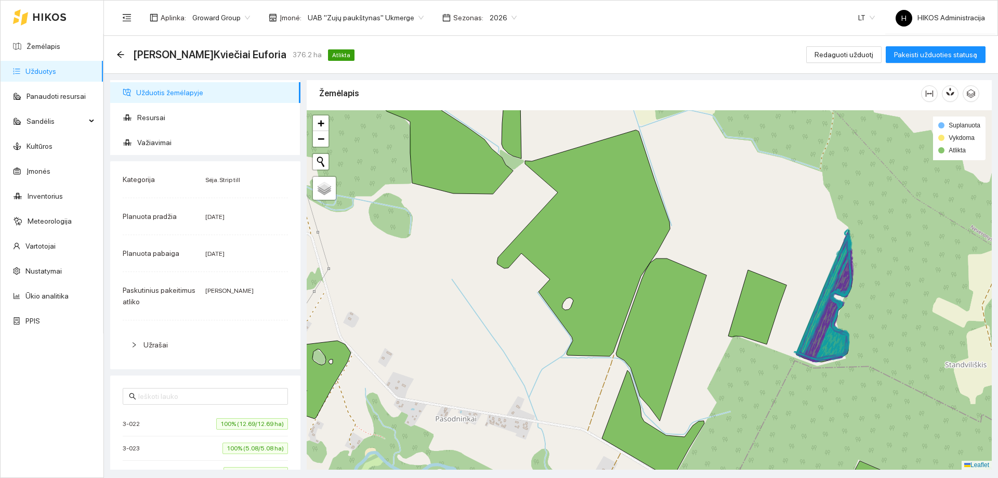
click at [822, 310] on icon at bounding box center [825, 298] width 53 height 125
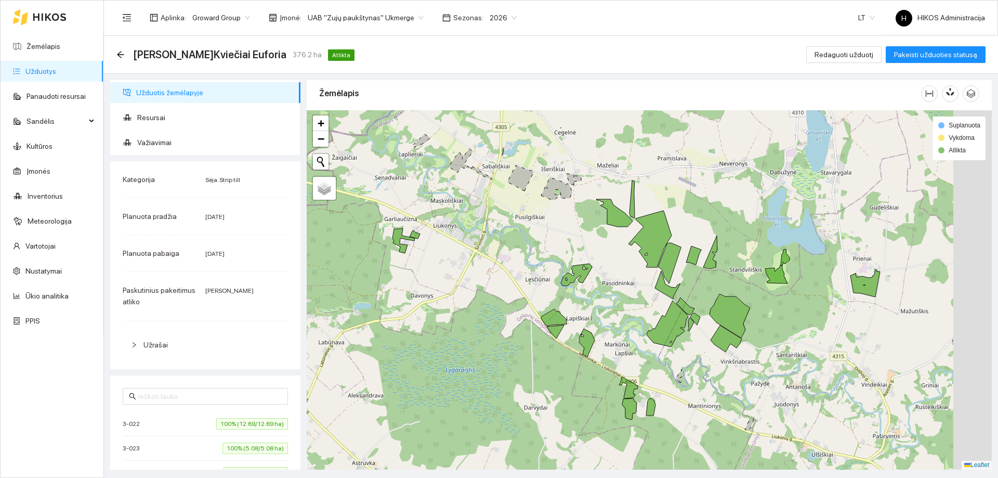
drag, startPoint x: 852, startPoint y: 336, endPoint x: 733, endPoint y: 272, distance: 134.5
click at [733, 272] on div at bounding box center [649, 289] width 685 height 359
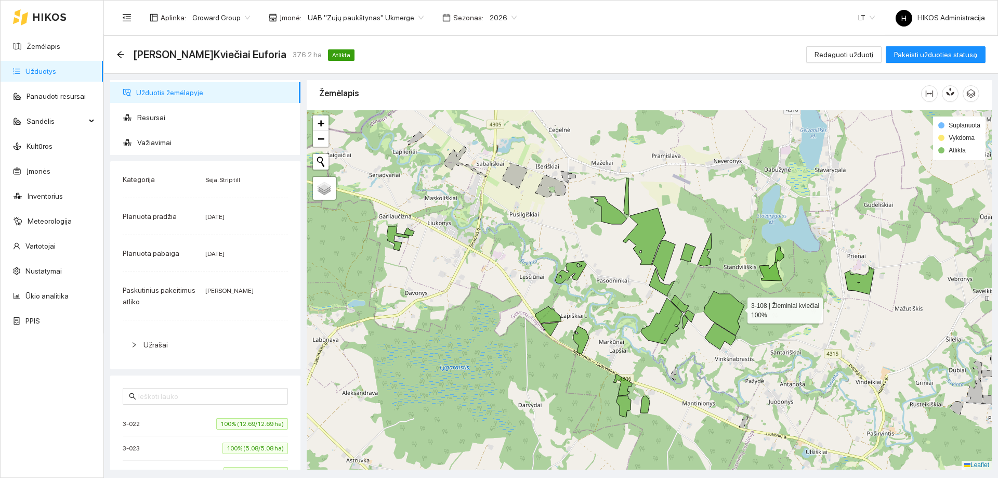
click at [730, 312] on icon at bounding box center [724, 313] width 41 height 44
click at [727, 329] on icon at bounding box center [724, 313] width 41 height 44
click at [209, 133] on span "Važiavimai" at bounding box center [214, 142] width 155 height 21
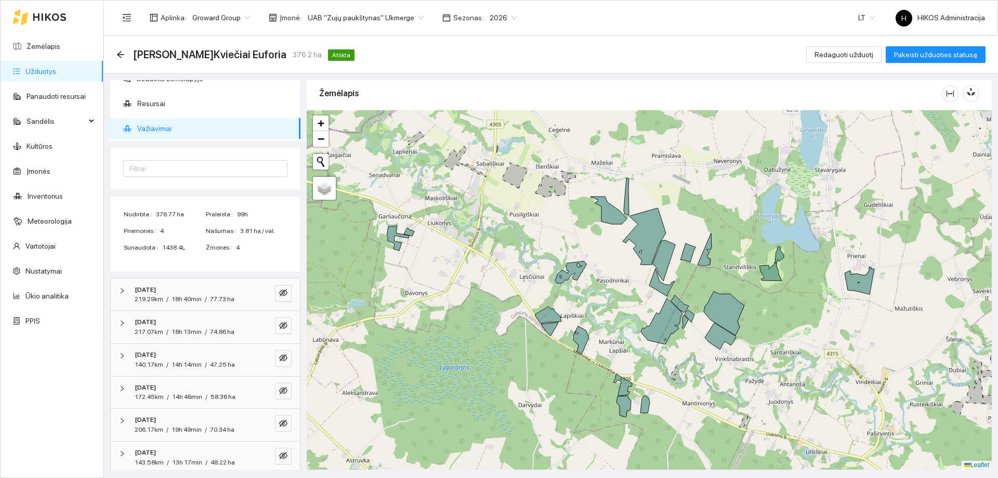
scroll to position [22, 0]
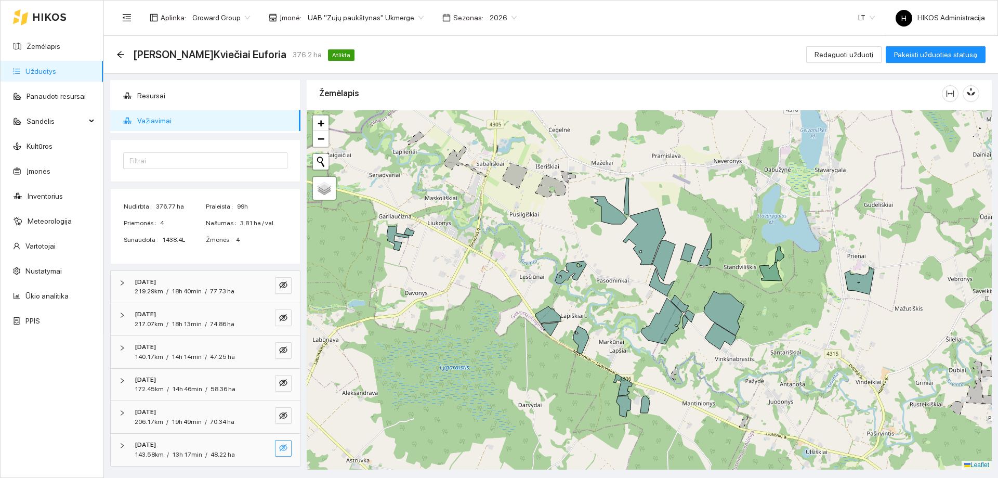
click at [279, 452] on icon "eye-invisible" at bounding box center [283, 448] width 8 height 8
click at [279, 451] on icon "eye" at bounding box center [283, 448] width 8 height 8
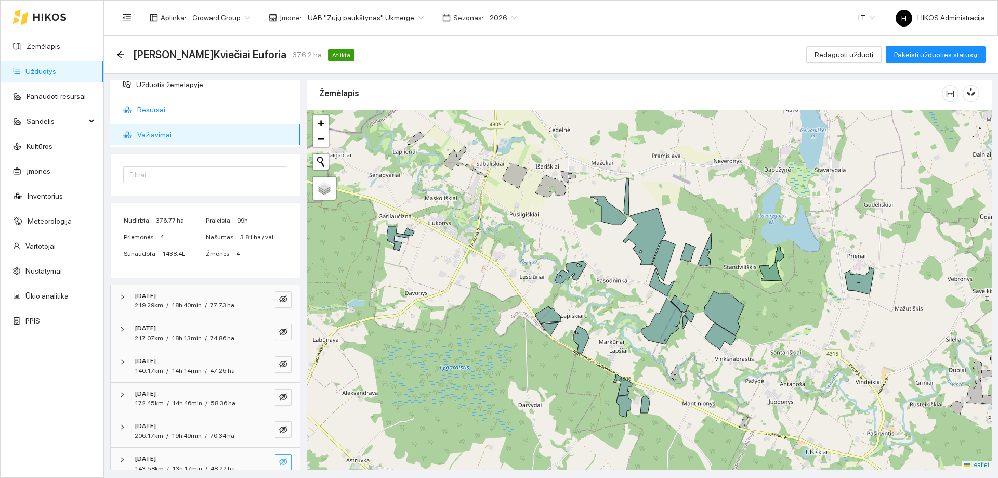
scroll to position [0, 0]
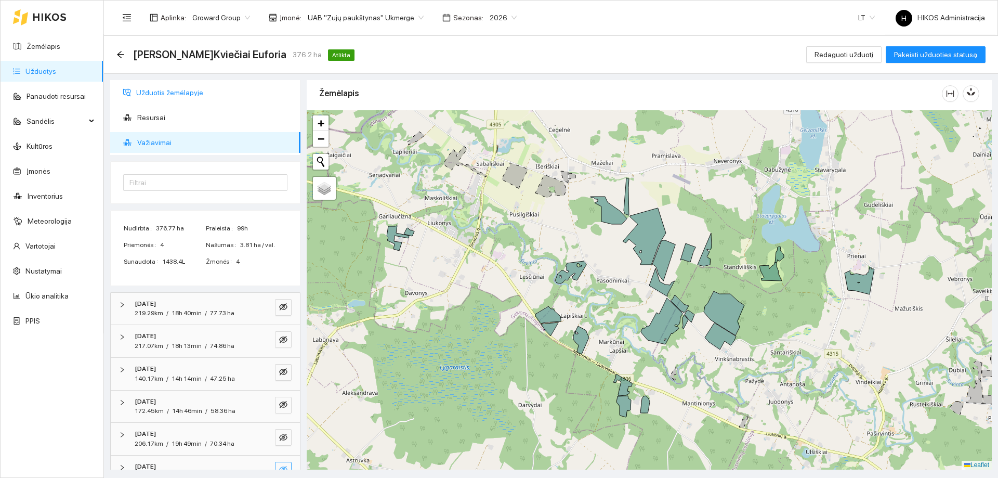
click at [171, 93] on span "Užduotis žemėlapyje" at bounding box center [214, 92] width 156 height 21
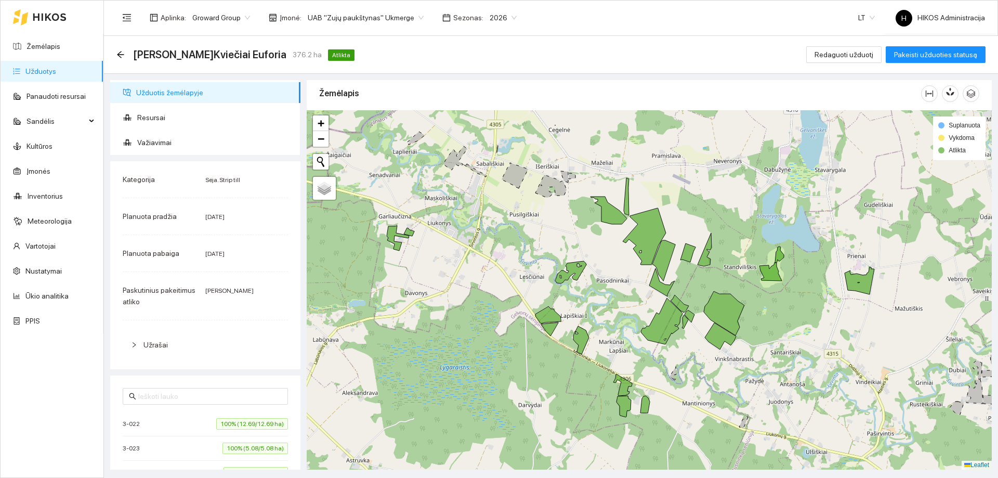
click at [56, 71] on link "Užduotys" at bounding box center [40, 71] width 31 height 8
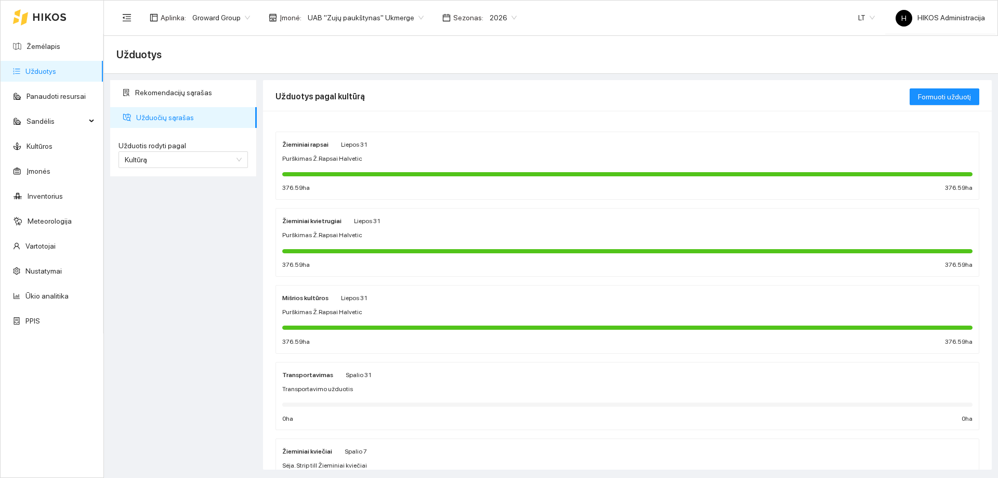
scroll to position [104, 0]
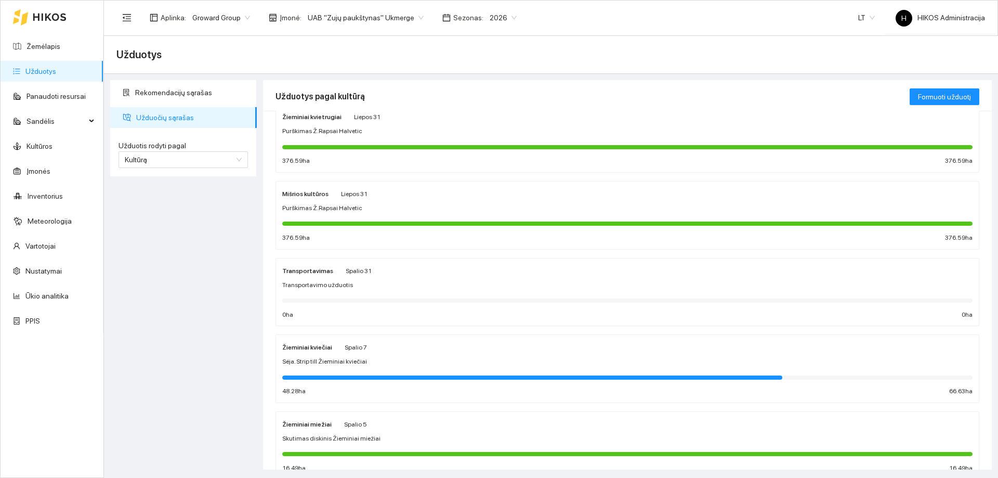
click at [334, 356] on div "Žieminiai kviečiai Spalio 7 Sėja. Strip till Žieminiai kviečiai 48.28 ha 66.63 …" at bounding box center [627, 368] width 691 height 55
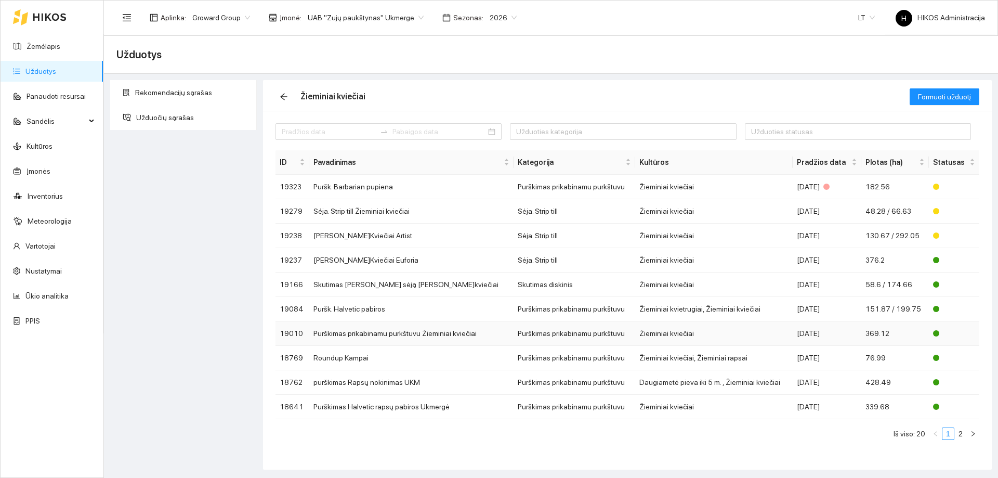
click at [411, 332] on td "Purškimas prikabinamu purkštuvu Žieminiai kviečiai" at bounding box center [411, 333] width 204 height 24
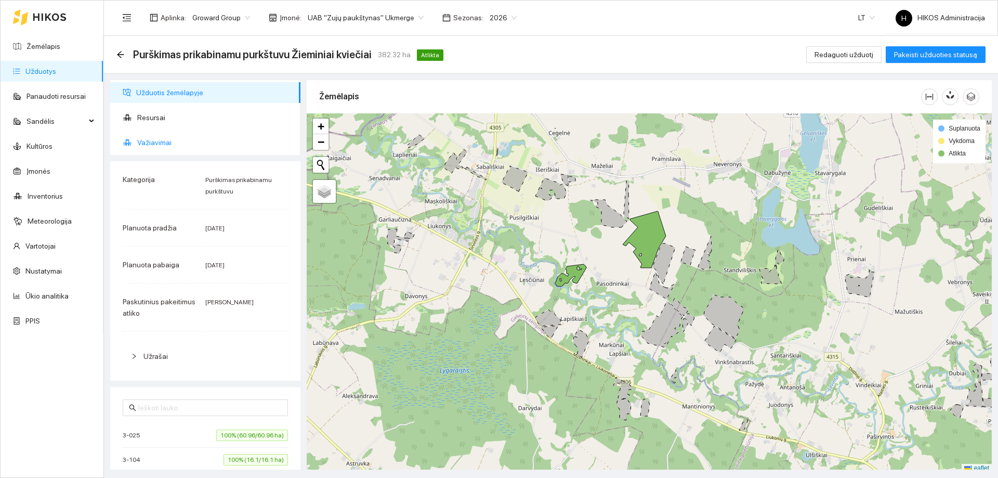
click at [209, 145] on span "Važiavimai" at bounding box center [214, 142] width 155 height 21
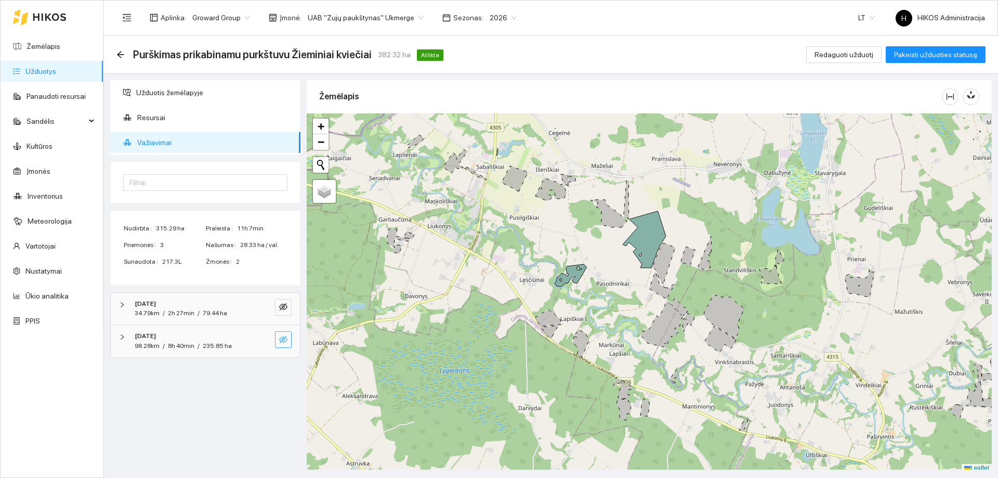
click at [281, 337] on icon "eye-invisible" at bounding box center [283, 339] width 8 height 7
click at [262, 338] on icon "search" at bounding box center [262, 339] width 8 height 8
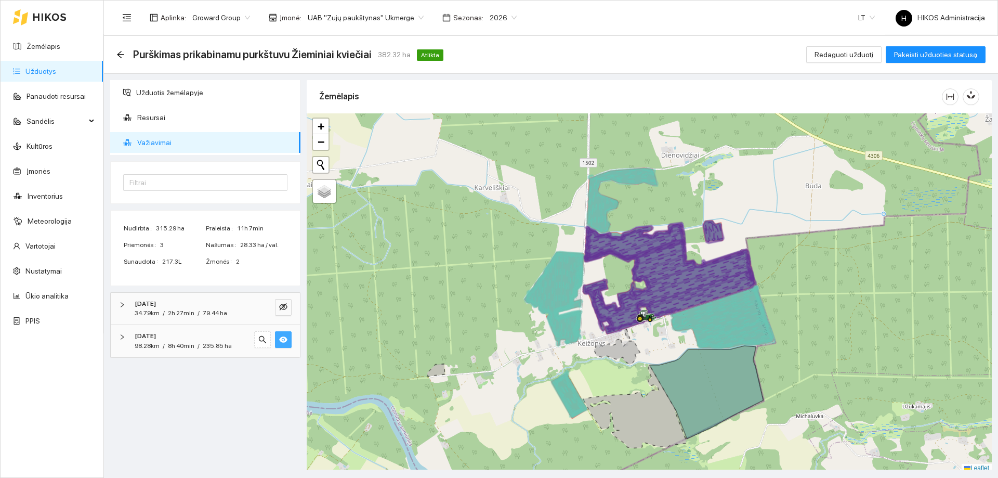
click at [284, 343] on icon "eye" at bounding box center [283, 339] width 8 height 8
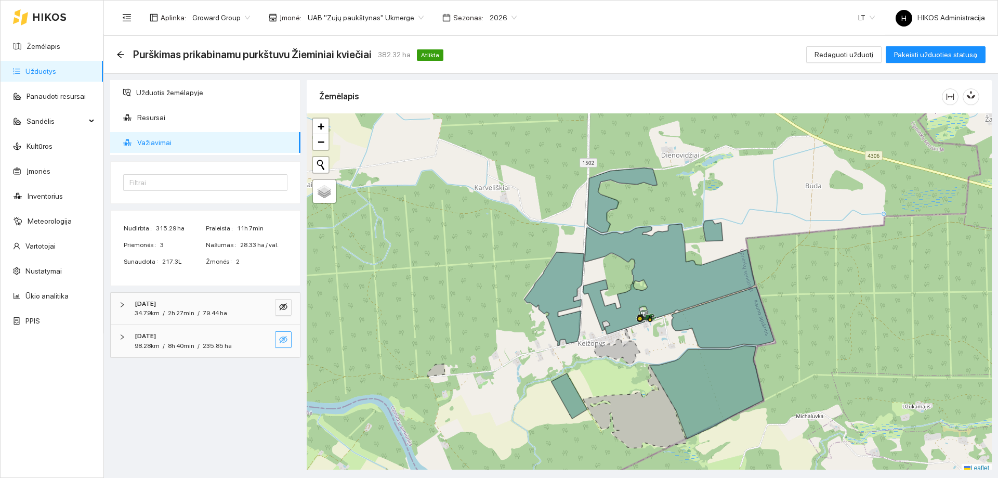
click at [284, 343] on icon "eye-invisible" at bounding box center [283, 339] width 8 height 8
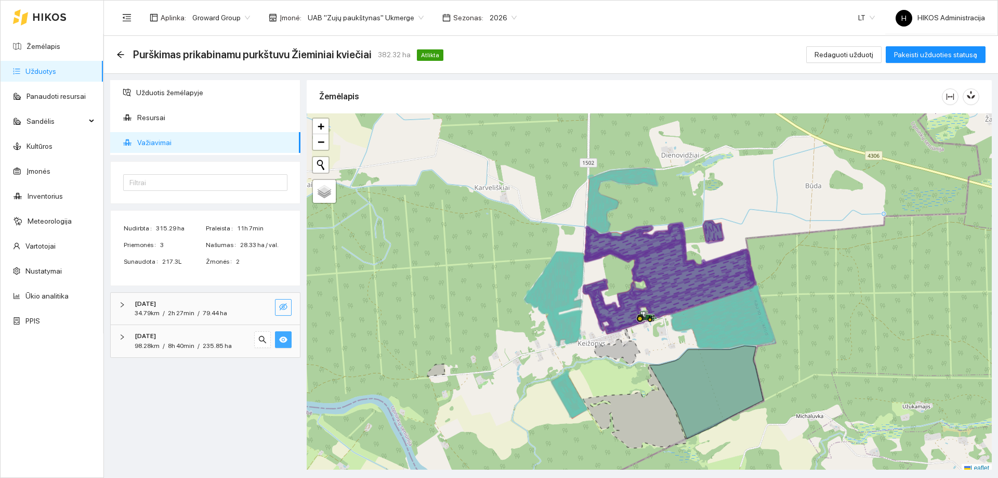
click at [288, 308] on button "button" at bounding box center [283, 307] width 17 height 17
click at [341, 13] on span "UAB "Zujų paukštynas" Ukmerge" at bounding box center [366, 18] width 116 height 16
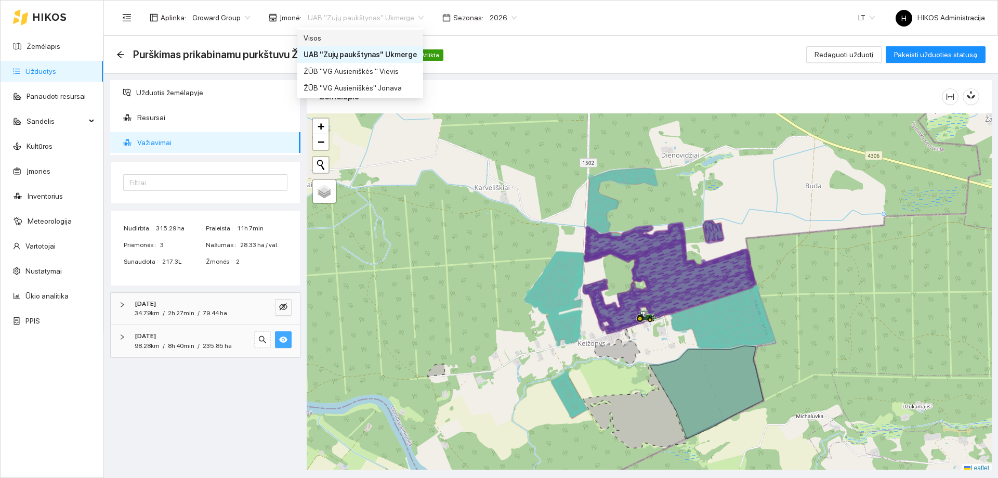
click at [344, 32] on div "Visos" at bounding box center [360, 37] width 113 height 11
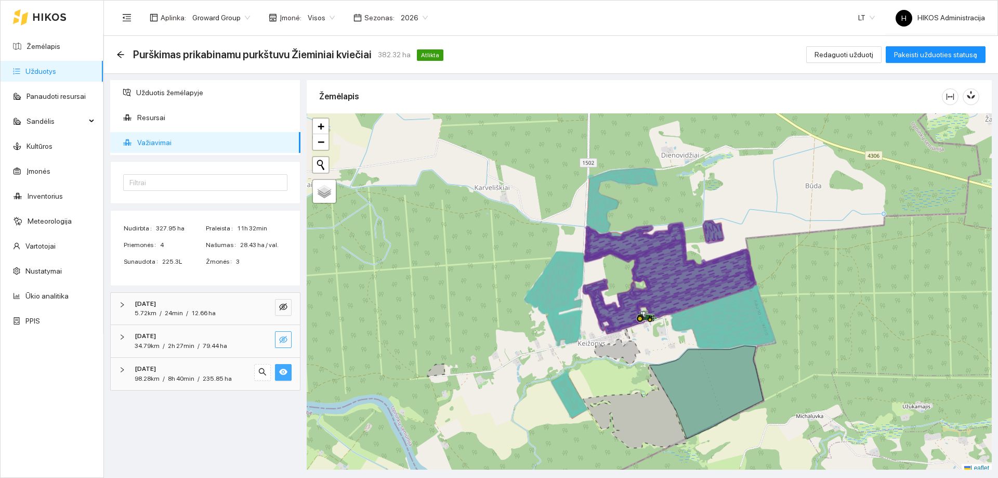
click at [285, 338] on icon "eye-invisible" at bounding box center [283, 339] width 8 height 8
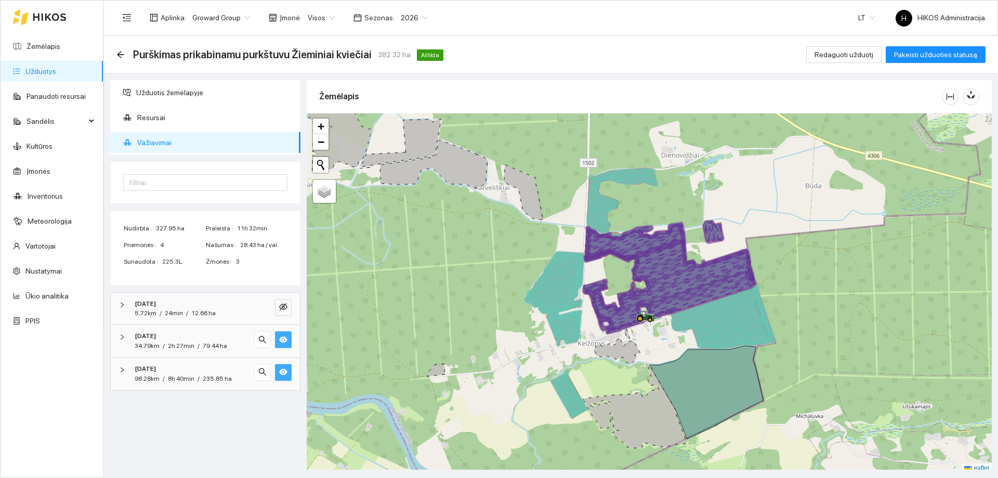
click at [284, 338] on icon "eye" at bounding box center [283, 339] width 8 height 6
click at [284, 337] on icon "eye-invisible" at bounding box center [283, 339] width 8 height 7
click at [283, 309] on icon "eye-invisible" at bounding box center [283, 307] width 8 height 8
click at [119, 57] on icon "arrow-left" at bounding box center [120, 54] width 8 height 8
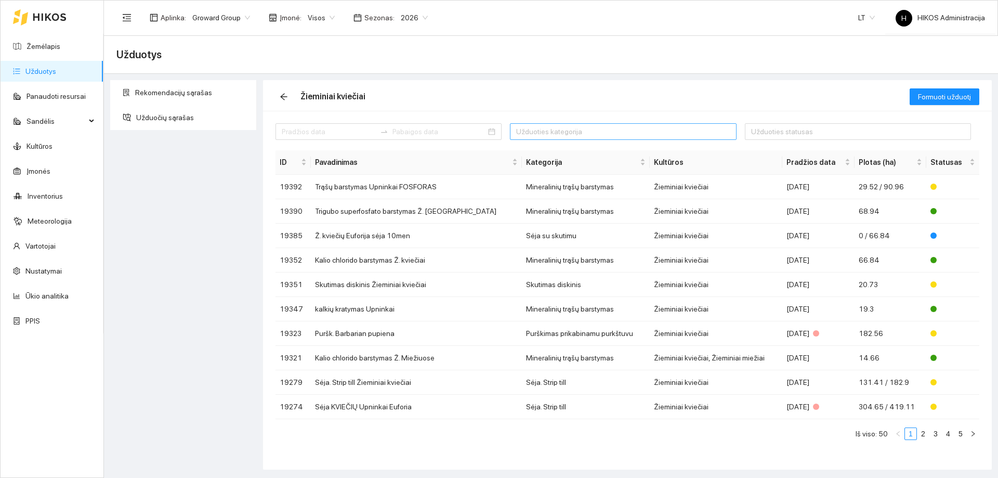
click at [576, 134] on div at bounding box center [618, 131] width 211 height 12
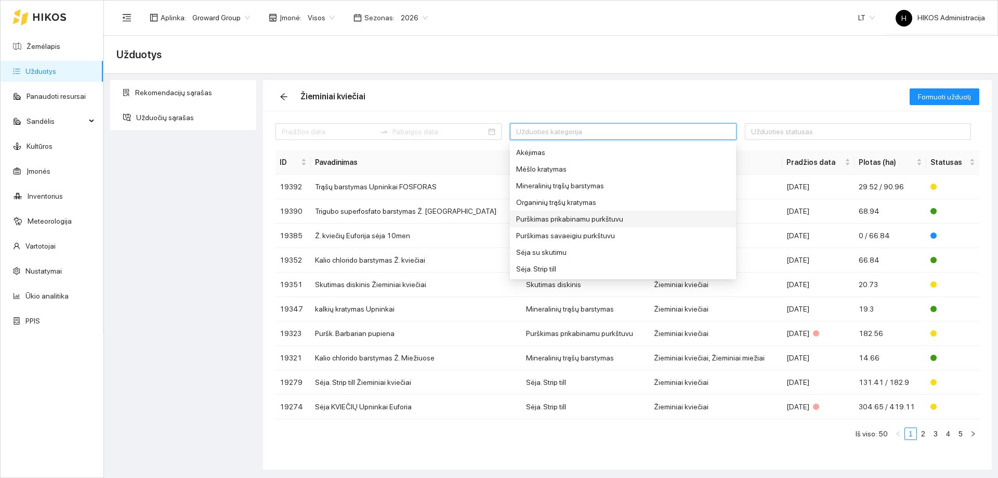
click at [581, 222] on div "Purškimas prikabinamu purkštuvu" at bounding box center [594, 218] width 156 height 11
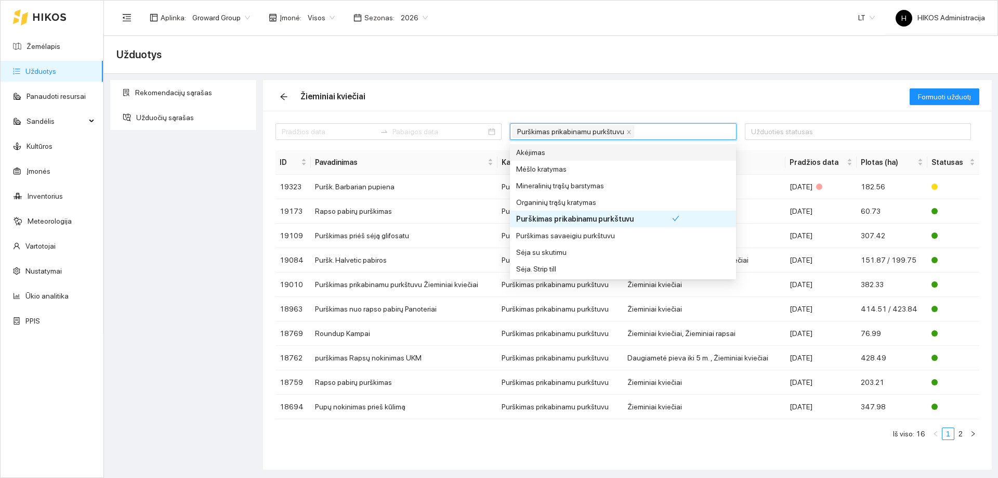
click at [559, 102] on div "Žieminiai kviečiai" at bounding box center [593, 96] width 634 height 33
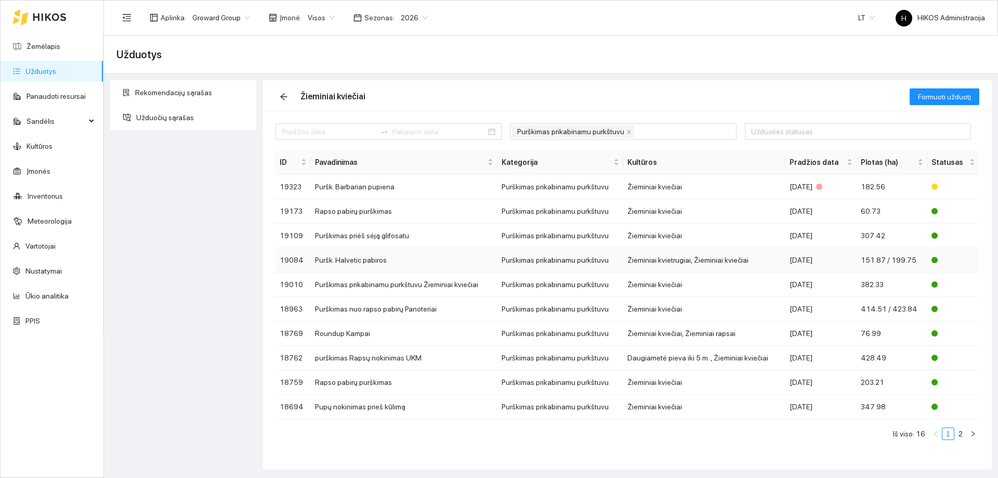
click at [551, 262] on td "Purškimas prikabinamu purkštuvu" at bounding box center [561, 260] width 126 height 24
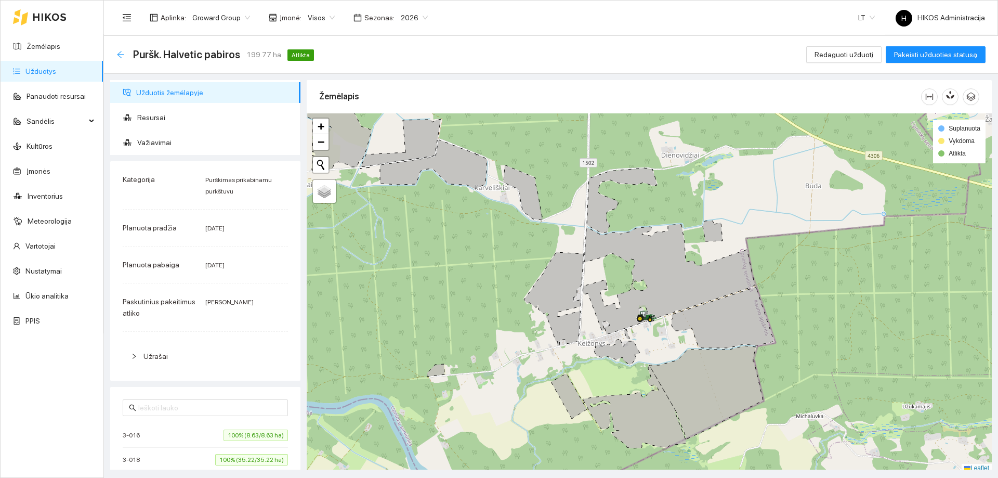
click at [119, 54] on icon "arrow-left" at bounding box center [120, 54] width 7 height 7
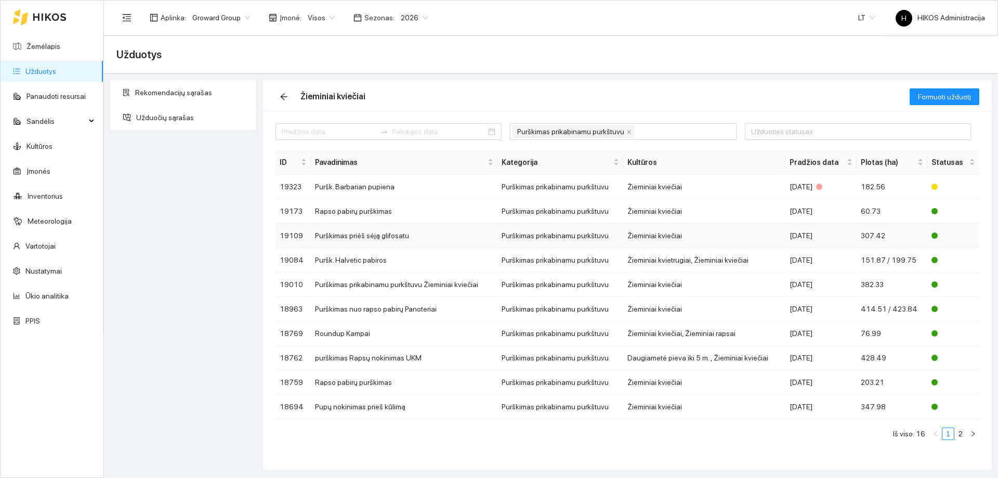
click at [553, 236] on td "Purškimas prikabinamu purkštuvu" at bounding box center [561, 236] width 126 height 24
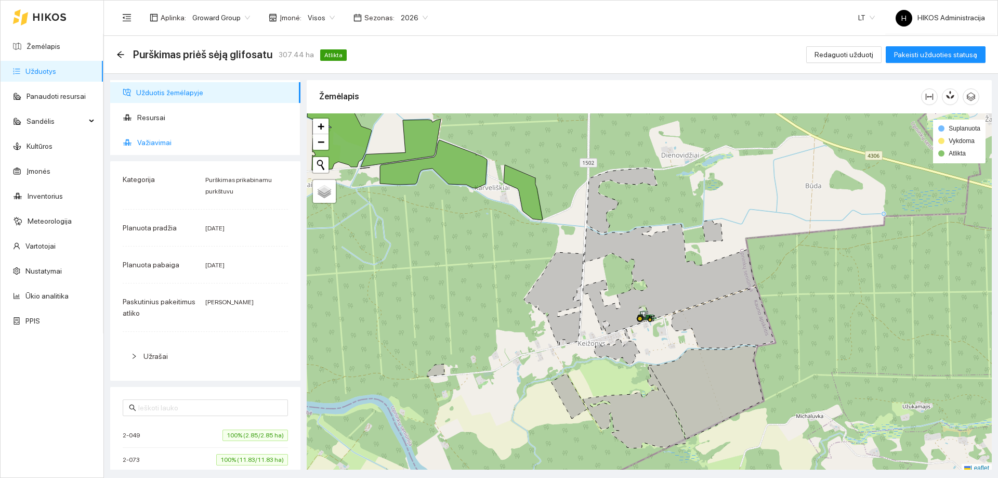
click at [193, 141] on span "Važiavimai" at bounding box center [214, 142] width 155 height 21
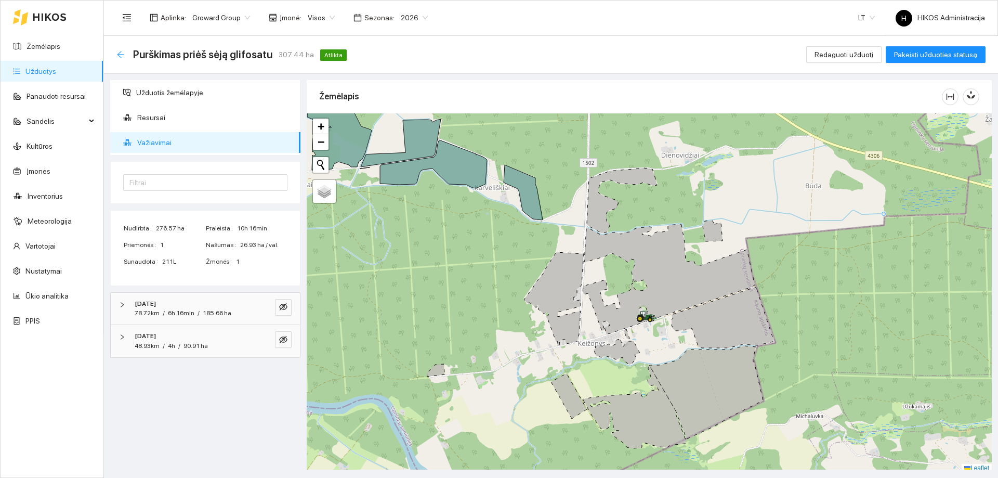
click at [116, 57] on icon "arrow-left" at bounding box center [120, 54] width 8 height 8
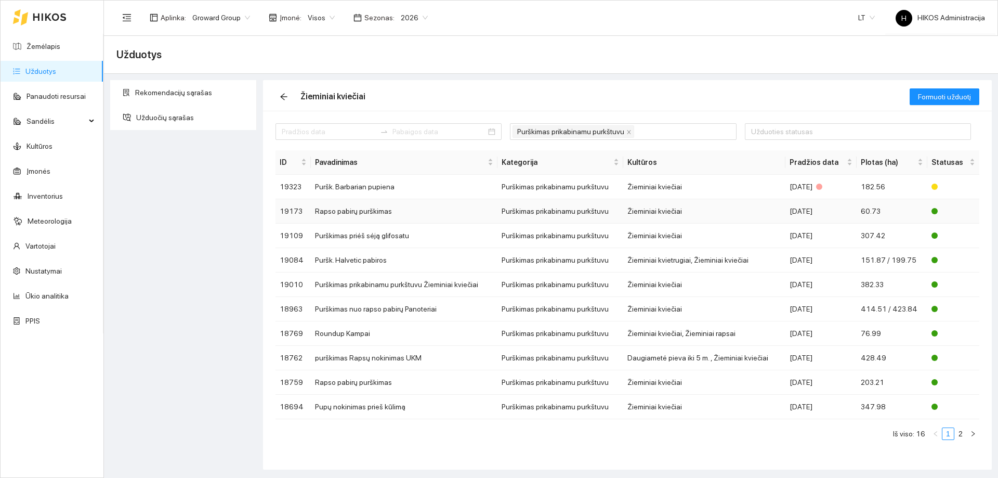
click at [584, 210] on td "Purškimas prikabinamu purkštuvu" at bounding box center [561, 211] width 126 height 24
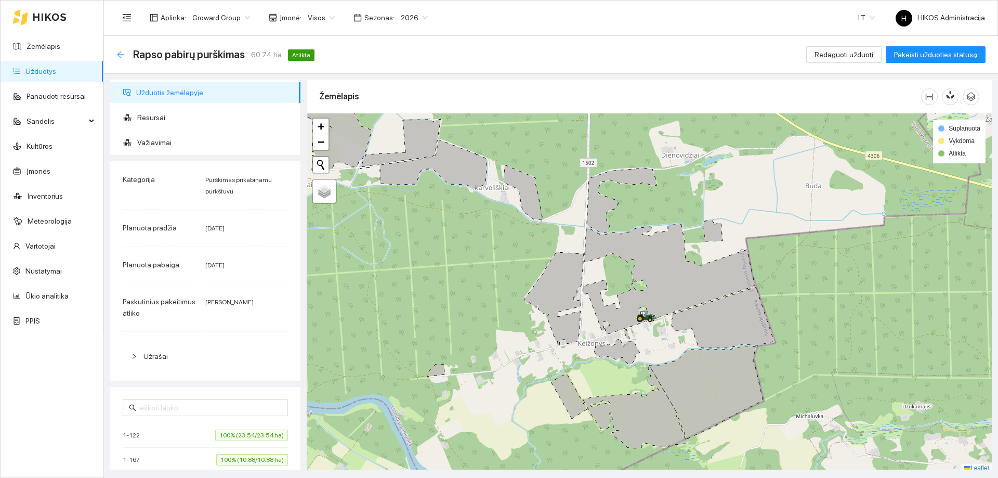
click at [119, 56] on icon "arrow-left" at bounding box center [120, 54] width 7 height 7
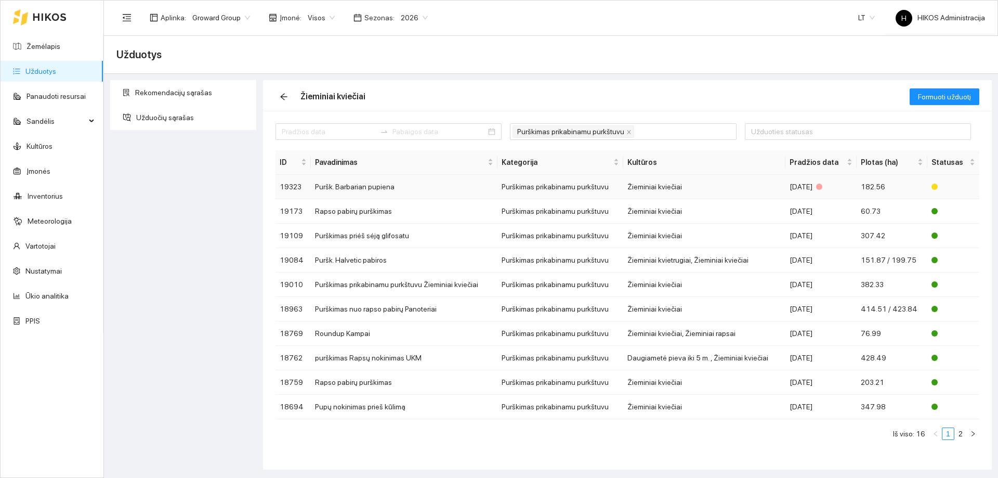
click at [423, 184] on td "Puršk. Barbarian pupiena" at bounding box center [404, 187] width 187 height 24
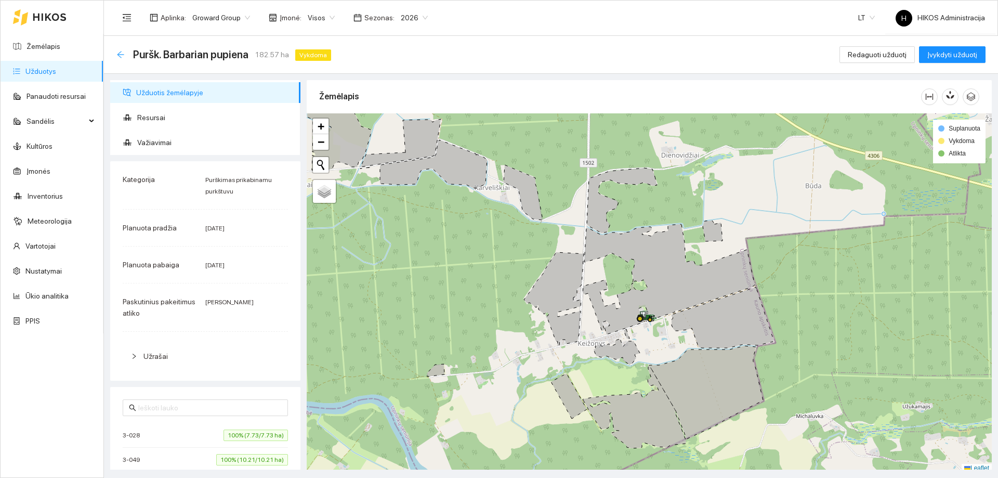
click at [122, 53] on icon "arrow-left" at bounding box center [120, 54] width 8 height 8
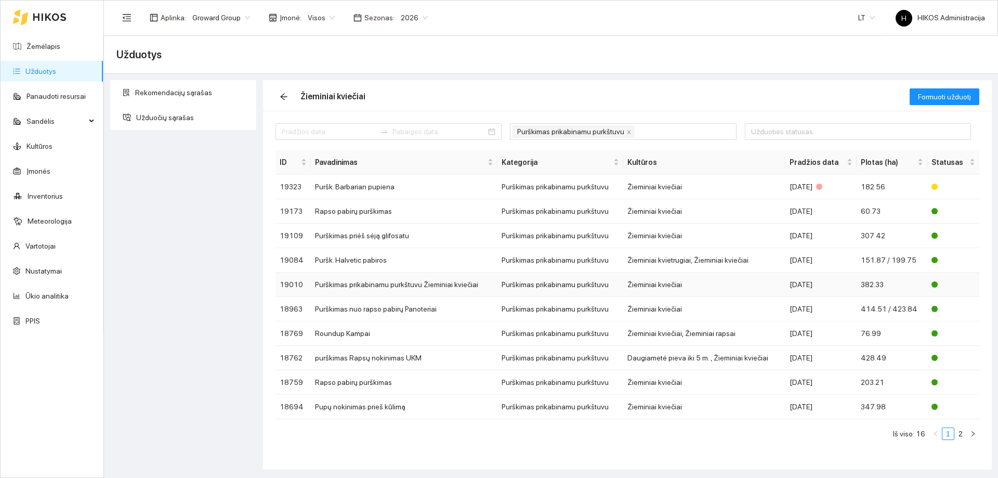
click at [637, 291] on td "Žieminiai kviečiai" at bounding box center [704, 284] width 163 height 24
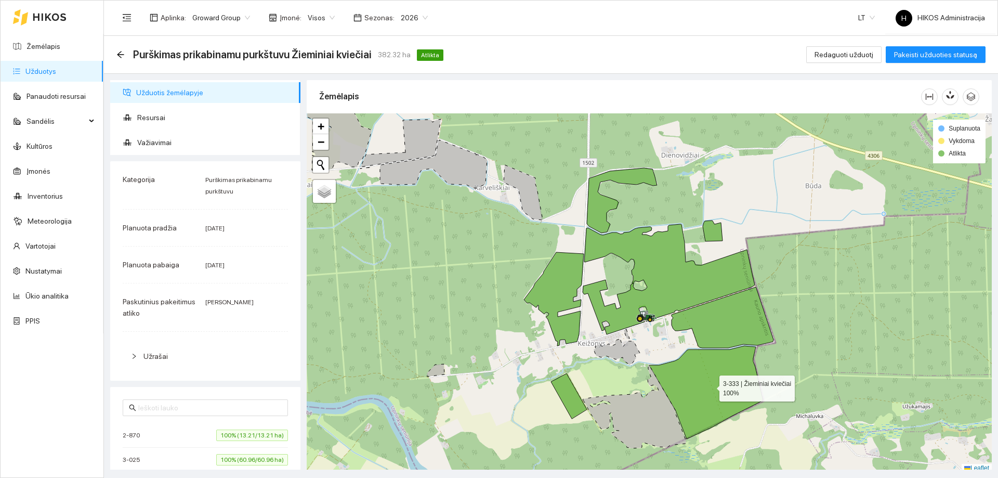
click at [701, 377] on icon at bounding box center [706, 392] width 114 height 93
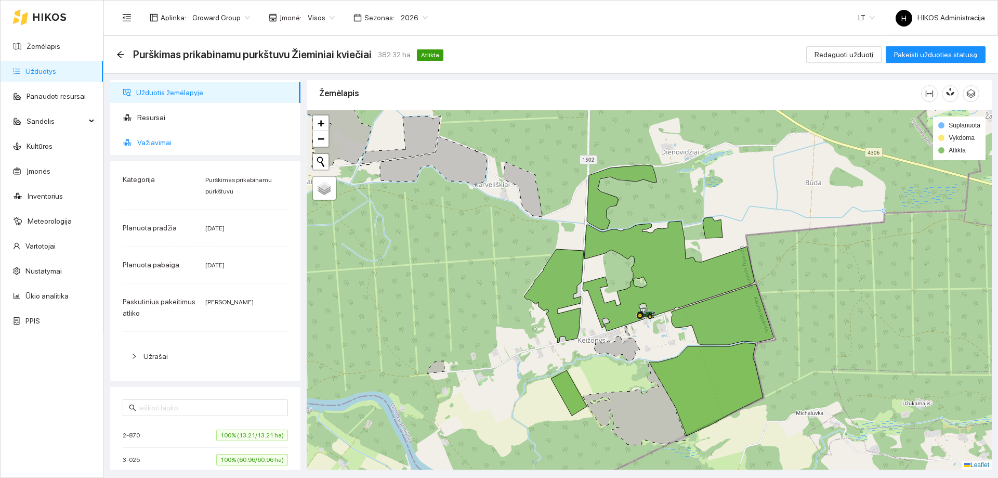
click at [202, 143] on span "Važiavimai" at bounding box center [214, 142] width 155 height 21
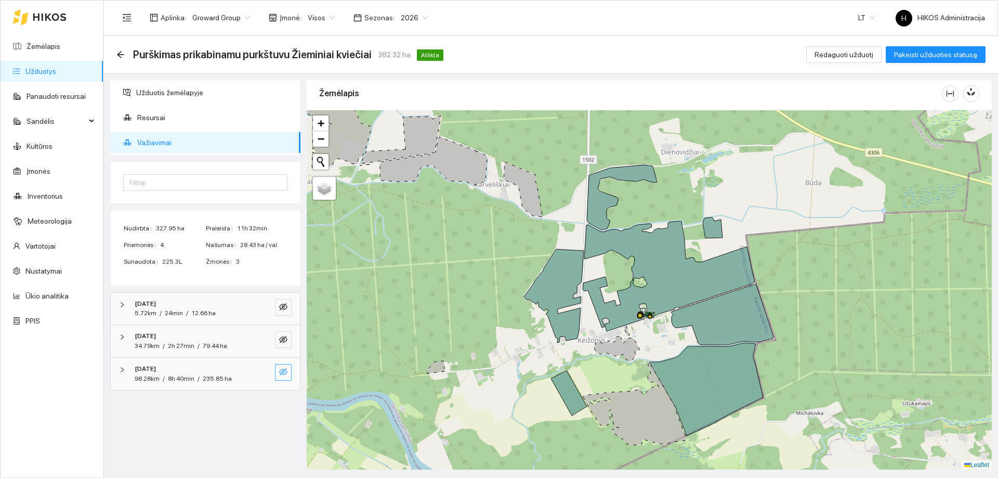
click at [284, 375] on icon "eye-invisible" at bounding box center [283, 372] width 8 height 8
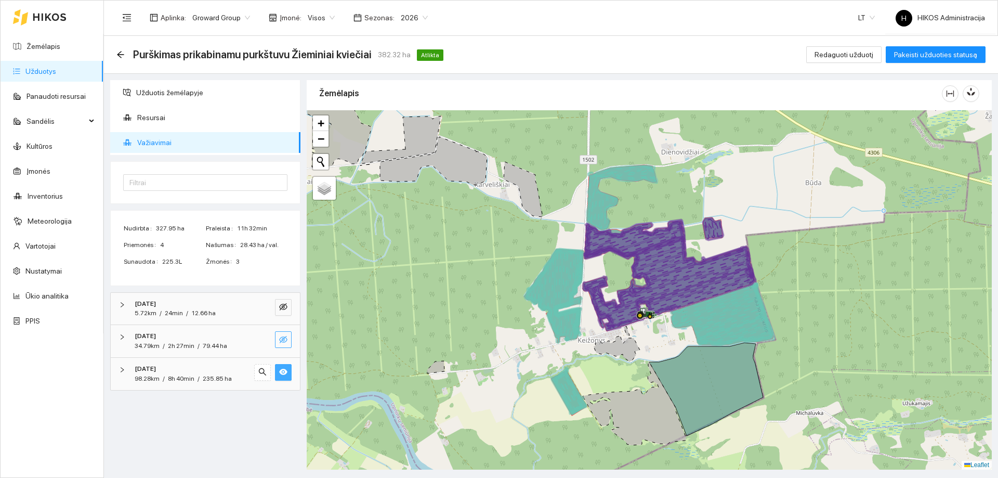
click at [280, 340] on icon "eye-invisible" at bounding box center [283, 339] width 8 height 7
click at [283, 310] on icon "eye-invisible" at bounding box center [283, 307] width 8 height 8
click at [123, 55] on icon "arrow-left" at bounding box center [120, 54] width 8 height 8
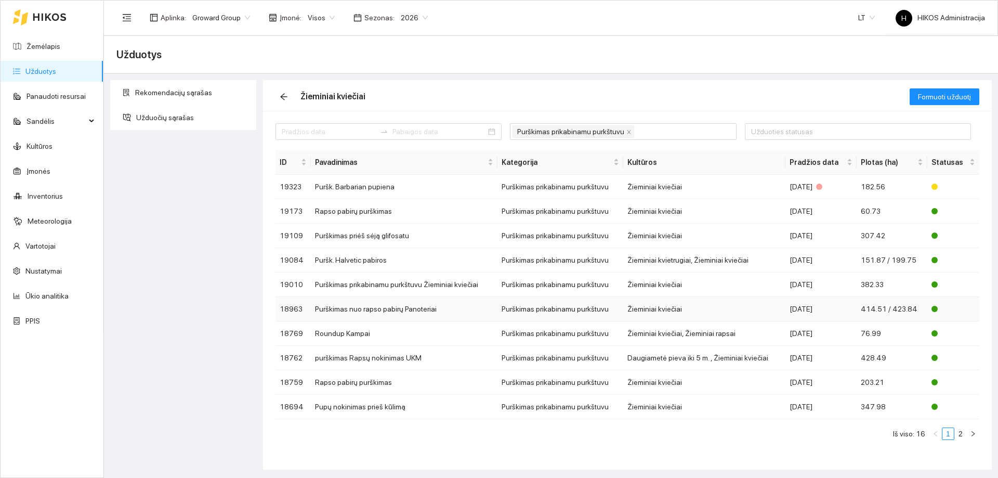
click at [449, 312] on td "Purškimas nuo rapso pabirų Panoteriai" at bounding box center [404, 309] width 187 height 24
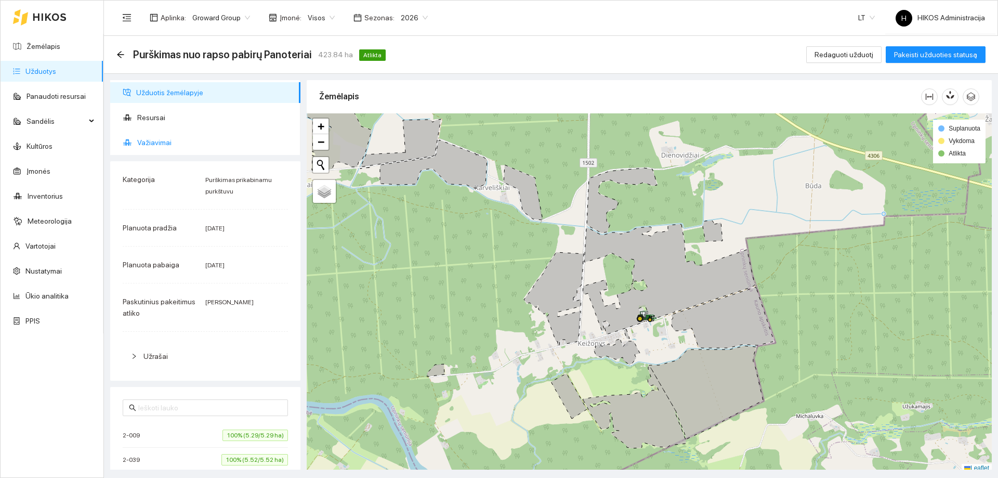
click at [204, 146] on span "Važiavimai" at bounding box center [214, 142] width 155 height 21
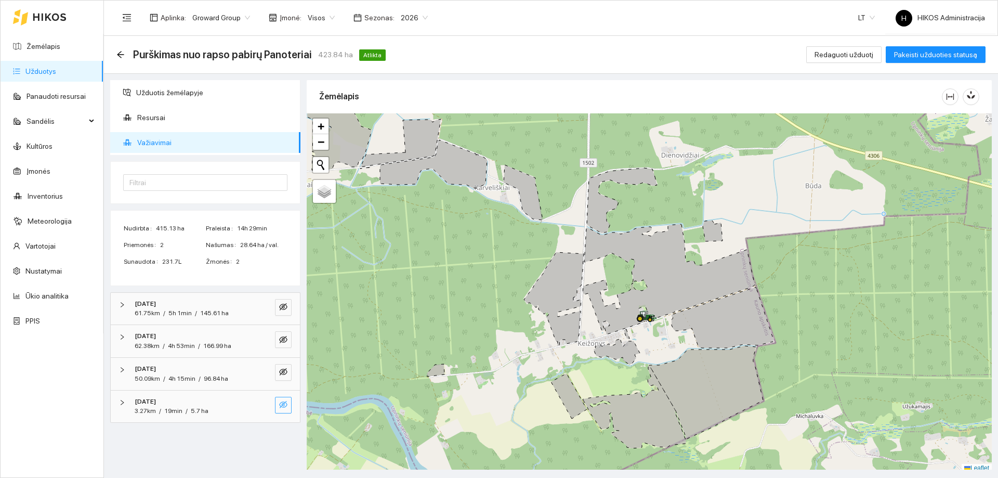
click at [283, 405] on icon "eye-invisible" at bounding box center [283, 404] width 8 height 8
click at [284, 374] on icon "eye-invisible" at bounding box center [283, 372] width 8 height 8
click at [284, 342] on icon "eye-invisible" at bounding box center [283, 339] width 8 height 7
click at [284, 306] on icon "eye-invisible" at bounding box center [283, 306] width 8 height 7
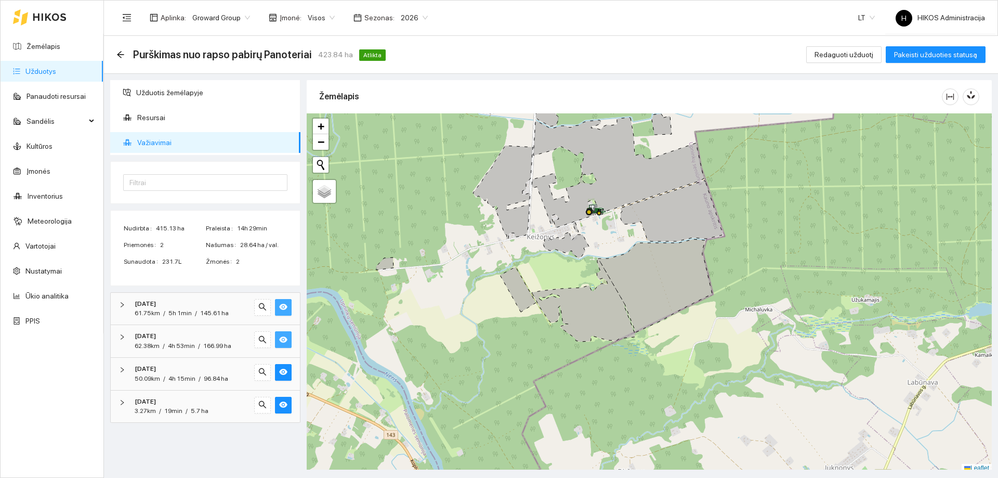
scroll to position [3, 0]
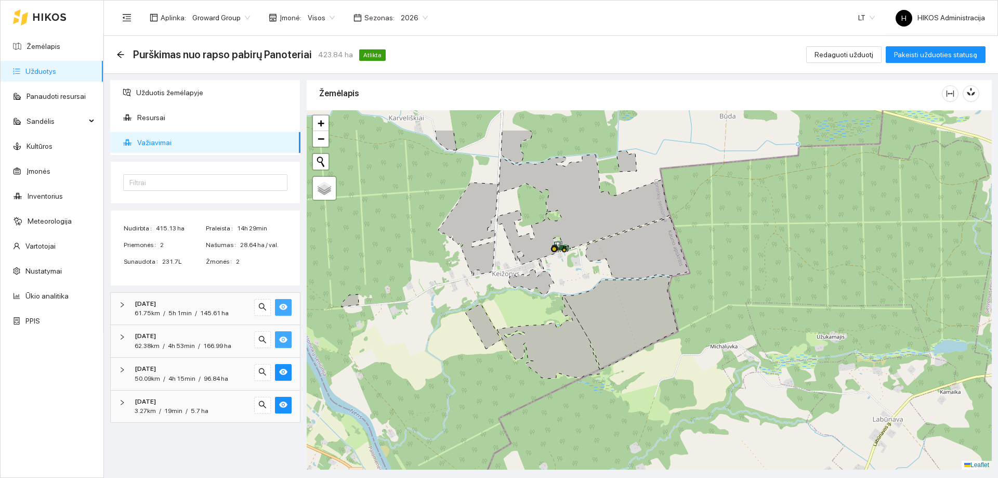
drag, startPoint x: 676, startPoint y: 165, endPoint x: 619, endPoint y: 224, distance: 82.4
click at [620, 226] on icon at bounding box center [583, 209] width 172 height 110
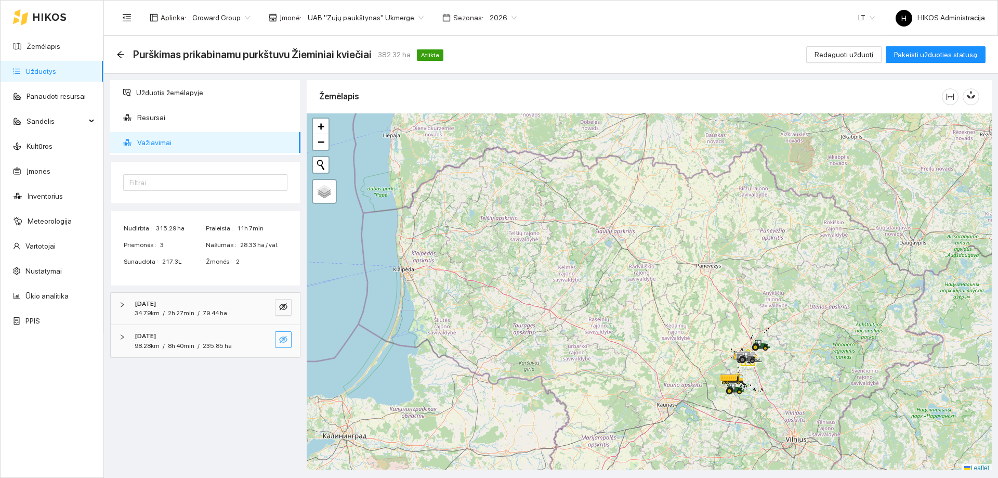
click at [288, 337] on button "button" at bounding box center [283, 339] width 17 height 17
click at [269, 338] on button "button" at bounding box center [262, 339] width 17 height 17
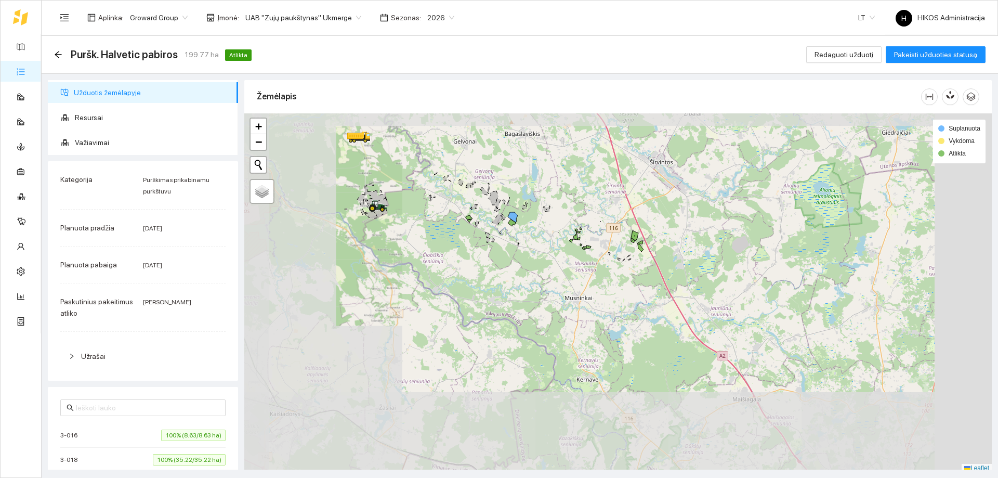
scroll to position [3, 0]
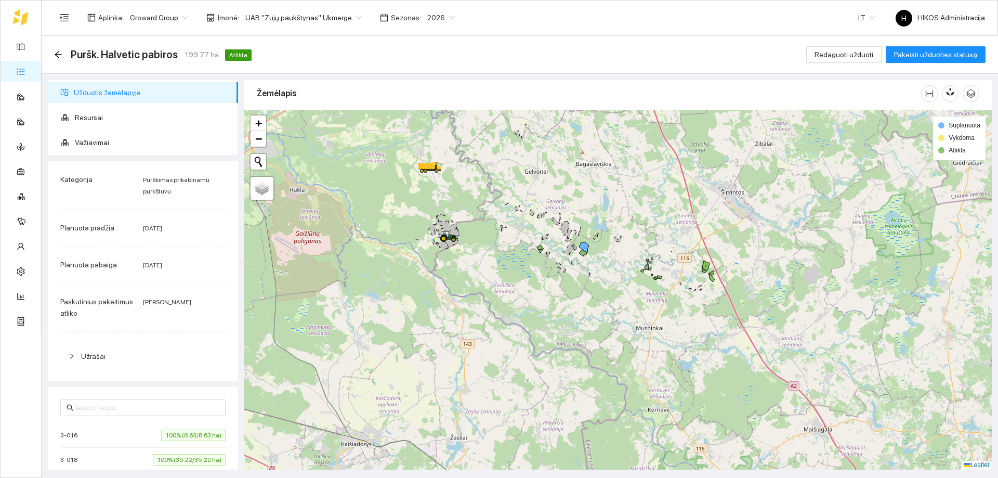
click at [452, 241] on icon at bounding box center [449, 236] width 19 height 11
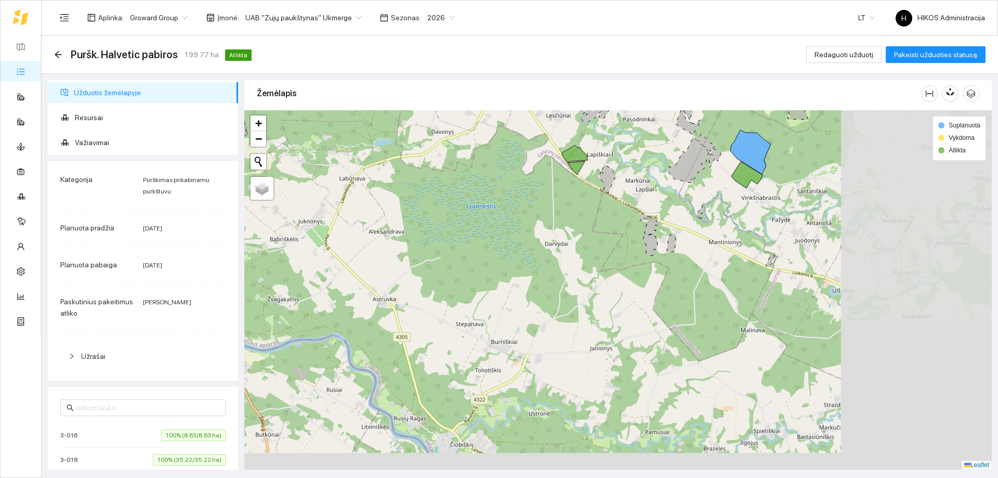
drag, startPoint x: 735, startPoint y: 267, endPoint x: 507, endPoint y: 134, distance: 264.2
click at [488, 129] on div at bounding box center [618, 289] width 748 height 359
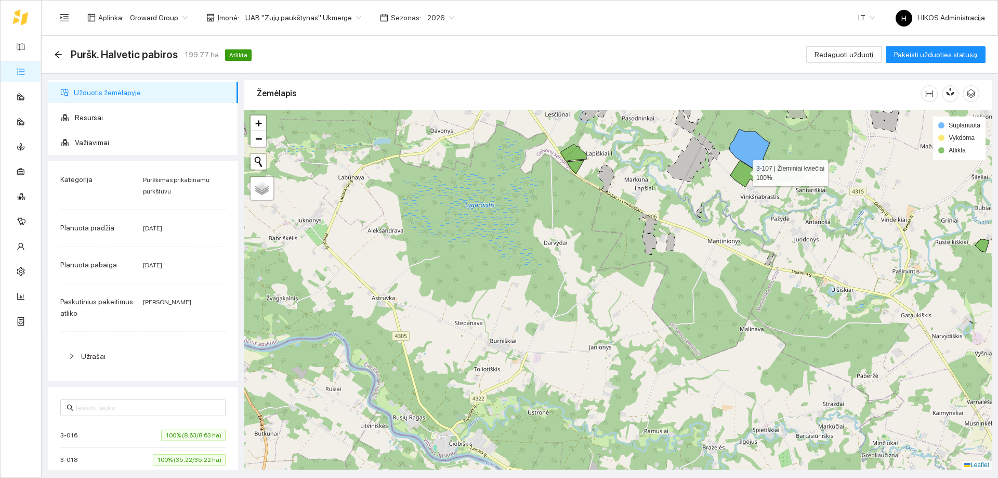
click at [498, 171] on icon at bounding box center [746, 174] width 31 height 27
click at [498, 155] on icon at bounding box center [573, 152] width 25 height 17
click at [498, 155] on icon at bounding box center [574, 152] width 26 height 17
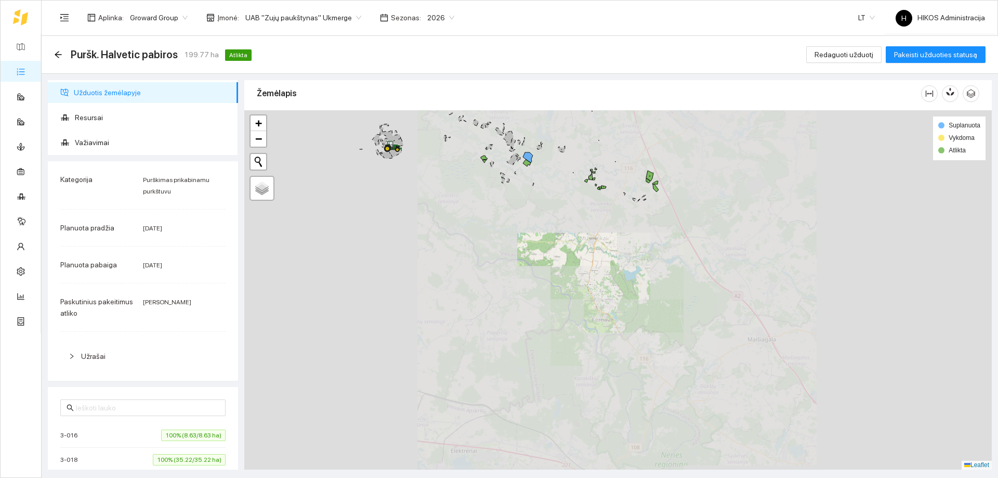
drag, startPoint x: 416, startPoint y: 163, endPoint x: 500, endPoint y: 195, distance: 89.2
click at [498, 195] on div at bounding box center [618, 289] width 748 height 359
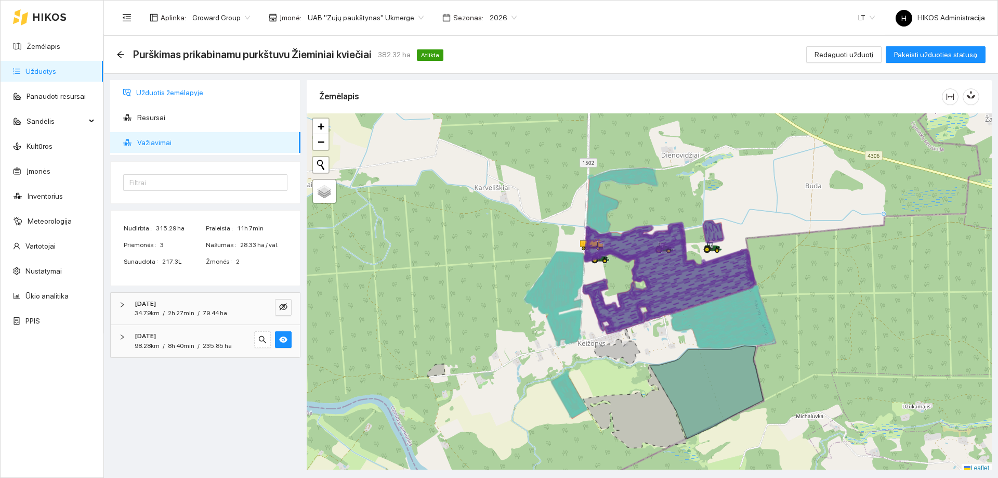
click at [191, 97] on span "Užduotis žemėlapyje" at bounding box center [214, 92] width 156 height 21
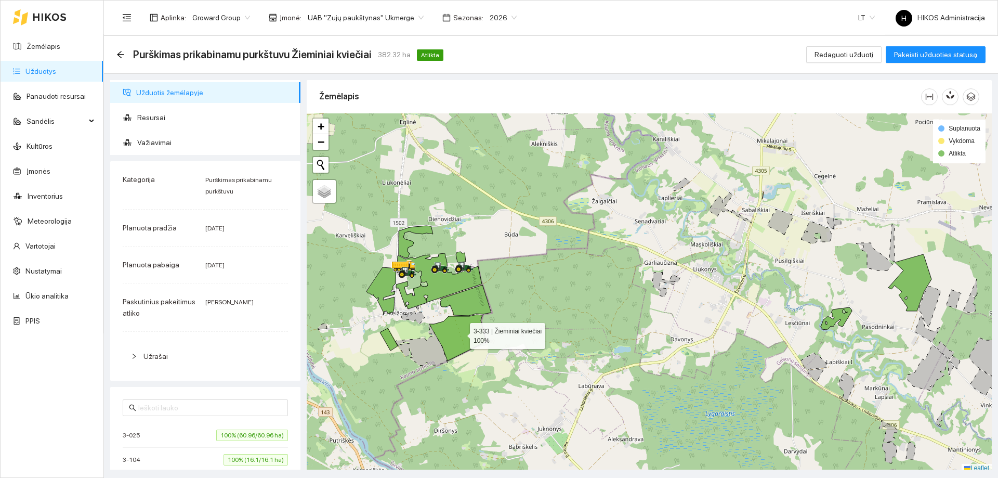
click at [461, 333] on icon at bounding box center [457, 338] width 57 height 46
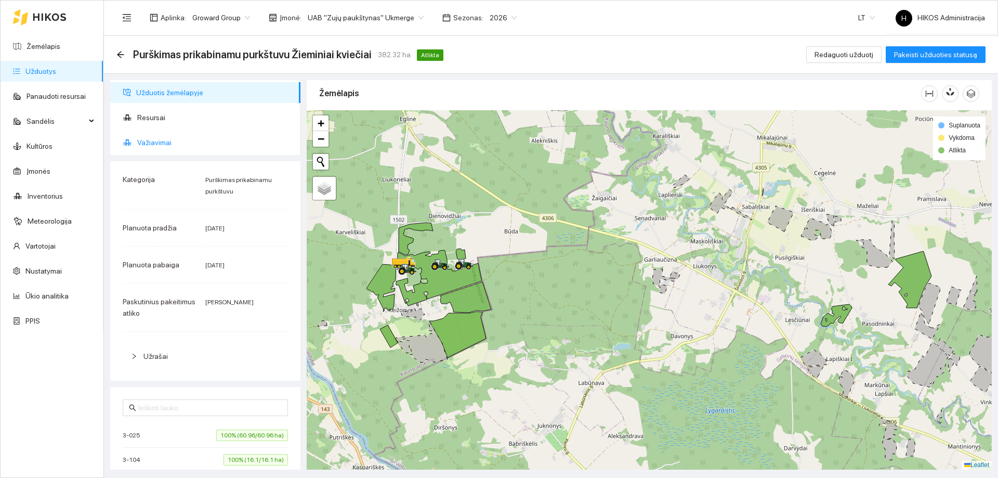
click at [180, 142] on span "Važiavimai" at bounding box center [214, 142] width 155 height 21
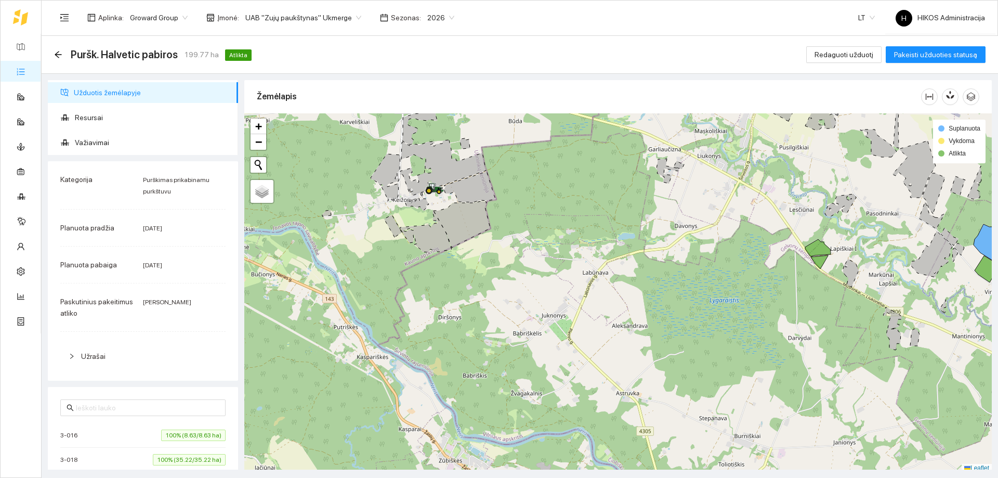
scroll to position [3, 0]
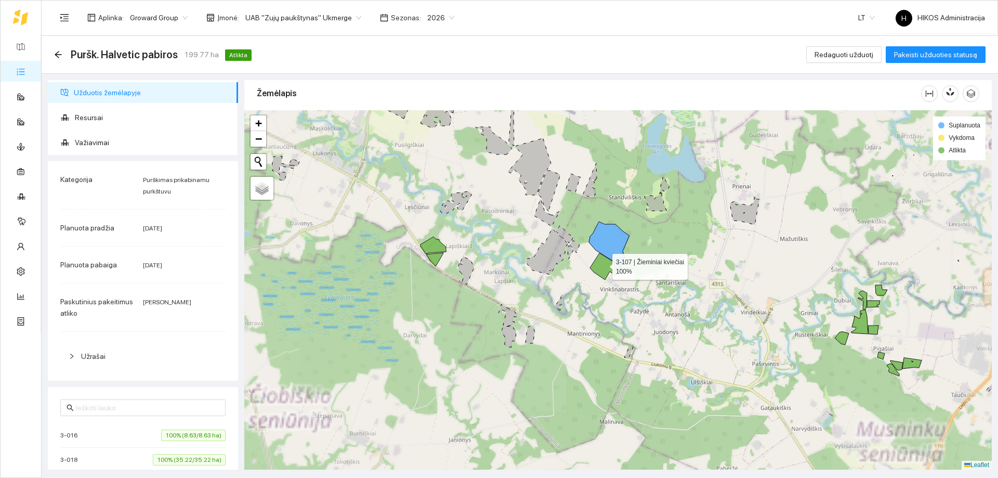
click at [603, 264] on icon at bounding box center [605, 266] width 31 height 27
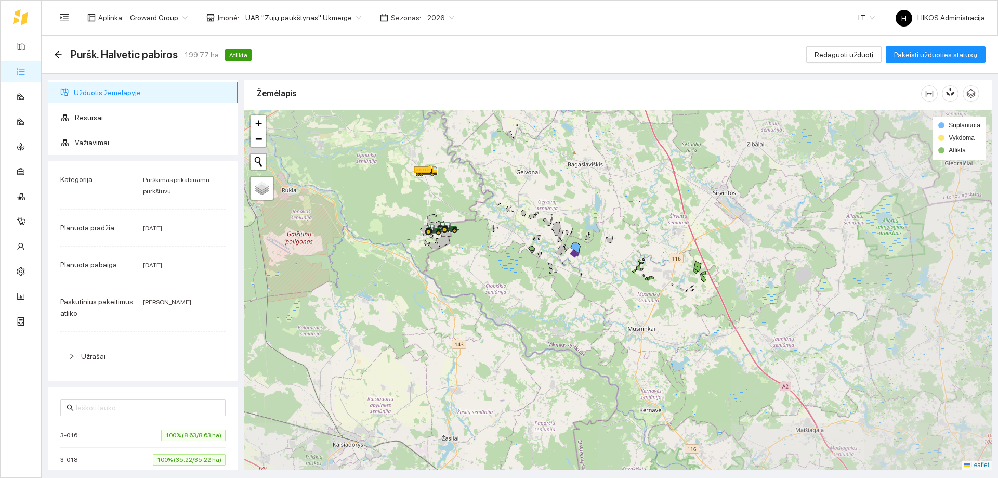
drag, startPoint x: 795, startPoint y: 290, endPoint x: 701, endPoint y: 277, distance: 95.0
click at [701, 277] on icon at bounding box center [704, 279] width 6 height 8
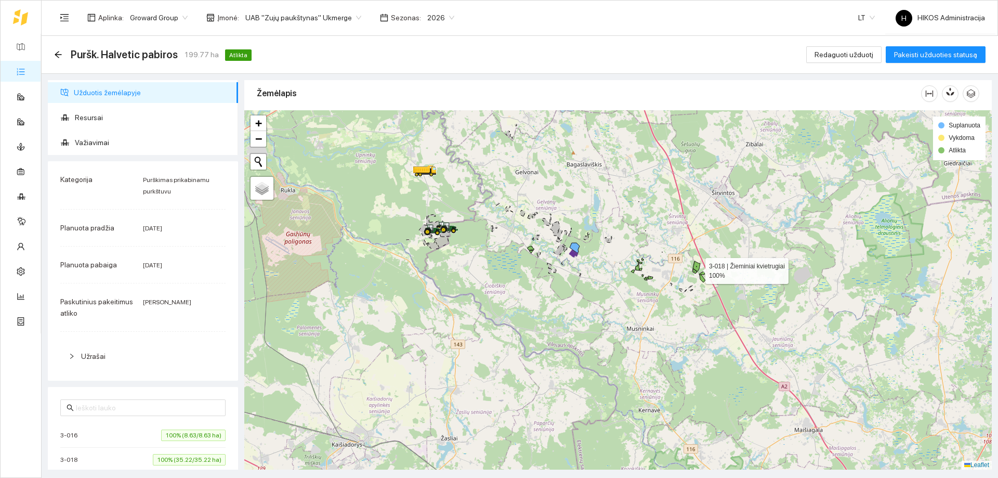
click at [702, 268] on div at bounding box center [618, 289] width 748 height 359
click at [699, 268] on icon at bounding box center [696, 266] width 7 height 10
click at [191, 145] on span "Važiavimai" at bounding box center [152, 142] width 155 height 21
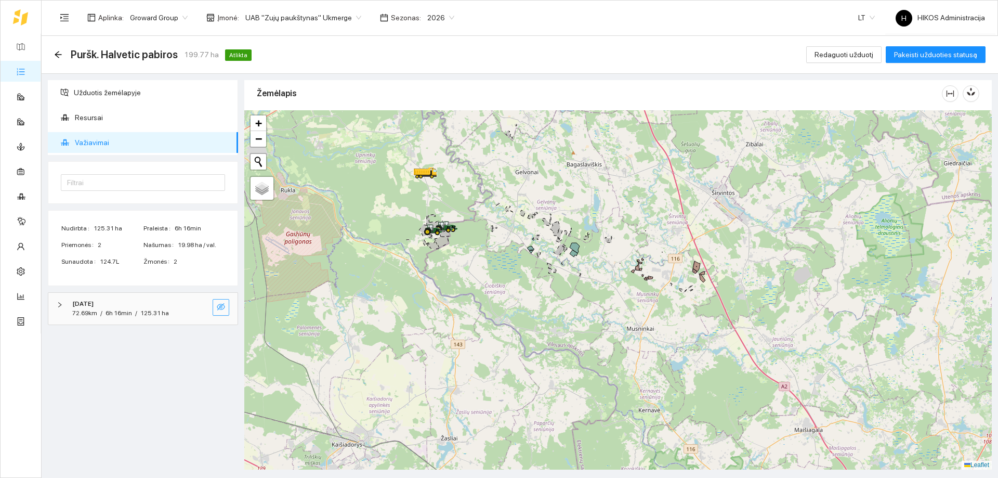
click at [223, 309] on icon "eye-invisible" at bounding box center [221, 307] width 8 height 8
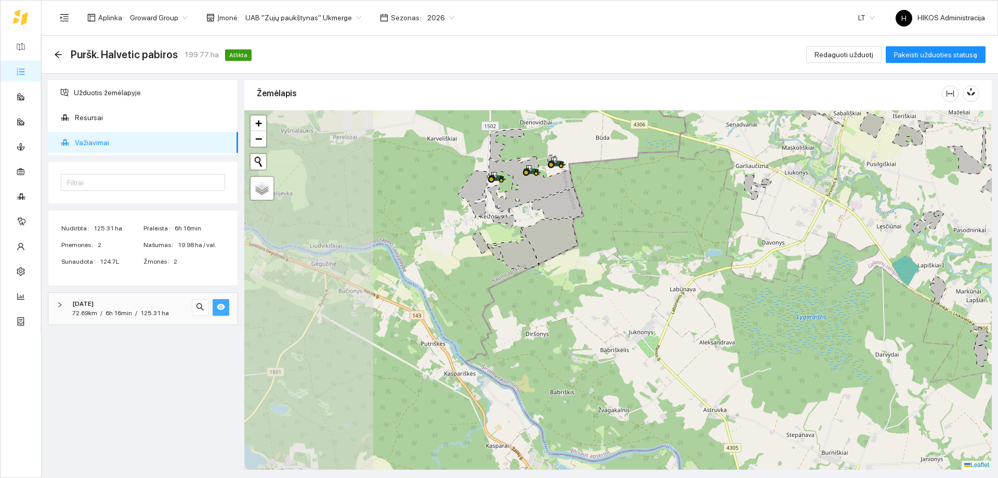
drag, startPoint x: 426, startPoint y: 250, endPoint x: 688, endPoint y: 268, distance: 262.7
click at [688, 268] on div at bounding box center [618, 289] width 748 height 359
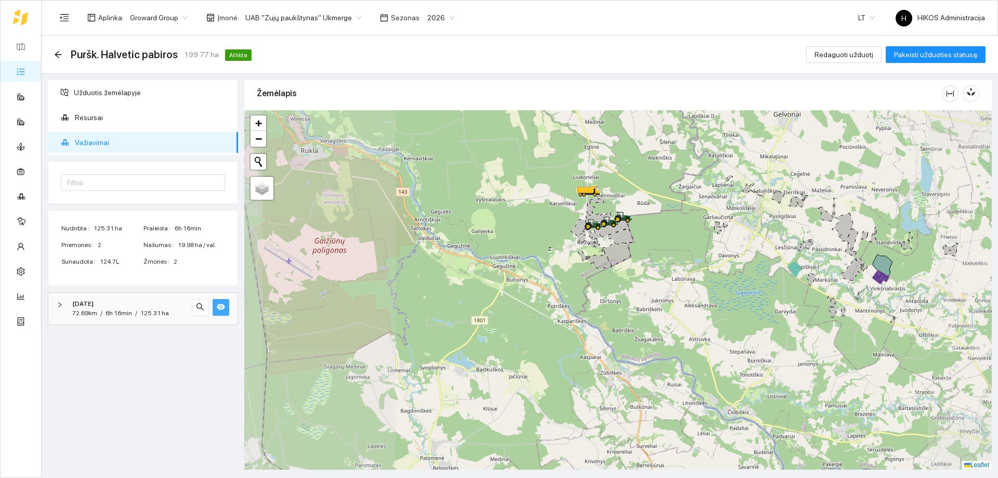
drag, startPoint x: 715, startPoint y: 273, endPoint x: 604, endPoint y: 268, distance: 111.9
click at [613, 273] on div at bounding box center [618, 289] width 748 height 359
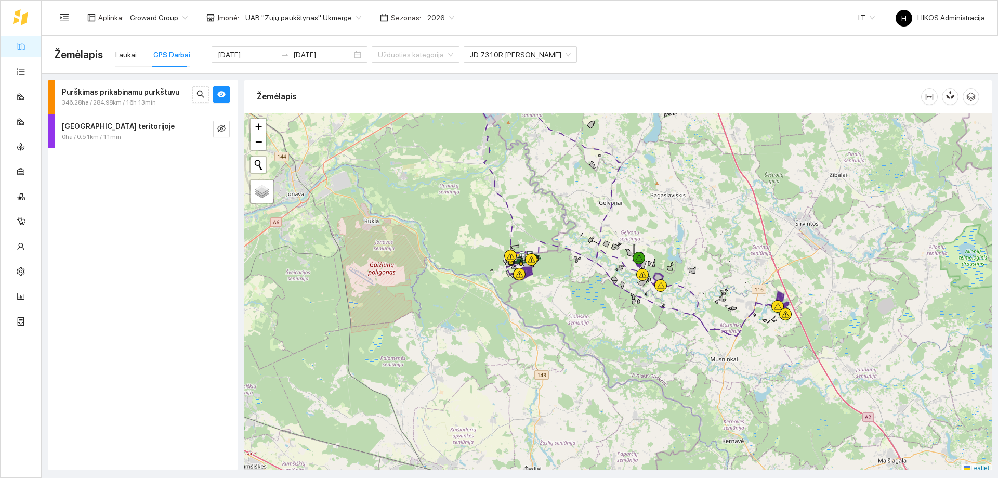
click at [197, 95] on icon "search" at bounding box center [201, 94] width 8 height 8
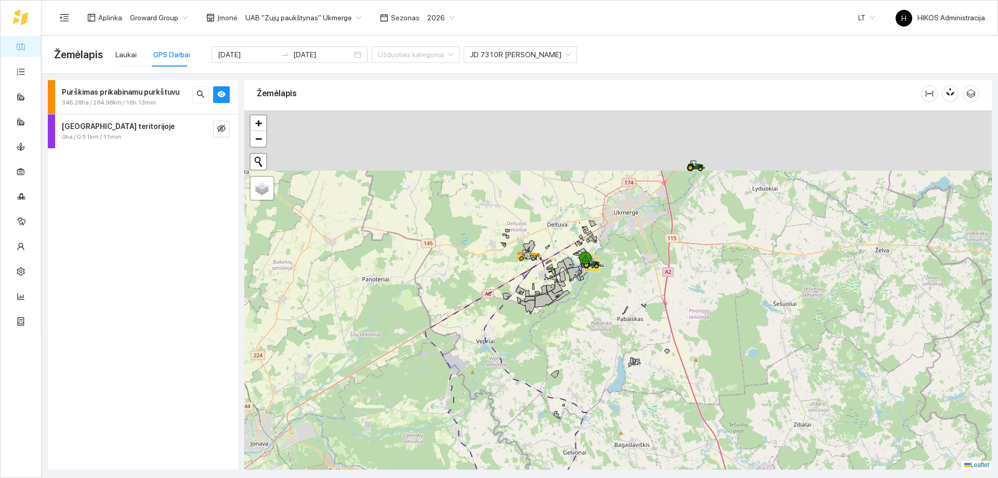
drag, startPoint x: 575, startPoint y: 205, endPoint x: 569, endPoint y: 263, distance: 58.1
click at [569, 263] on icon at bounding box center [568, 263] width 11 height 12
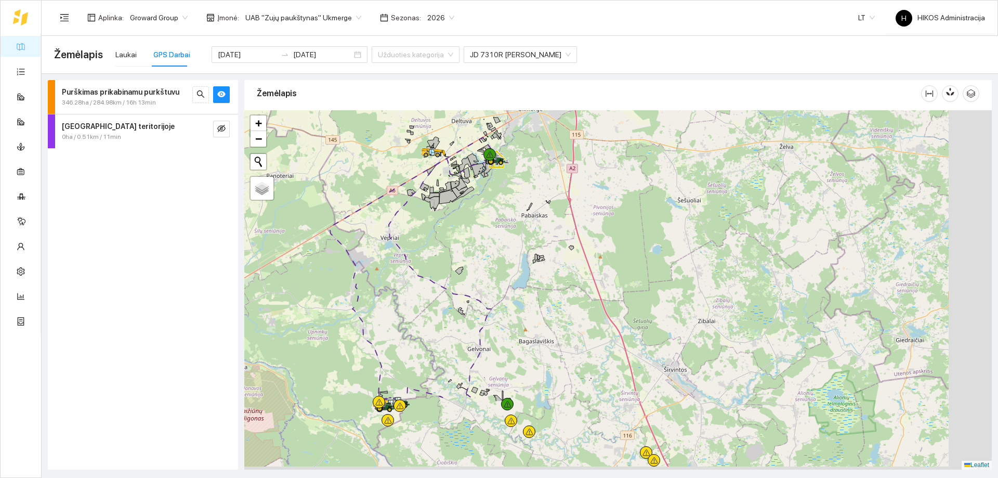
drag, startPoint x: 701, startPoint y: 359, endPoint x: 561, endPoint y: 160, distance: 242.9
click at [561, 161] on div at bounding box center [618, 289] width 748 height 359
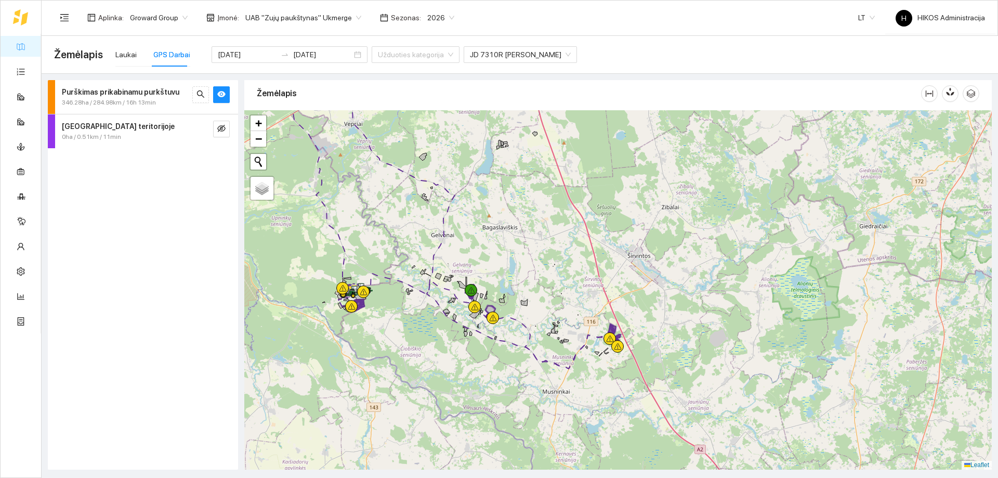
drag, startPoint x: 618, startPoint y: 356, endPoint x: 624, endPoint y: 325, distance: 31.3
click at [621, 334] on icon at bounding box center [618, 335] width 5 height 3
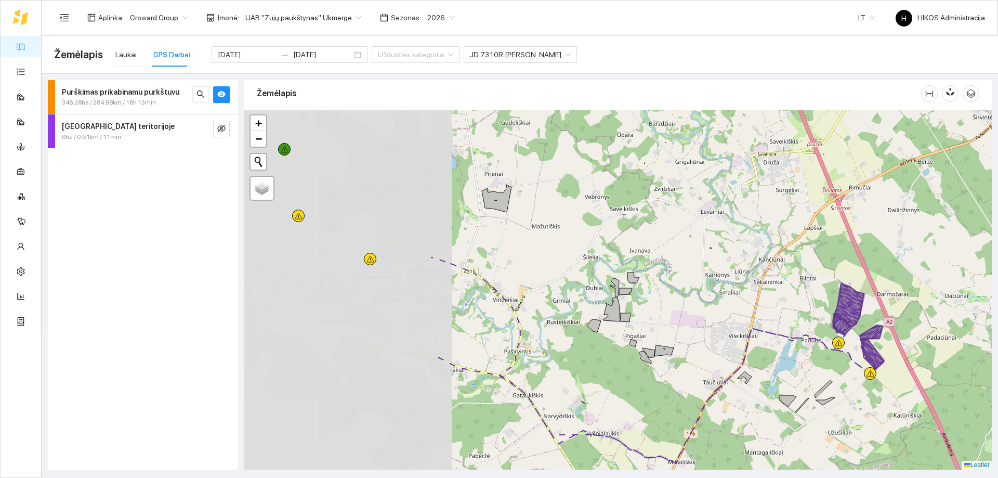
drag, startPoint x: 479, startPoint y: 305, endPoint x: 722, endPoint y: 321, distance: 243.9
click at [722, 321] on div at bounding box center [618, 289] width 748 height 359
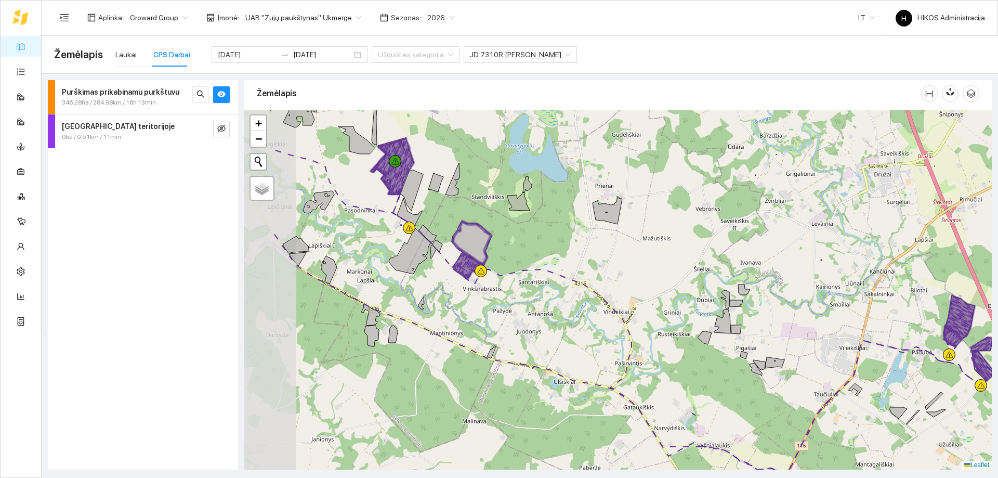
drag, startPoint x: 379, startPoint y: 204, endPoint x: 462, endPoint y: 212, distance: 83.6
click at [462, 212] on div at bounding box center [618, 289] width 748 height 359
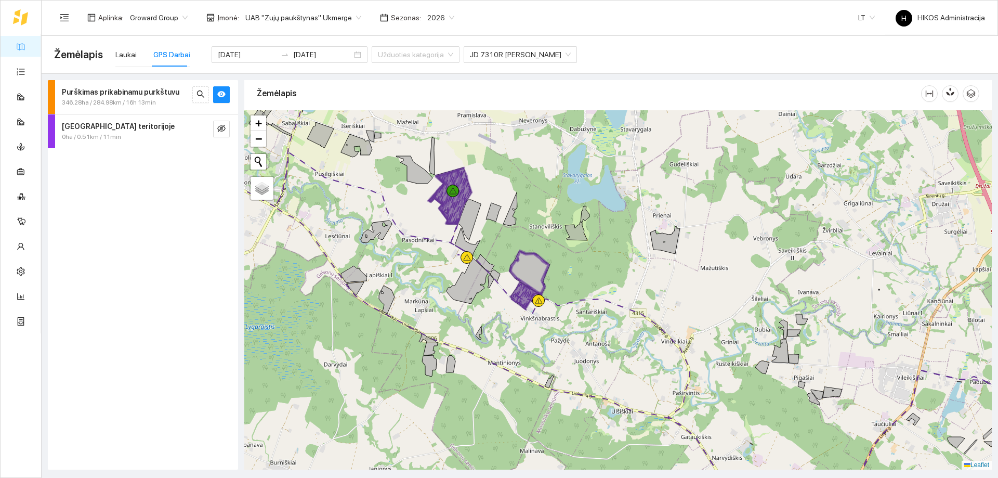
drag, startPoint x: 422, startPoint y: 279, endPoint x: 482, endPoint y: 294, distance: 61.7
click at [482, 294] on icon at bounding box center [468, 280] width 42 height 46
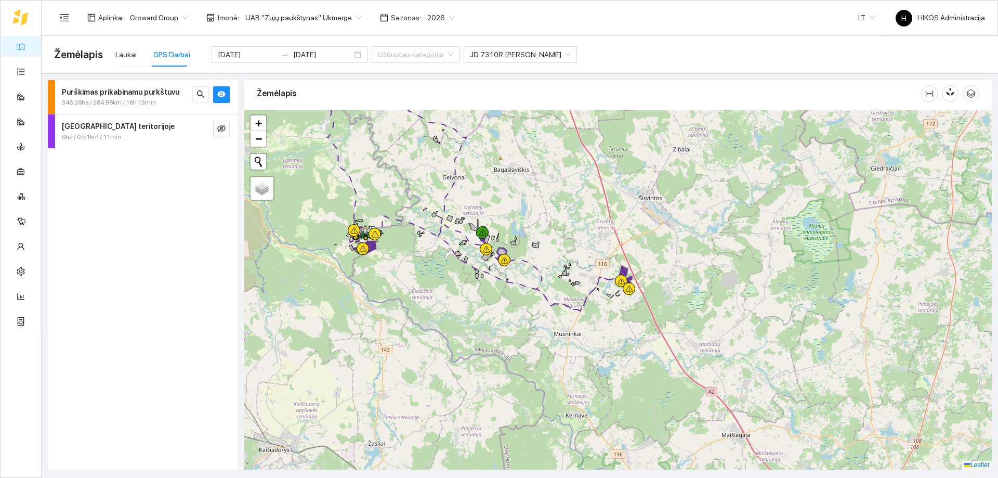
drag, startPoint x: 413, startPoint y: 262, endPoint x: 518, endPoint y: 291, distance: 108.6
click at [518, 291] on div at bounding box center [618, 289] width 748 height 359
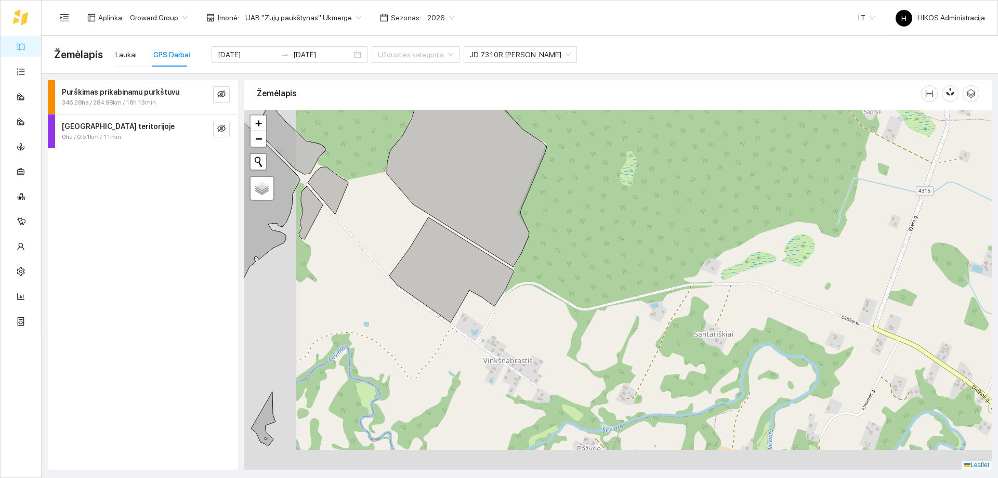
drag, startPoint x: 422, startPoint y: 353, endPoint x: 659, endPoint y: 235, distance: 264.9
click at [659, 236] on div at bounding box center [618, 289] width 748 height 359
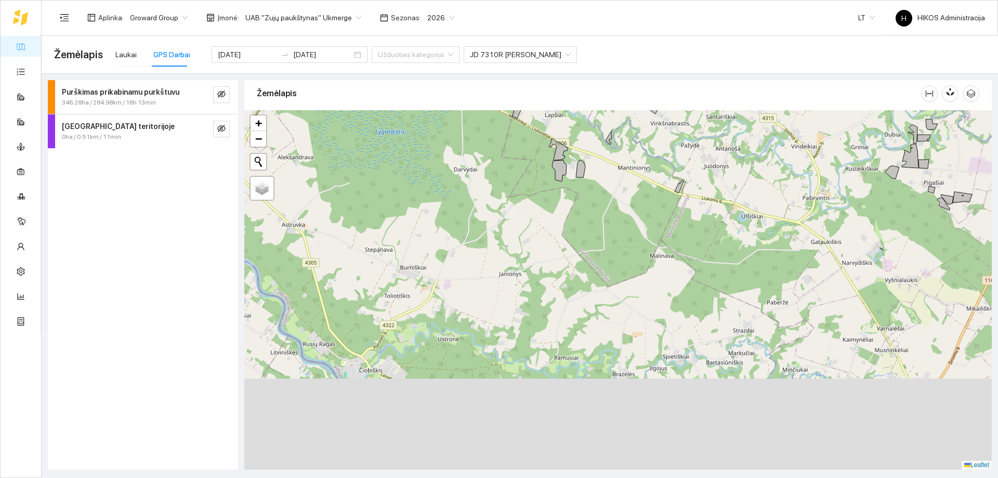
drag, startPoint x: 603, startPoint y: 345, endPoint x: 613, endPoint y: 217, distance: 127.8
click at [613, 222] on div at bounding box center [618, 289] width 748 height 359
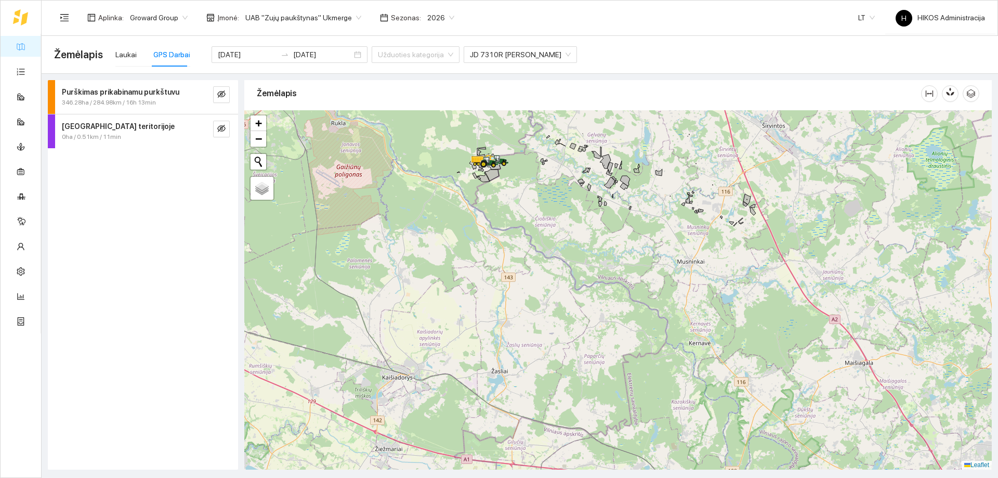
drag, startPoint x: 637, startPoint y: 331, endPoint x: 646, endPoint y: 203, distance: 128.2
click at [646, 205] on div at bounding box center [618, 289] width 748 height 359
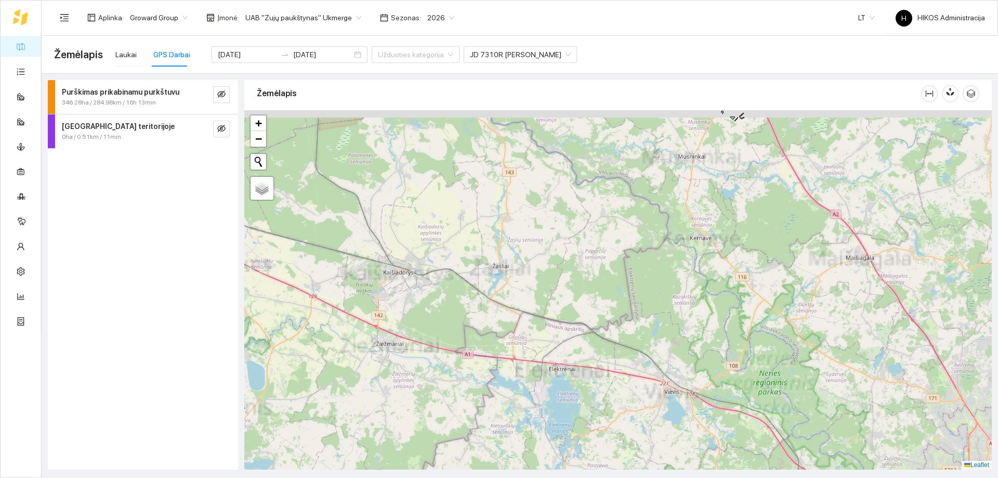
drag, startPoint x: 646, startPoint y: 180, endPoint x: 636, endPoint y: 358, distance: 178.1
click at [636, 358] on div at bounding box center [618, 289] width 748 height 359
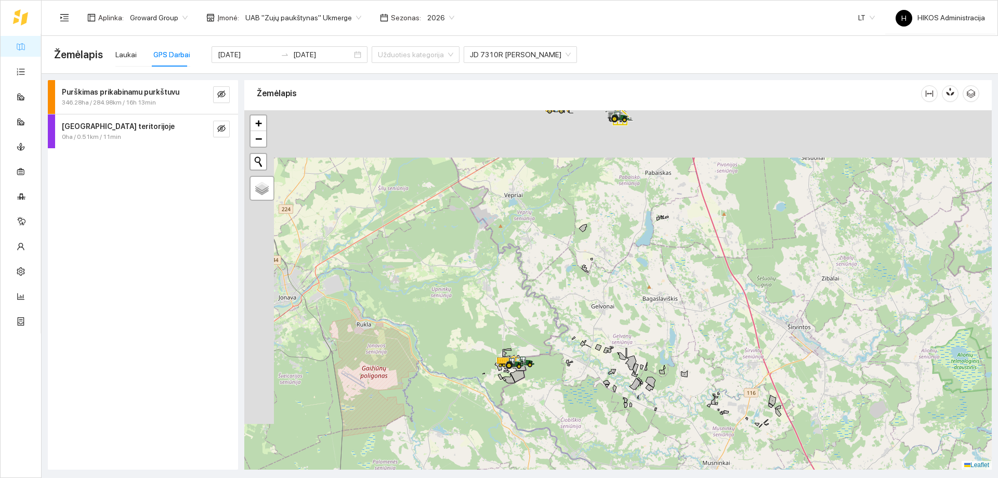
drag, startPoint x: 575, startPoint y: 266, endPoint x: 614, endPoint y: 352, distance: 94.5
click at [614, 352] on div at bounding box center [618, 289] width 748 height 359
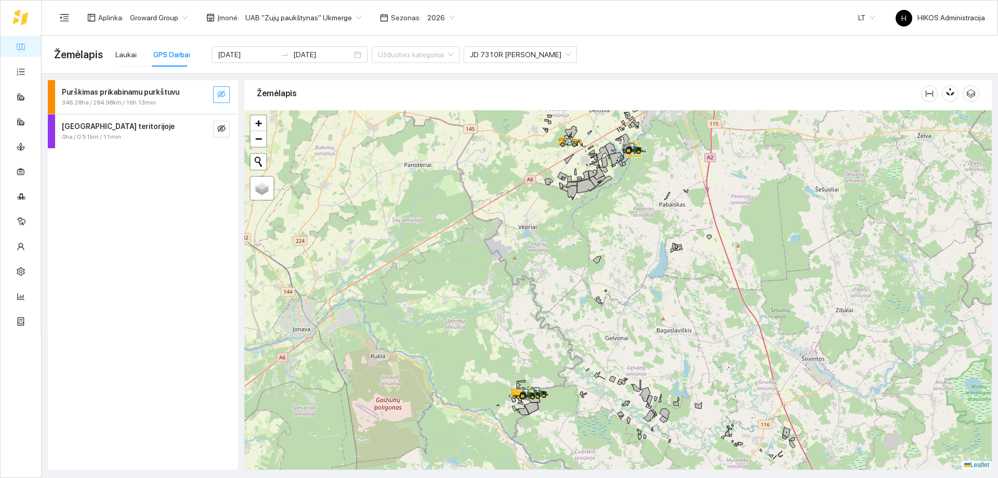
click at [218, 95] on icon "eye-invisible" at bounding box center [221, 93] width 8 height 7
click at [205, 95] on button "button" at bounding box center [200, 94] width 17 height 17
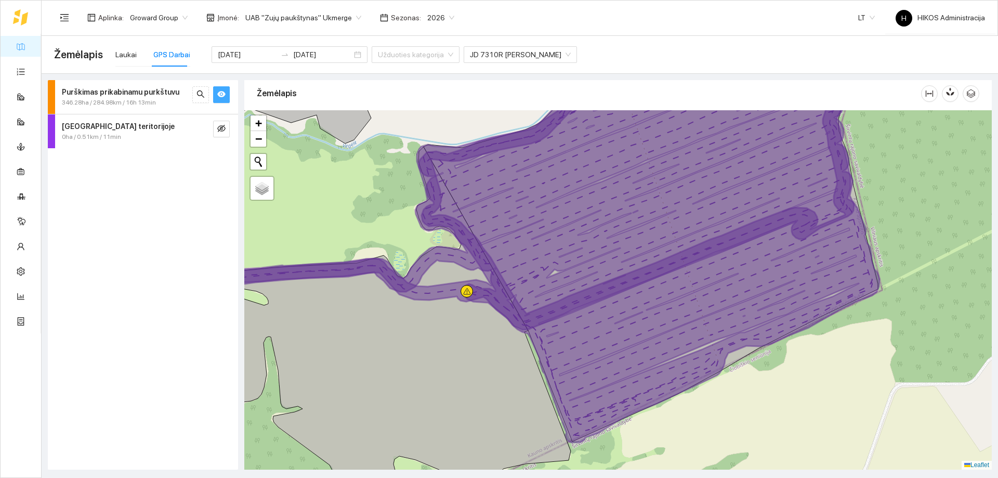
click at [221, 91] on icon "eye" at bounding box center [221, 94] width 8 height 8
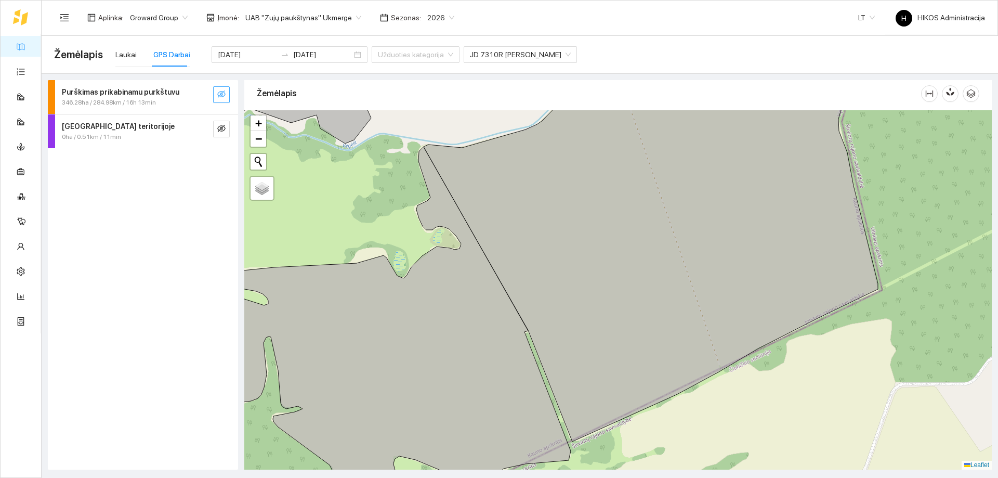
click at [221, 91] on icon "eye-invisible" at bounding box center [221, 94] width 8 height 8
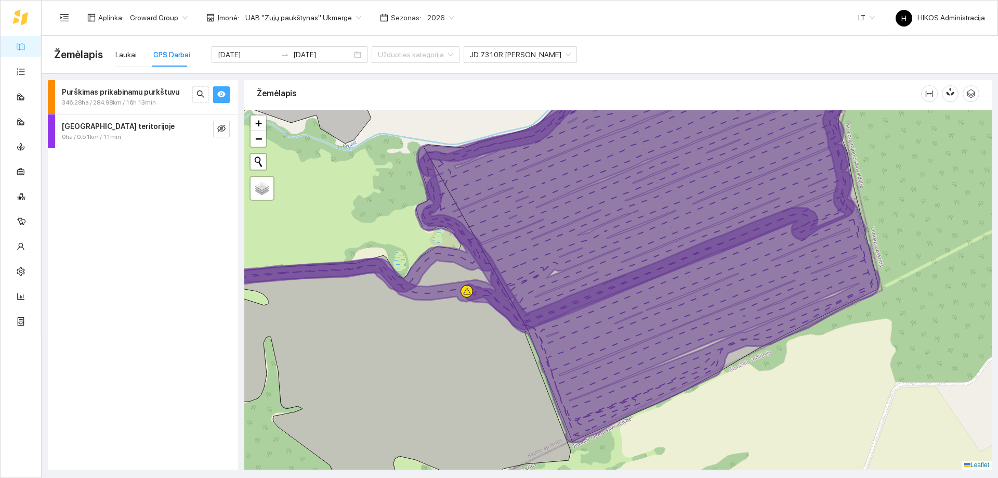
click at [221, 91] on icon "eye" at bounding box center [221, 94] width 8 height 8
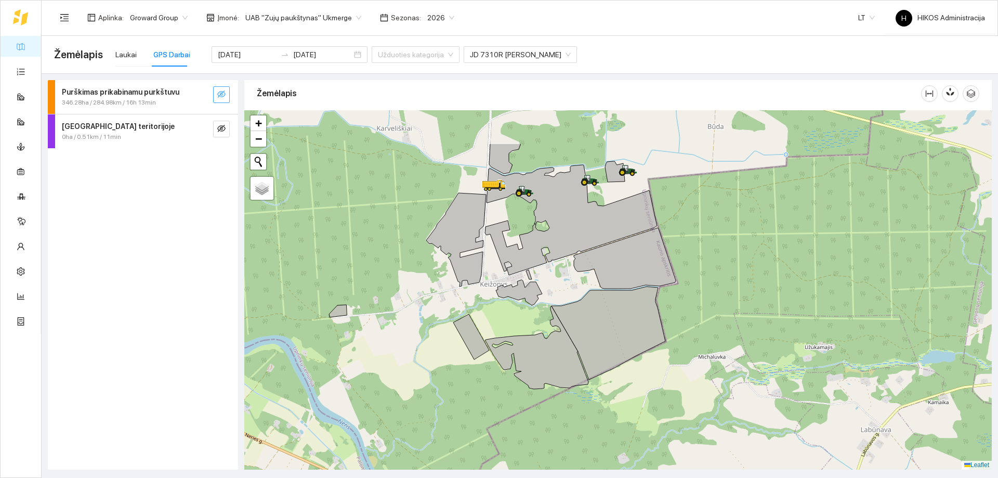
drag, startPoint x: 604, startPoint y: 219, endPoint x: 587, endPoint y: 289, distance: 71.8
click at [587, 289] on div at bounding box center [618, 289] width 748 height 359
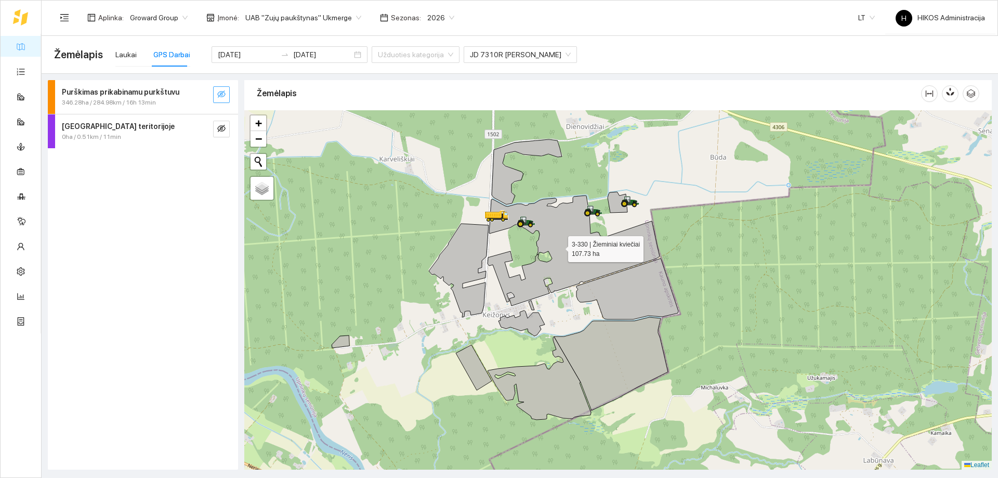
drag, startPoint x: 556, startPoint y: 215, endPoint x: 559, endPoint y: 245, distance: 30.8
click at [559, 245] on icon at bounding box center [574, 251] width 172 height 110
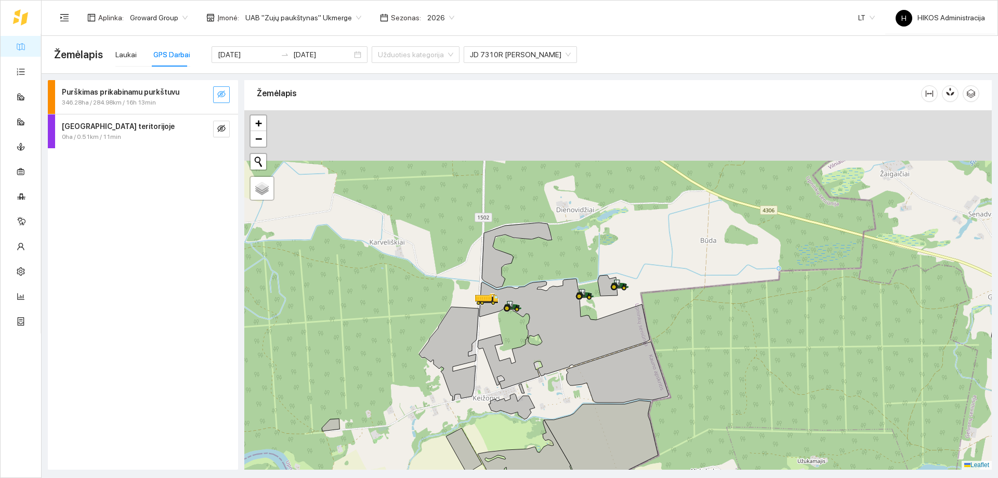
drag, startPoint x: 654, startPoint y: 256, endPoint x: 635, endPoint y: 368, distance: 113.9
click at [635, 368] on icon at bounding box center [564, 334] width 172 height 110
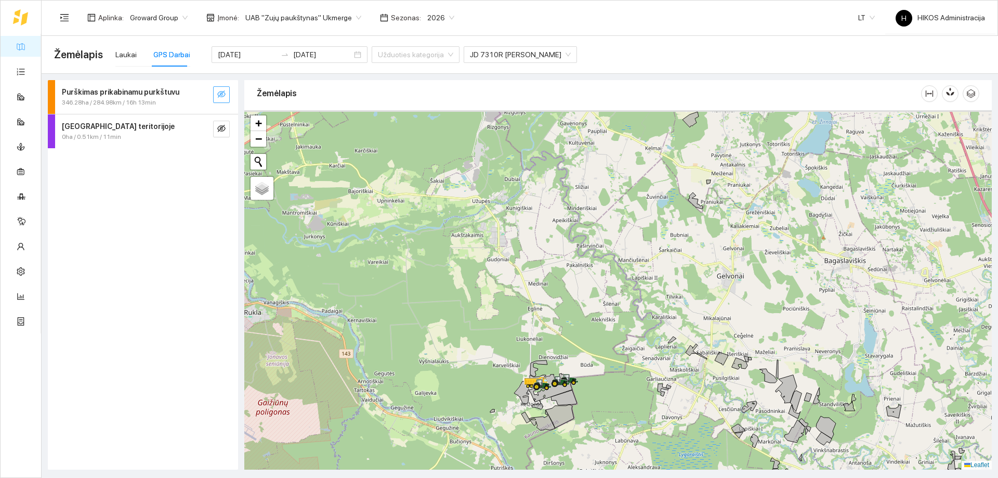
drag, startPoint x: 646, startPoint y: 310, endPoint x: 639, endPoint y: 314, distance: 8.4
click at [639, 314] on div at bounding box center [618, 289] width 748 height 359
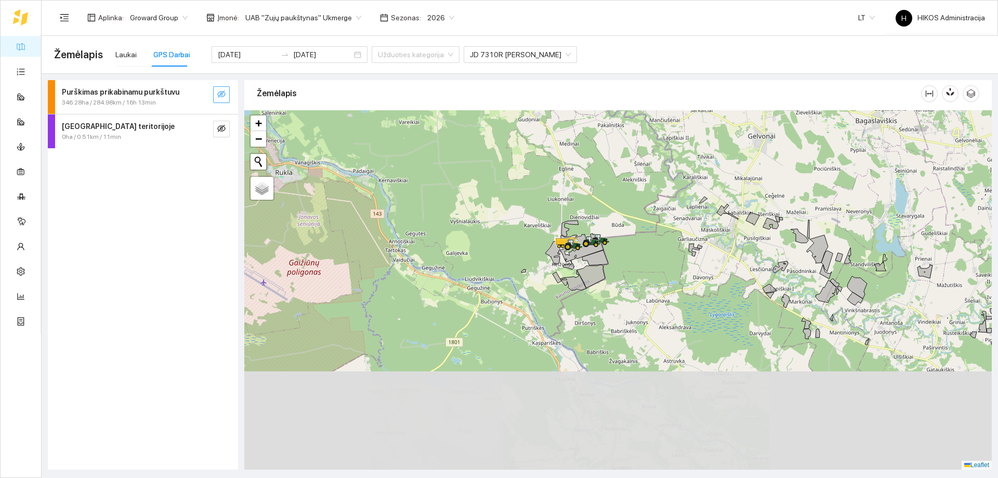
drag, startPoint x: 606, startPoint y: 393, endPoint x: 643, endPoint y: 243, distance: 154.1
click at [643, 243] on div at bounding box center [618, 289] width 748 height 359
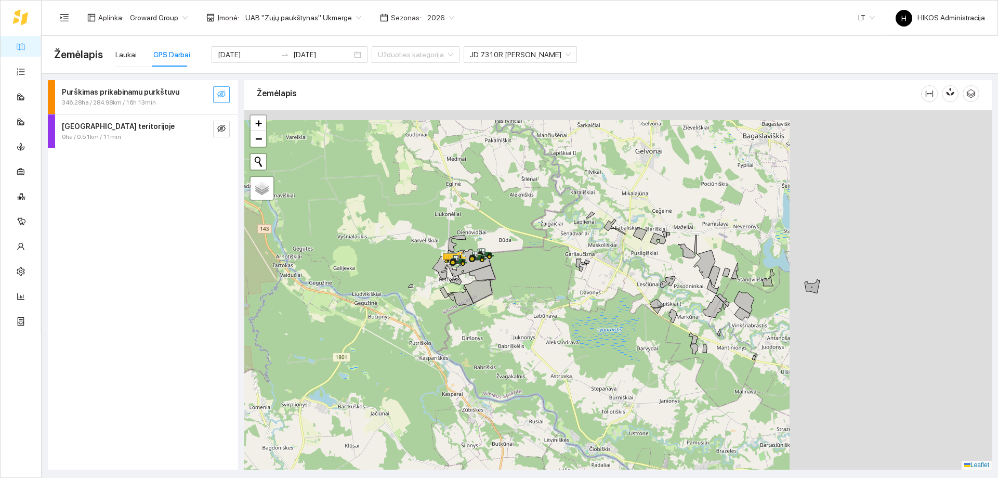
drag, startPoint x: 677, startPoint y: 244, endPoint x: 397, endPoint y: 253, distance: 280.4
click at [476, 253] on div at bounding box center [479, 259] width 6 height 26
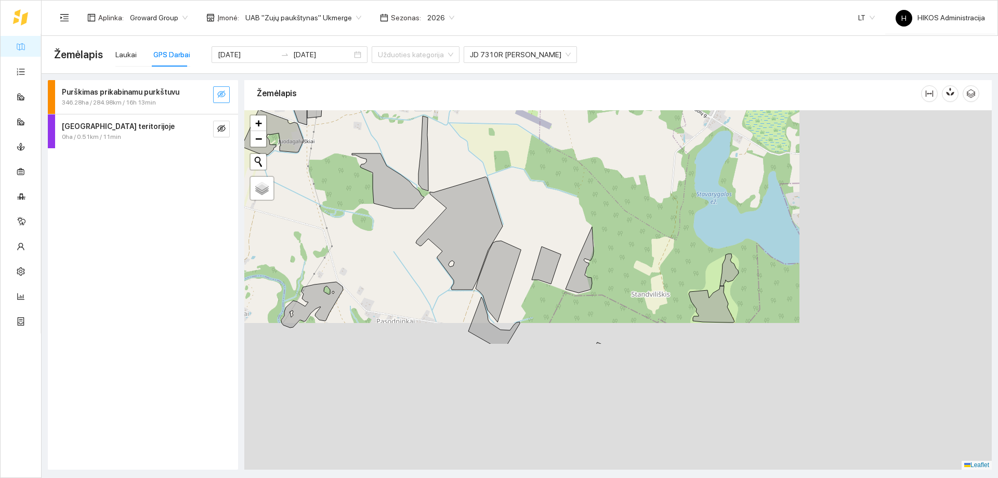
drag, startPoint x: 780, startPoint y: 314, endPoint x: 517, endPoint y: 143, distance: 314.3
click at [517, 143] on div at bounding box center [618, 289] width 748 height 359
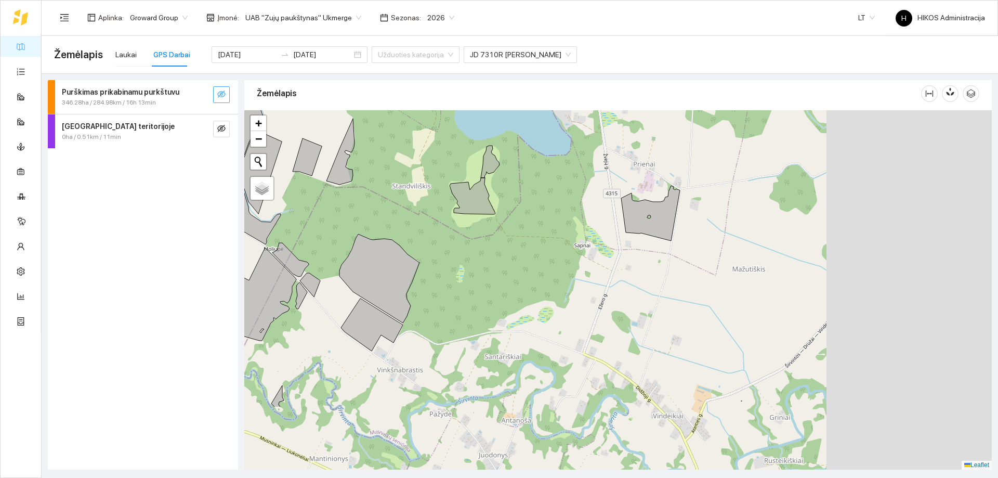
drag, startPoint x: 720, startPoint y: 295, endPoint x: 489, endPoint y: 196, distance: 250.8
click at [489, 196] on div at bounding box center [618, 289] width 748 height 359
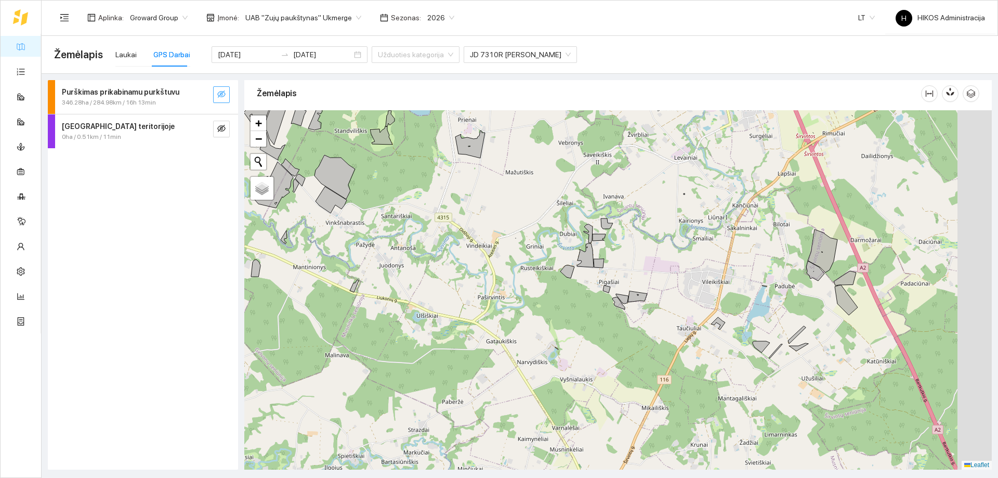
drag, startPoint x: 809, startPoint y: 362, endPoint x: 598, endPoint y: 263, distance: 232.6
click at [598, 263] on div at bounding box center [618, 289] width 748 height 359
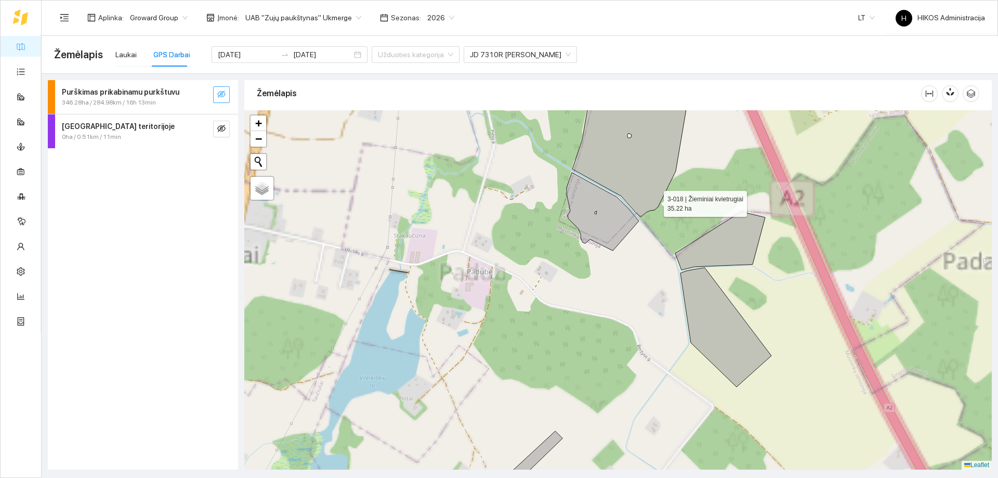
drag, startPoint x: 670, startPoint y: 179, endPoint x: 646, endPoint y: 215, distance: 43.4
click at [646, 215] on icon at bounding box center [629, 163] width 114 height 107
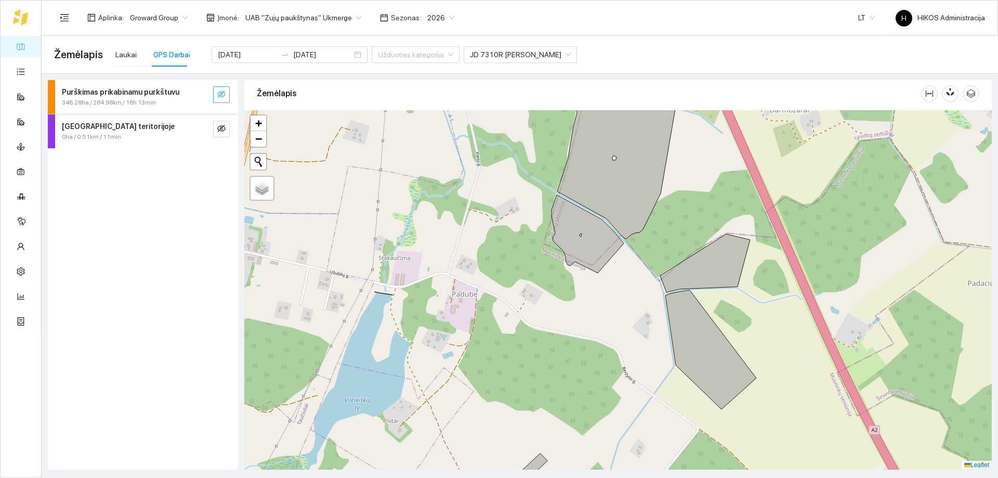
drag, startPoint x: 772, startPoint y: 292, endPoint x: 682, endPoint y: 238, distance: 104.7
click at [682, 238] on div at bounding box center [618, 289] width 748 height 359
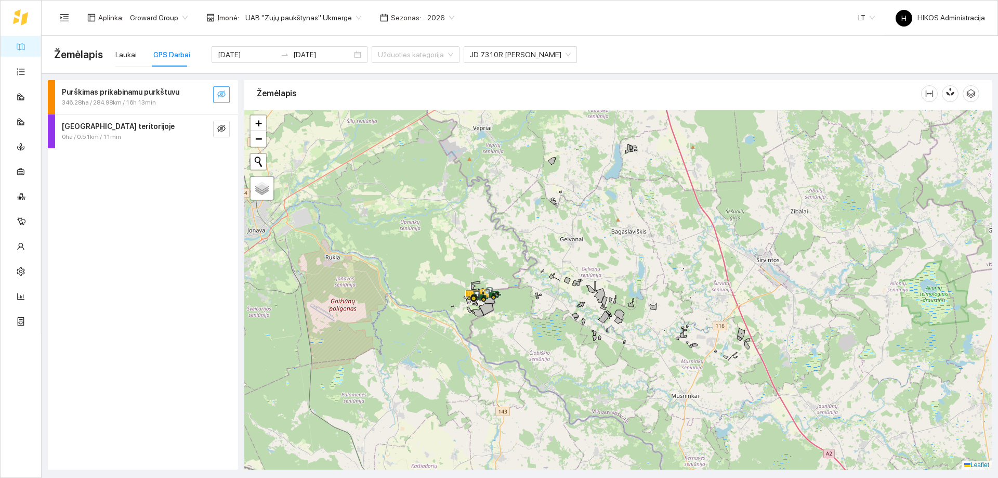
drag, startPoint x: 450, startPoint y: 204, endPoint x: 562, endPoint y: 309, distance: 154.1
click at [562, 309] on div at bounding box center [618, 289] width 748 height 359
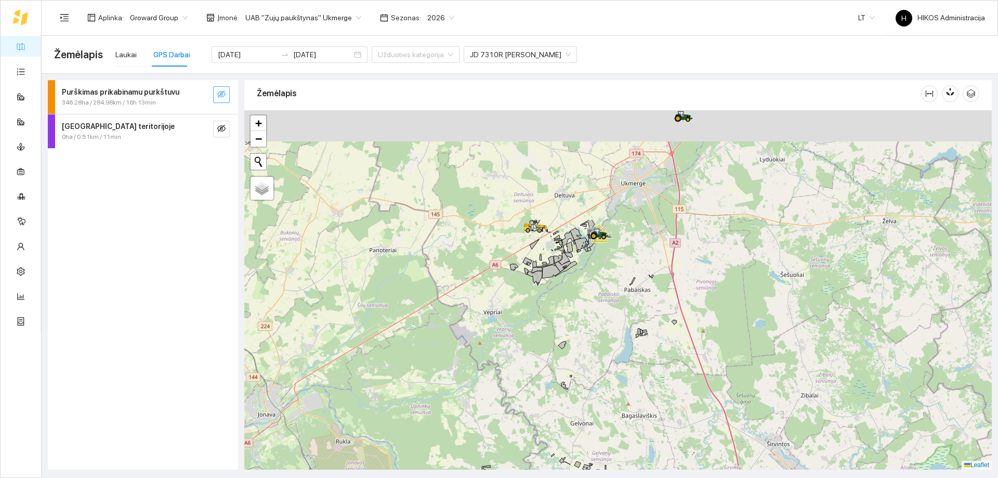
drag, startPoint x: 597, startPoint y: 175, endPoint x: 575, endPoint y: 290, distance: 117.1
click at [591, 303] on div at bounding box center [618, 289] width 748 height 359
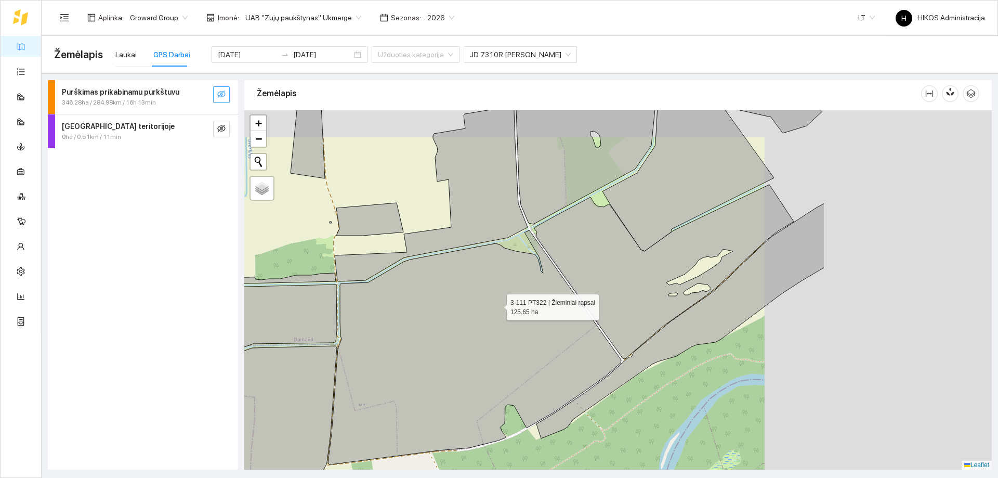
drag, startPoint x: 743, startPoint y: 272, endPoint x: 500, endPoint y: 304, distance: 244.9
click at [500, 304] on icon at bounding box center [474, 347] width 293 height 234
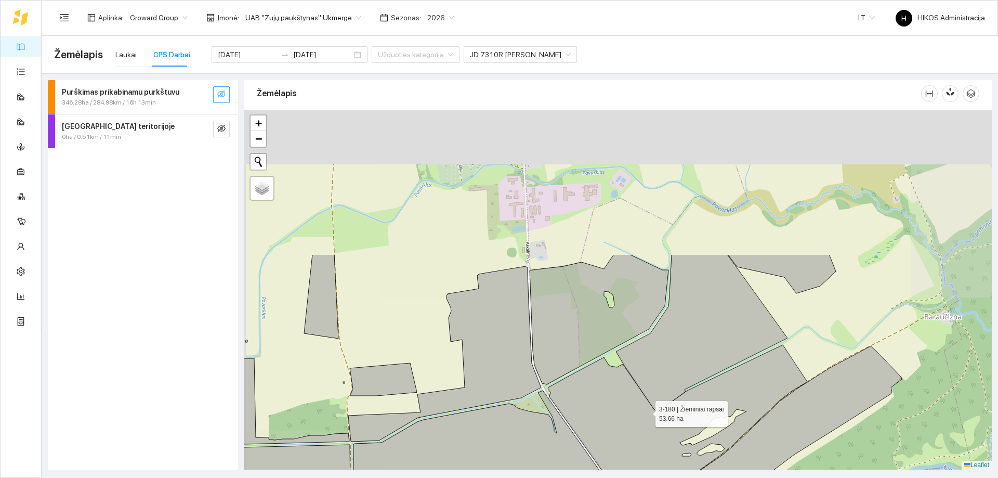
drag, startPoint x: 598, startPoint y: 303, endPoint x: 649, endPoint y: 399, distance: 109.3
click at [649, 406] on icon at bounding box center [677, 432] width 259 height 174
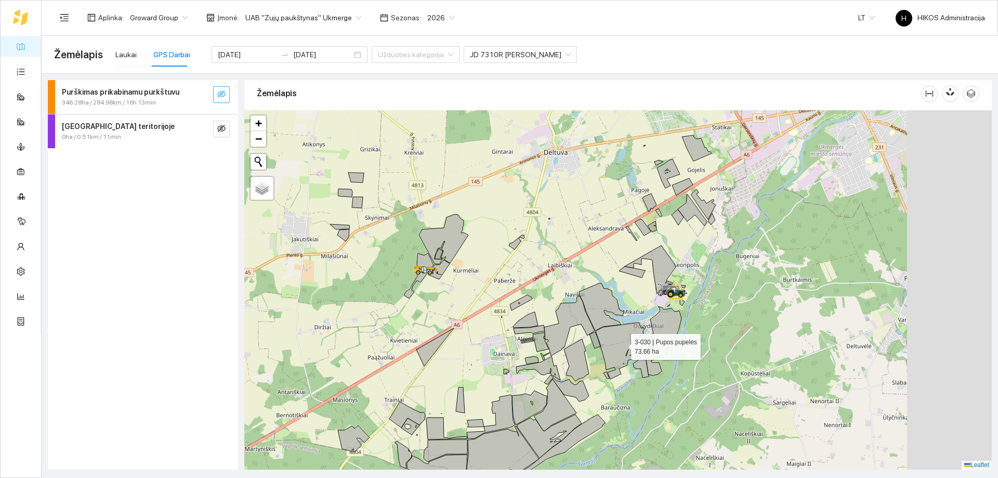
drag, startPoint x: 711, startPoint y: 286, endPoint x: 620, endPoint y: 344, distance: 107.6
click at [620, 344] on icon at bounding box center [623, 350] width 54 height 57
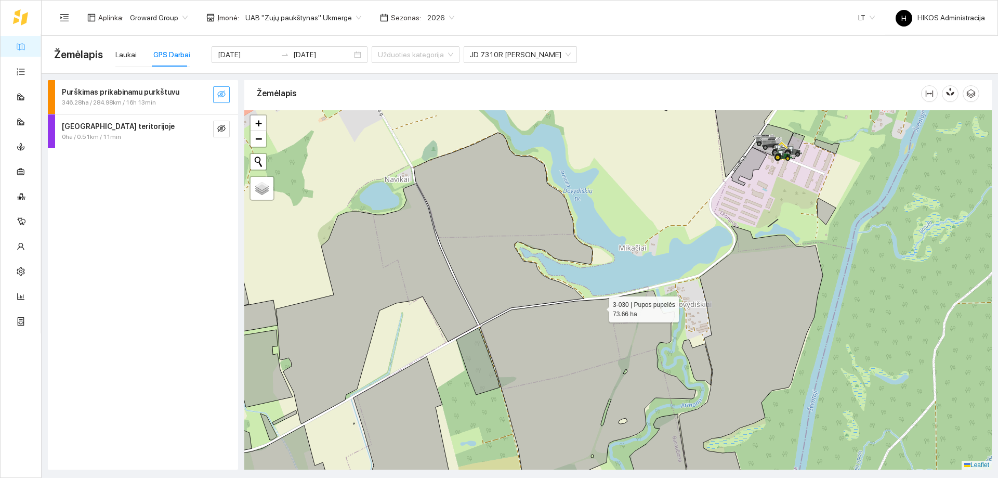
drag, startPoint x: 655, startPoint y: 294, endPoint x: 509, endPoint y: 341, distance: 153.4
click at [509, 341] on icon at bounding box center [588, 402] width 216 height 223
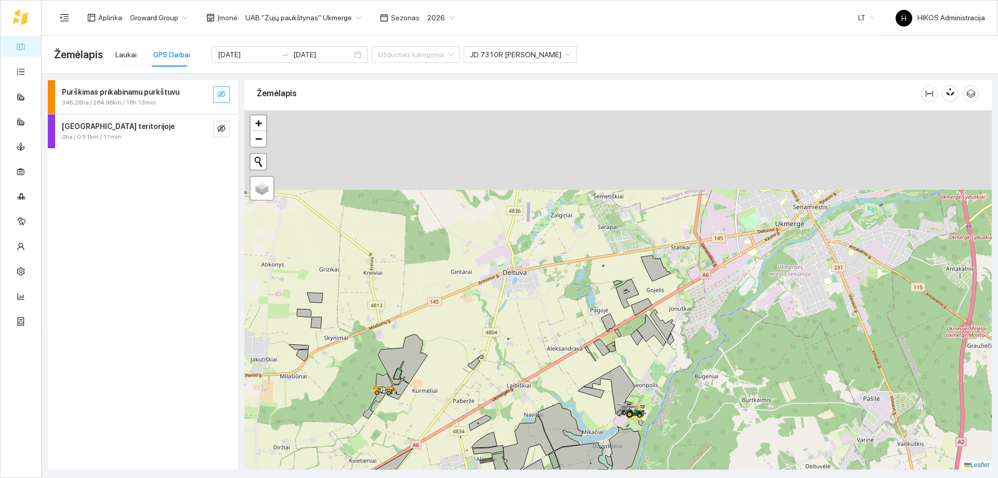
drag, startPoint x: 541, startPoint y: 270, endPoint x: 622, endPoint y: 375, distance: 132.7
click at [622, 375] on icon at bounding box center [609, 390] width 51 height 48
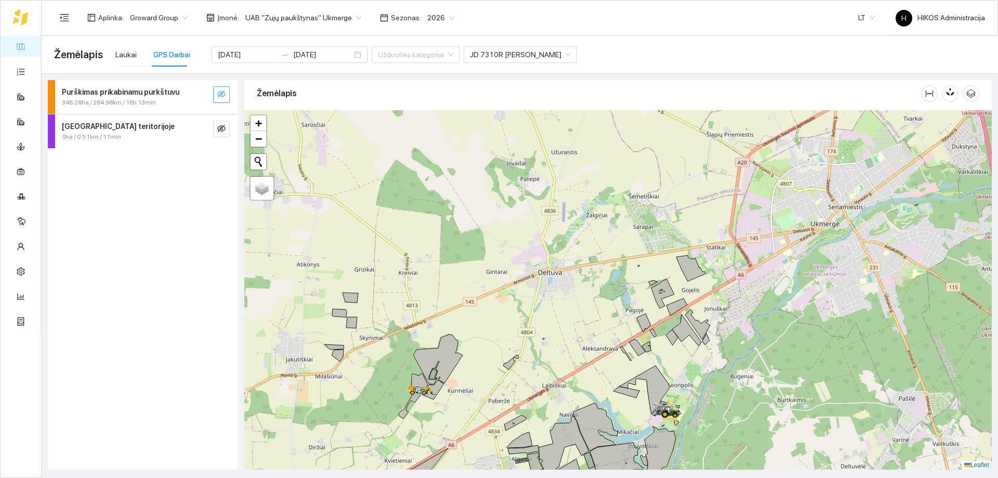
click at [437, 385] on icon at bounding box center [422, 390] width 29 height 10
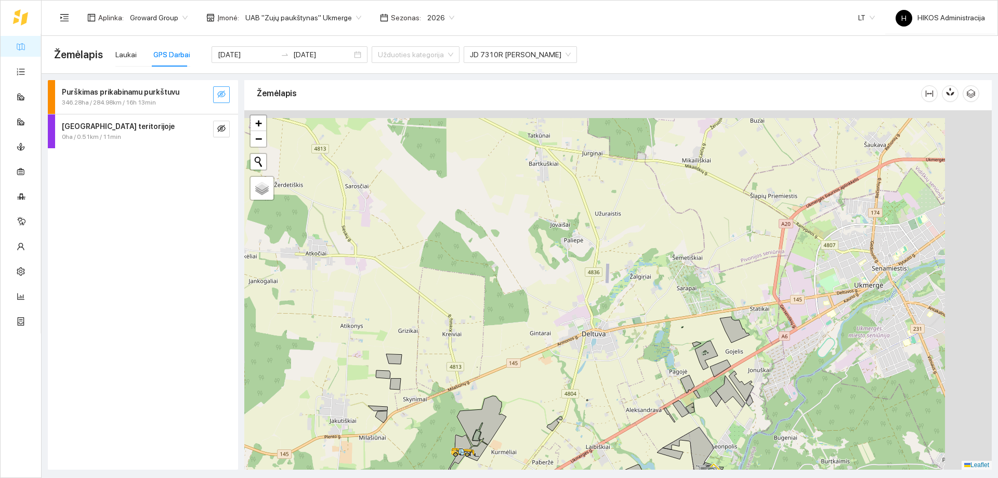
drag, startPoint x: 566, startPoint y: 316, endPoint x: 431, endPoint y: 389, distance: 153.8
click at [432, 389] on div at bounding box center [618, 289] width 748 height 359
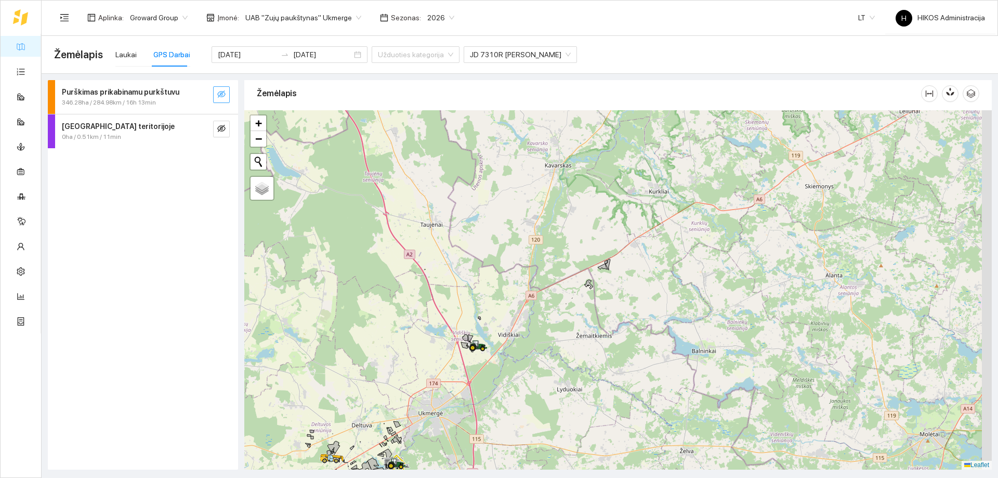
drag, startPoint x: 564, startPoint y: 333, endPoint x: 500, endPoint y: 379, distance: 78.6
click at [500, 379] on div at bounding box center [618, 289] width 748 height 359
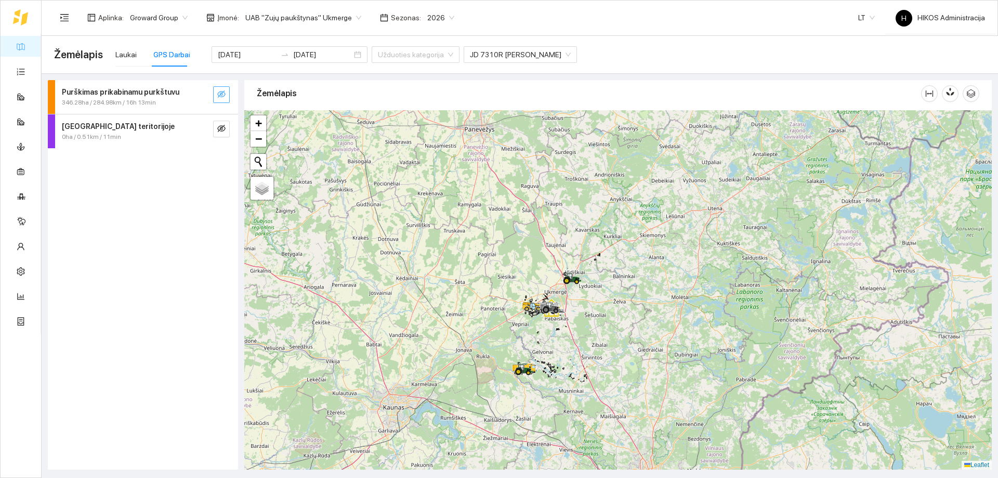
drag, startPoint x: 554, startPoint y: 386, endPoint x: 564, endPoint y: 271, distance: 114.8
click at [554, 281] on div at bounding box center [618, 289] width 748 height 359
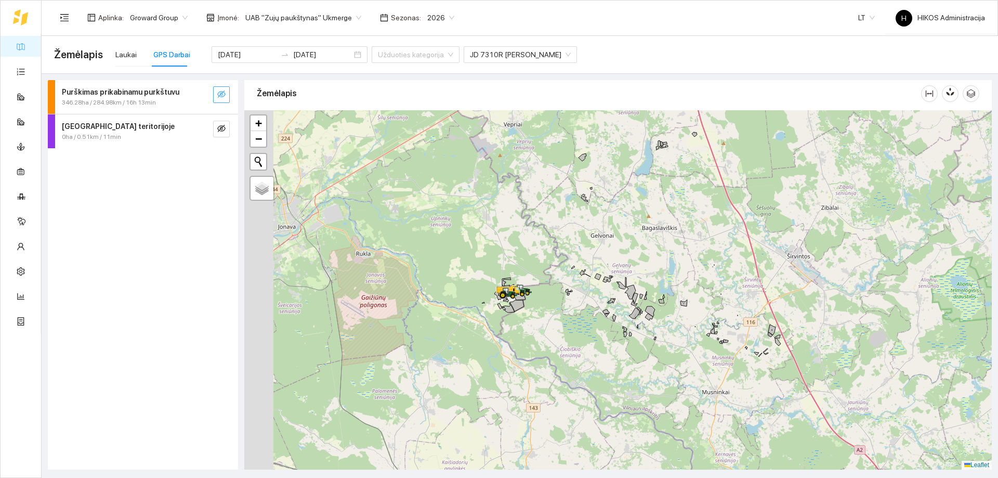
drag, startPoint x: 415, startPoint y: 301, endPoint x: 478, endPoint y: 280, distance: 66.4
click at [478, 280] on div at bounding box center [618, 289] width 748 height 359
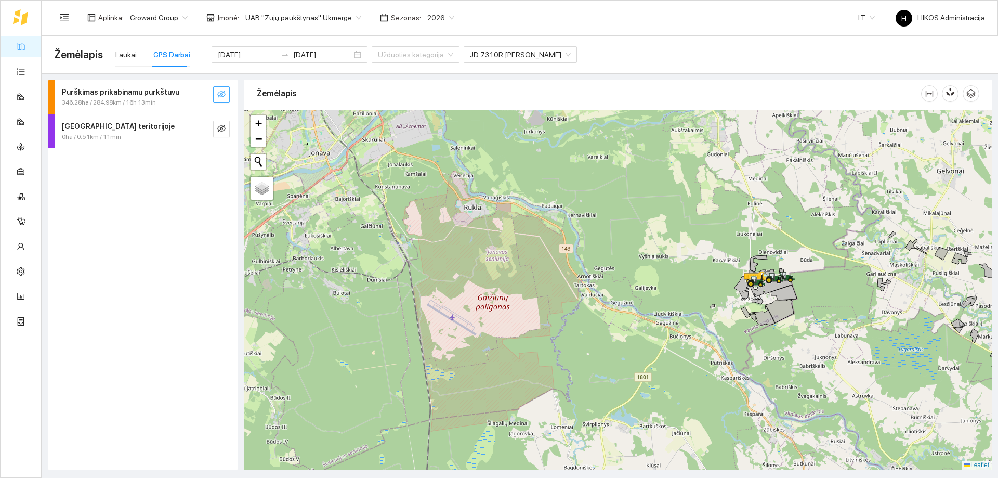
click at [136, 54] on div "Laukai GPS Darbai" at bounding box center [152, 55] width 75 height 24
click at [124, 56] on div "Laukai" at bounding box center [125, 54] width 21 height 11
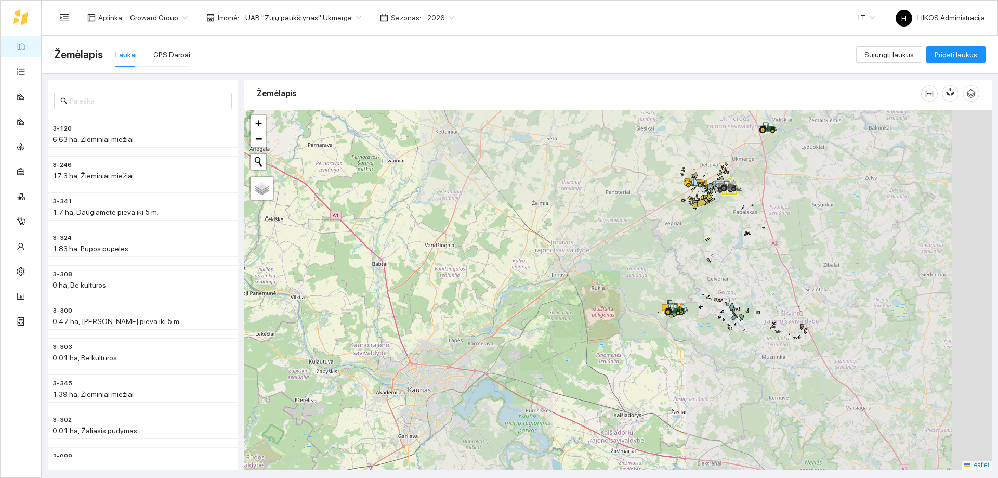
drag, startPoint x: 828, startPoint y: 260, endPoint x: 704, endPoint y: 336, distance: 146.1
click at [704, 336] on div at bounding box center [618, 289] width 748 height 359
